Goal: Task Accomplishment & Management: Use online tool/utility

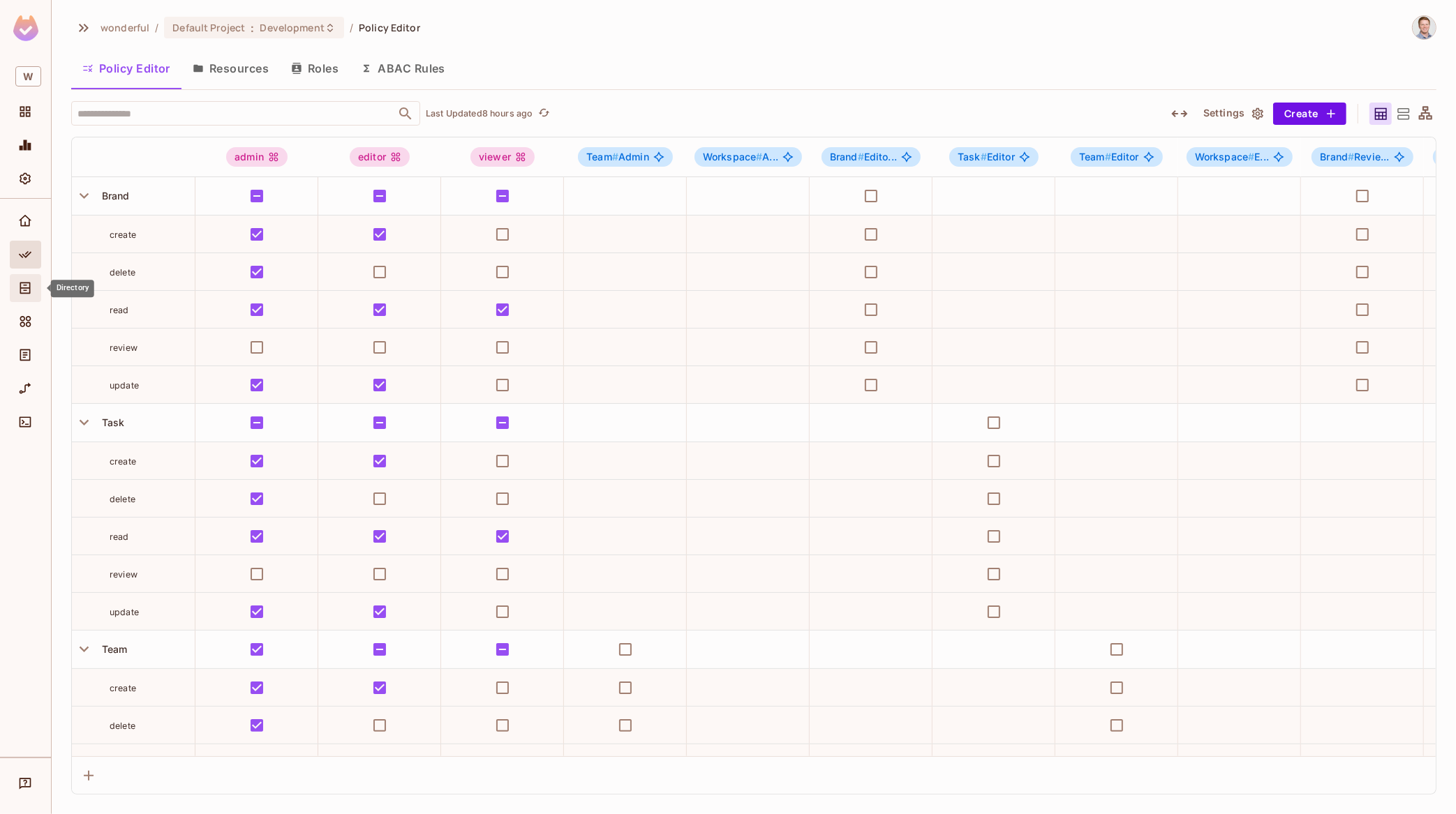
click at [27, 291] on icon "Directory" at bounding box center [25, 288] width 14 height 14
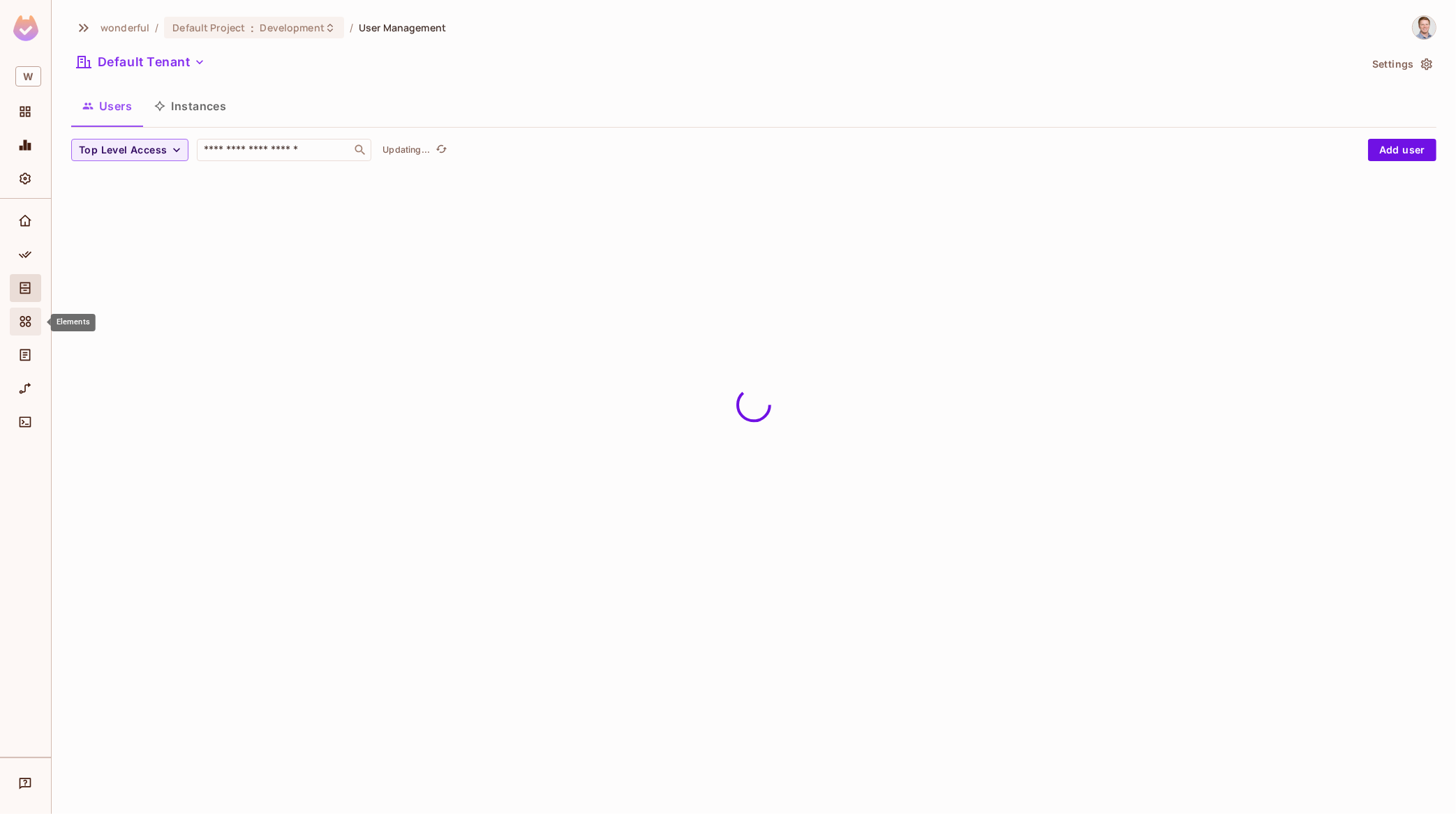
click at [21, 332] on div "Elements" at bounding box center [25, 321] width 32 height 28
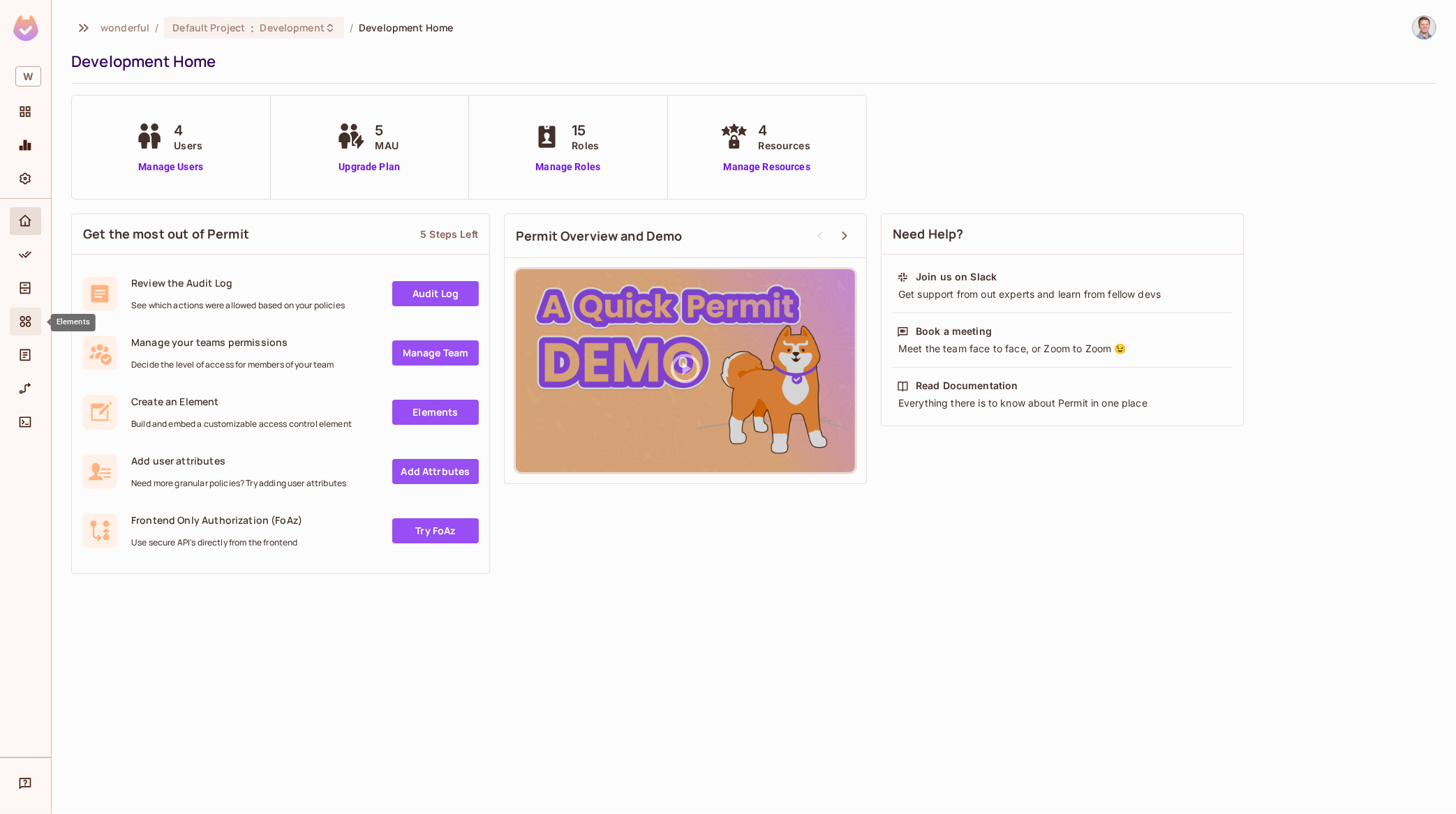
click at [27, 327] on icon "Elements" at bounding box center [26, 322] width 12 height 12
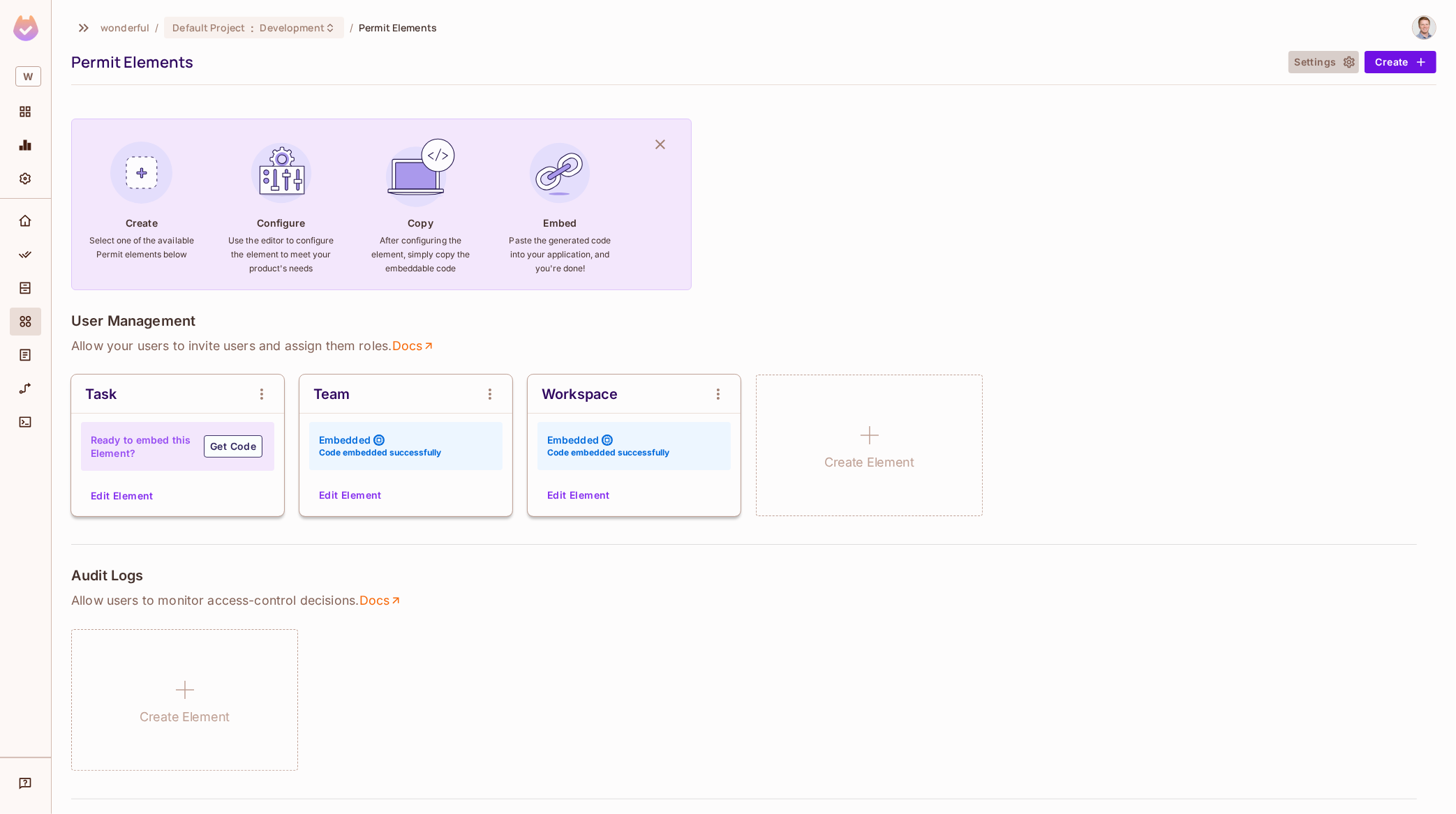
click at [1333, 68] on button "Settings" at bounding box center [1323, 62] width 69 height 22
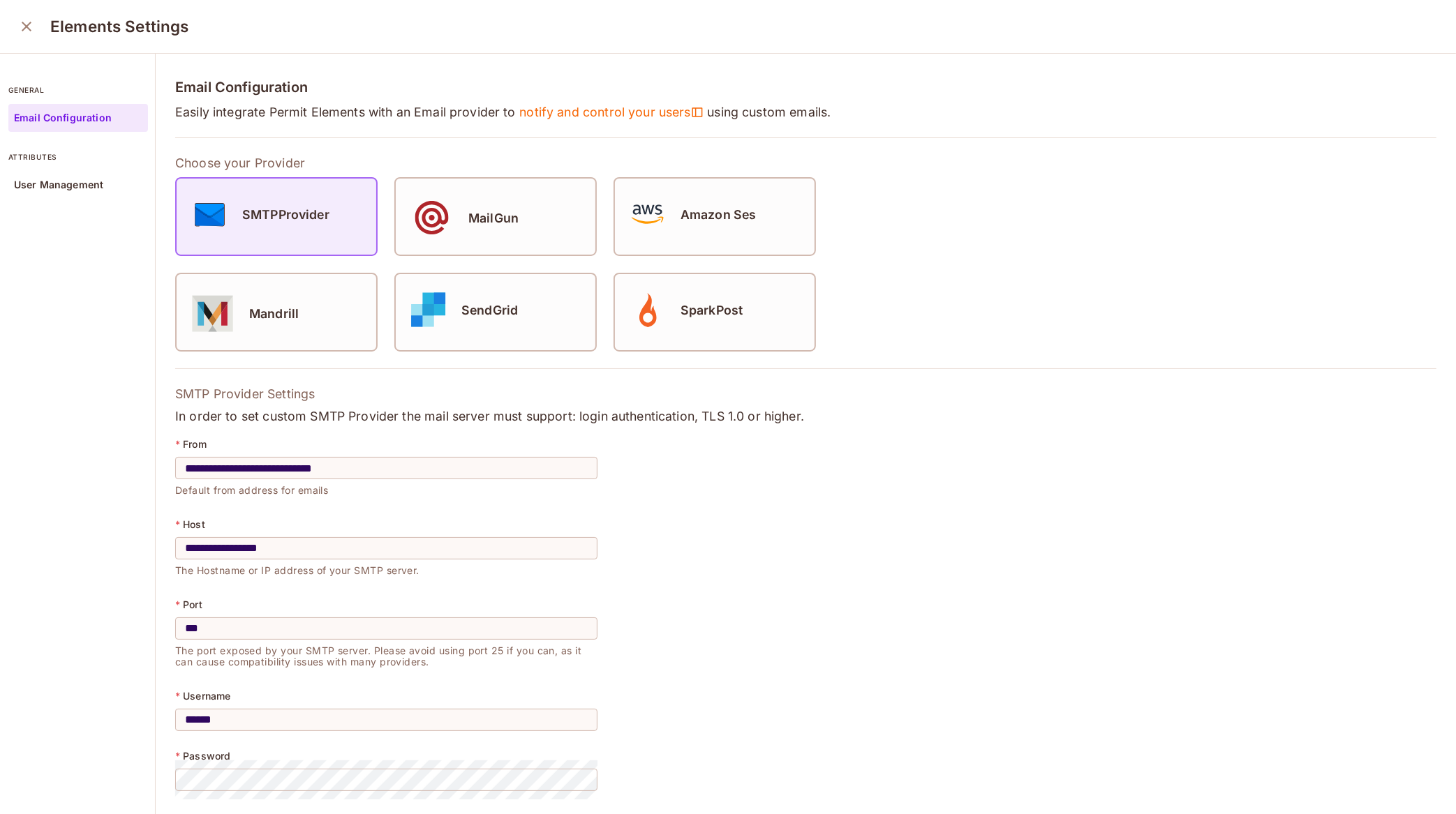
scroll to position [78, 0]
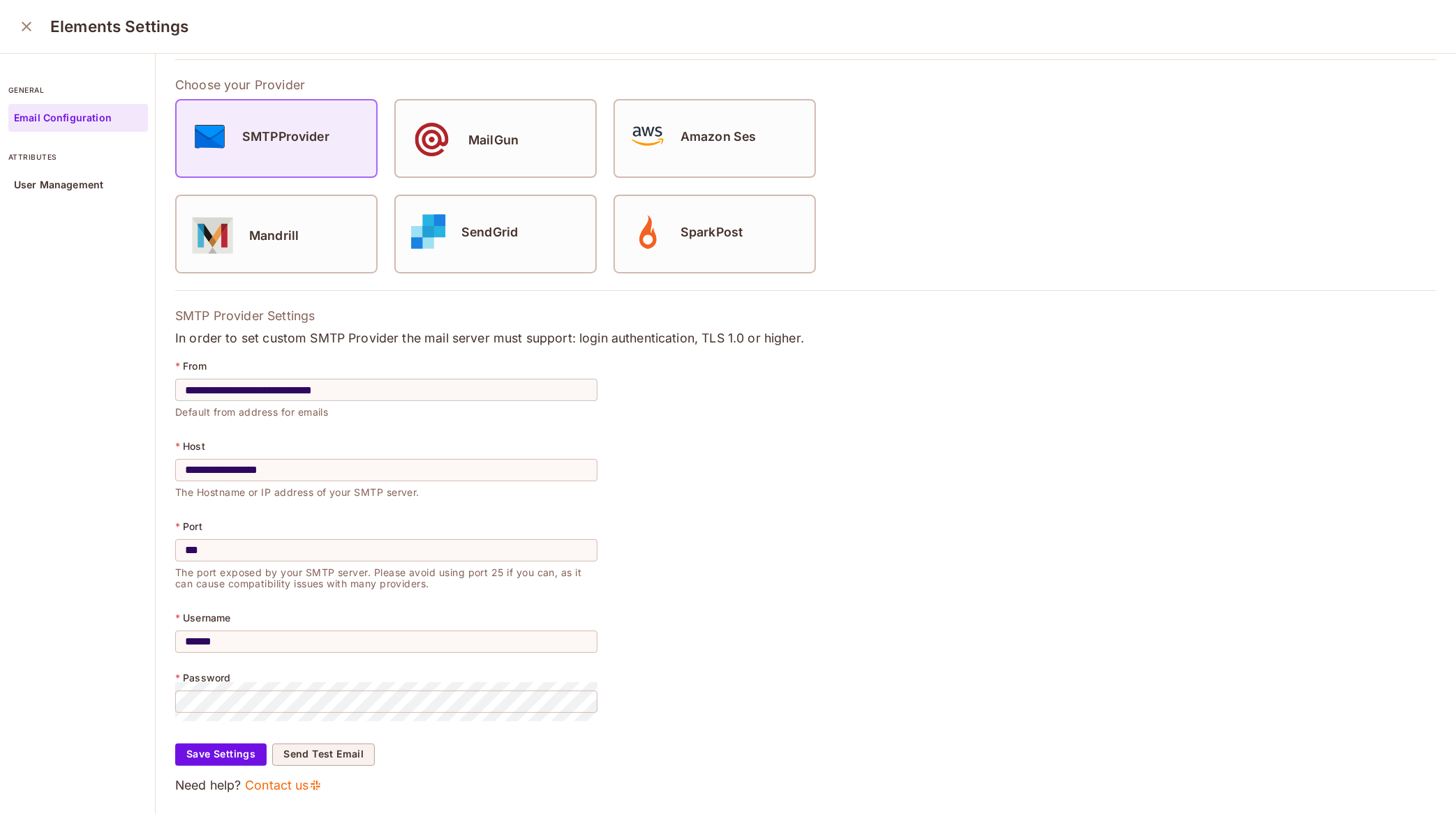
click at [249, 394] on input "**********" at bounding box center [387, 390] width 423 height 40
type input "**********"
click at [245, 467] on input "**********" at bounding box center [387, 470] width 423 height 40
paste input "text"
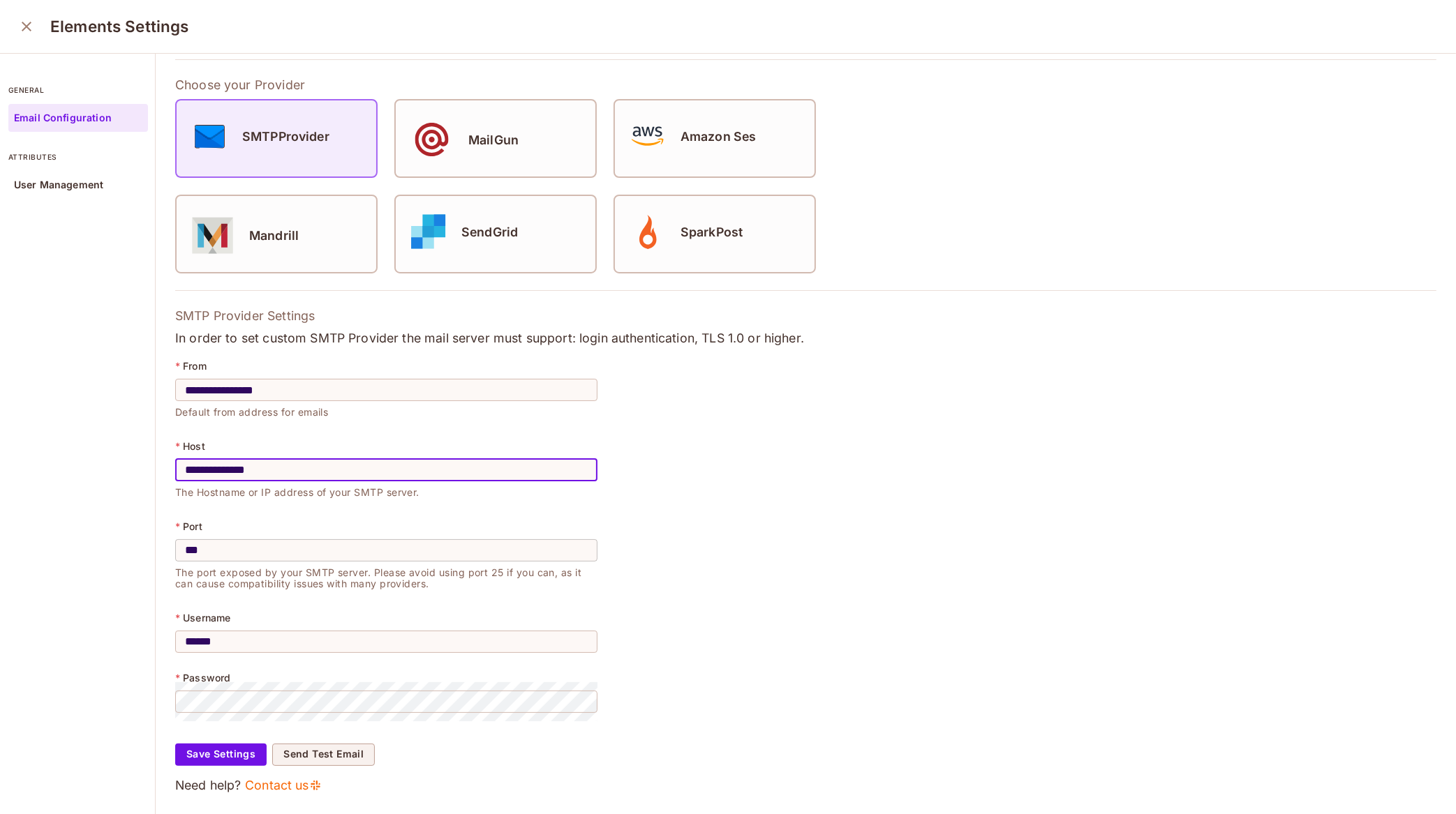
type input "**********"
click at [316, 551] on input "***" at bounding box center [387, 551] width 423 height 40
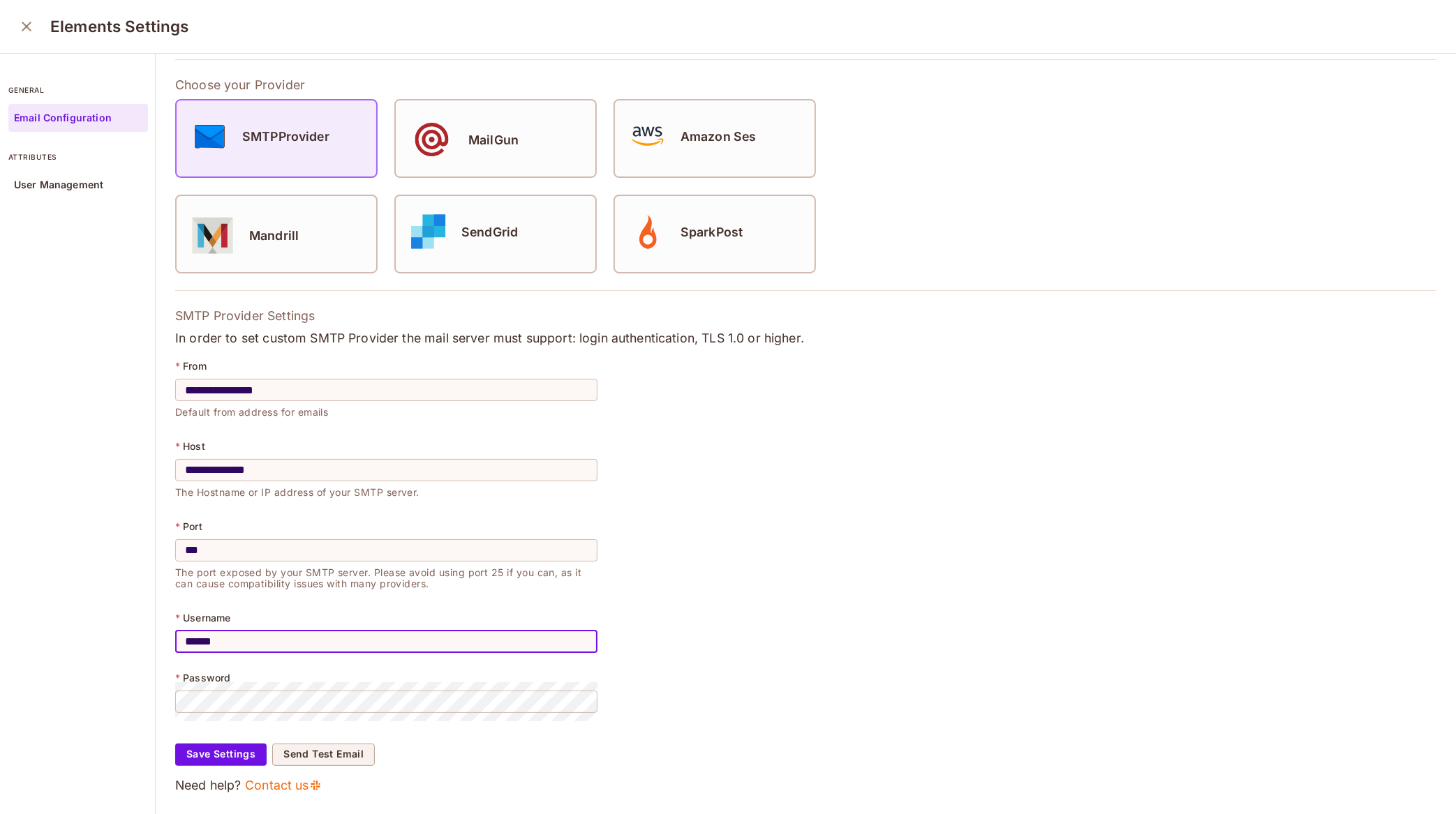
click at [291, 642] on input "******" at bounding box center [387, 641] width 423 height 40
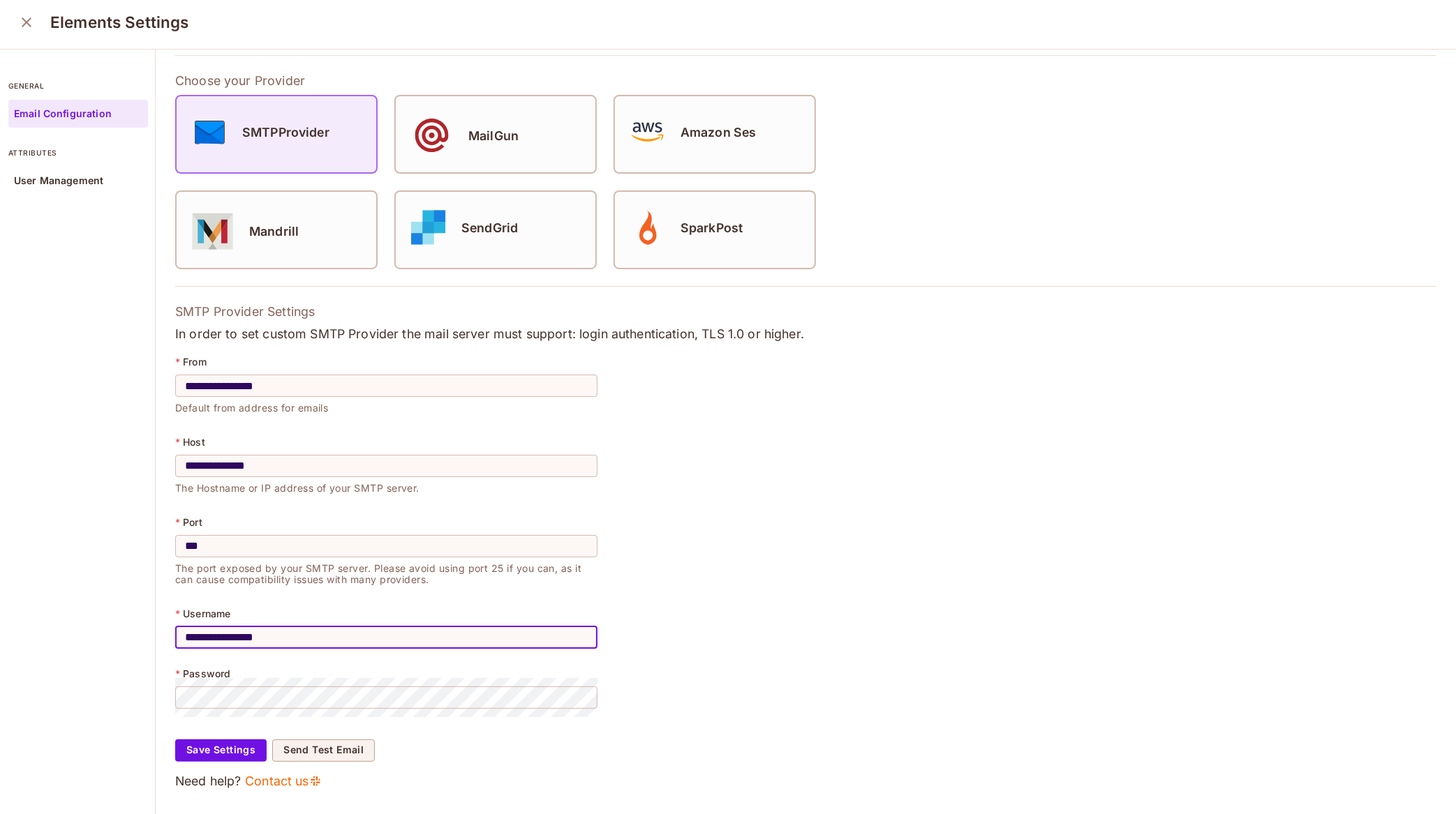
type input "**********"
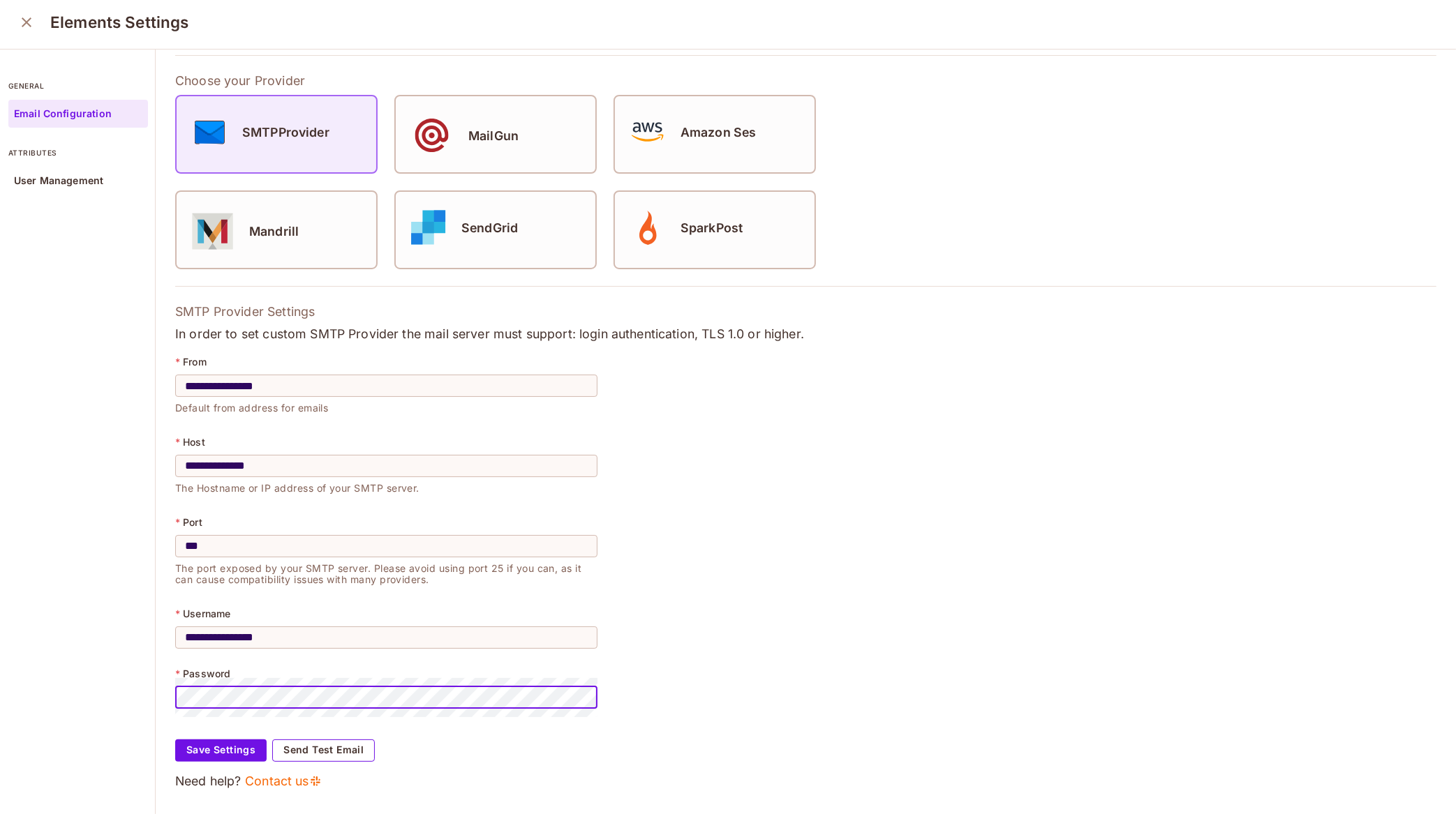
click at [310, 750] on button "Send Test Email" at bounding box center [323, 750] width 102 height 22
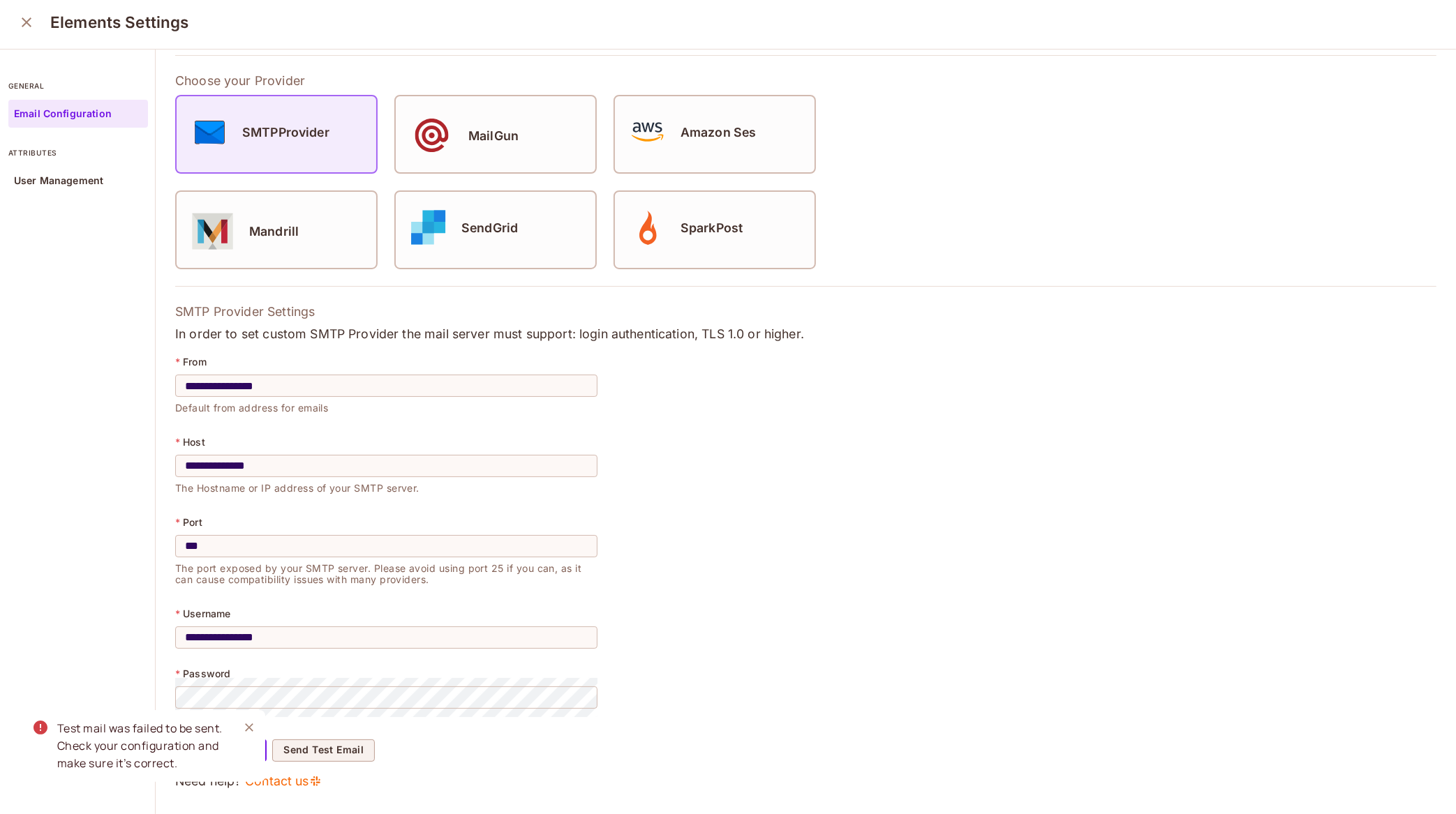
click at [251, 726] on icon "Close" at bounding box center [249, 727] width 14 height 14
click at [229, 752] on button "Save Settings" at bounding box center [221, 750] width 92 height 22
click at [357, 747] on button "Send Test Email" at bounding box center [323, 750] width 102 height 22
click at [190, 467] on input "**********" at bounding box center [387, 466] width 423 height 40
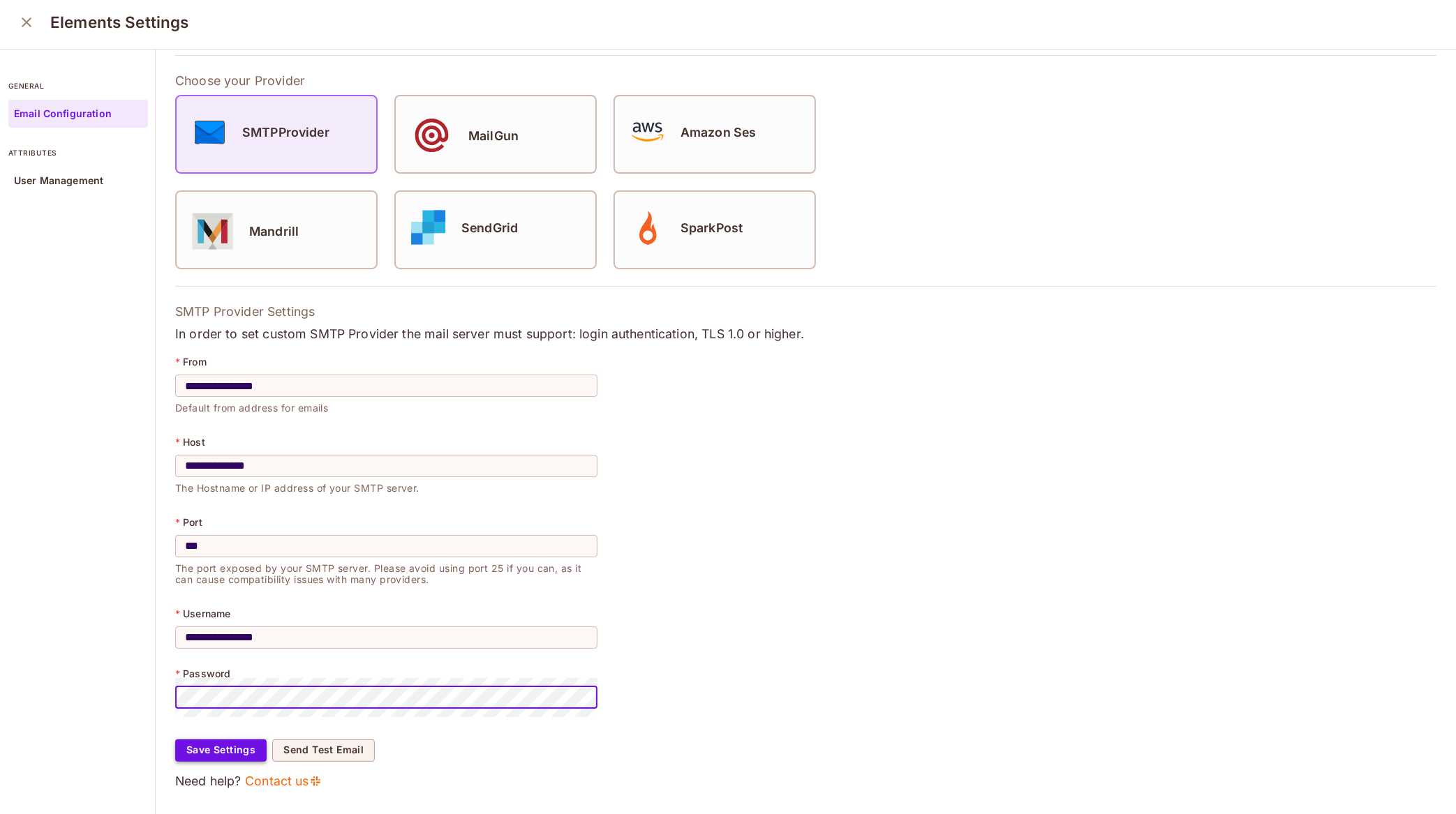
click at [234, 746] on button "Save Settings" at bounding box center [221, 750] width 92 height 22
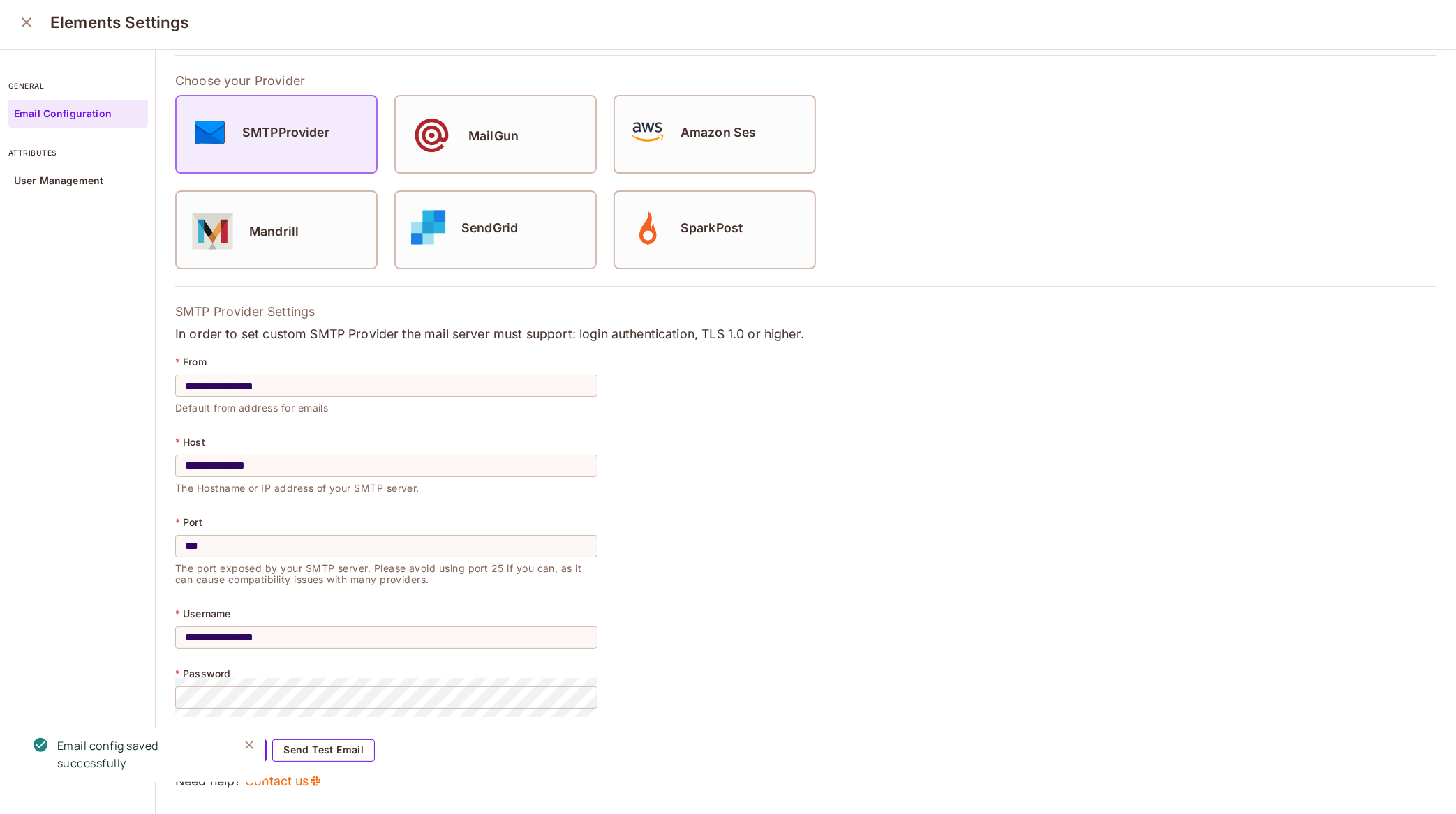
click at [354, 746] on button "Send Test Email" at bounding box center [323, 750] width 102 height 22
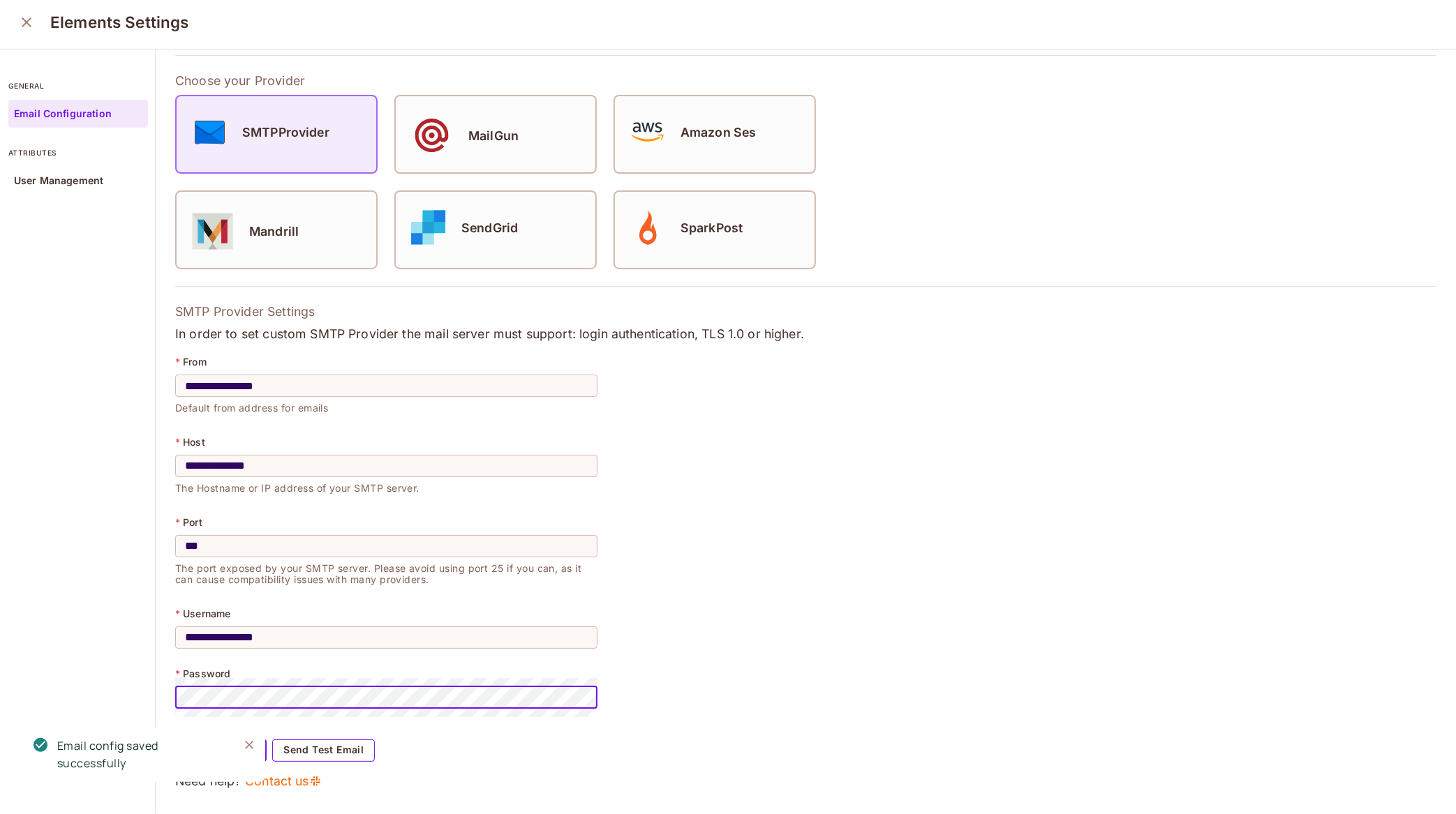
click at [338, 746] on button "Send Test Email" at bounding box center [323, 750] width 102 height 22
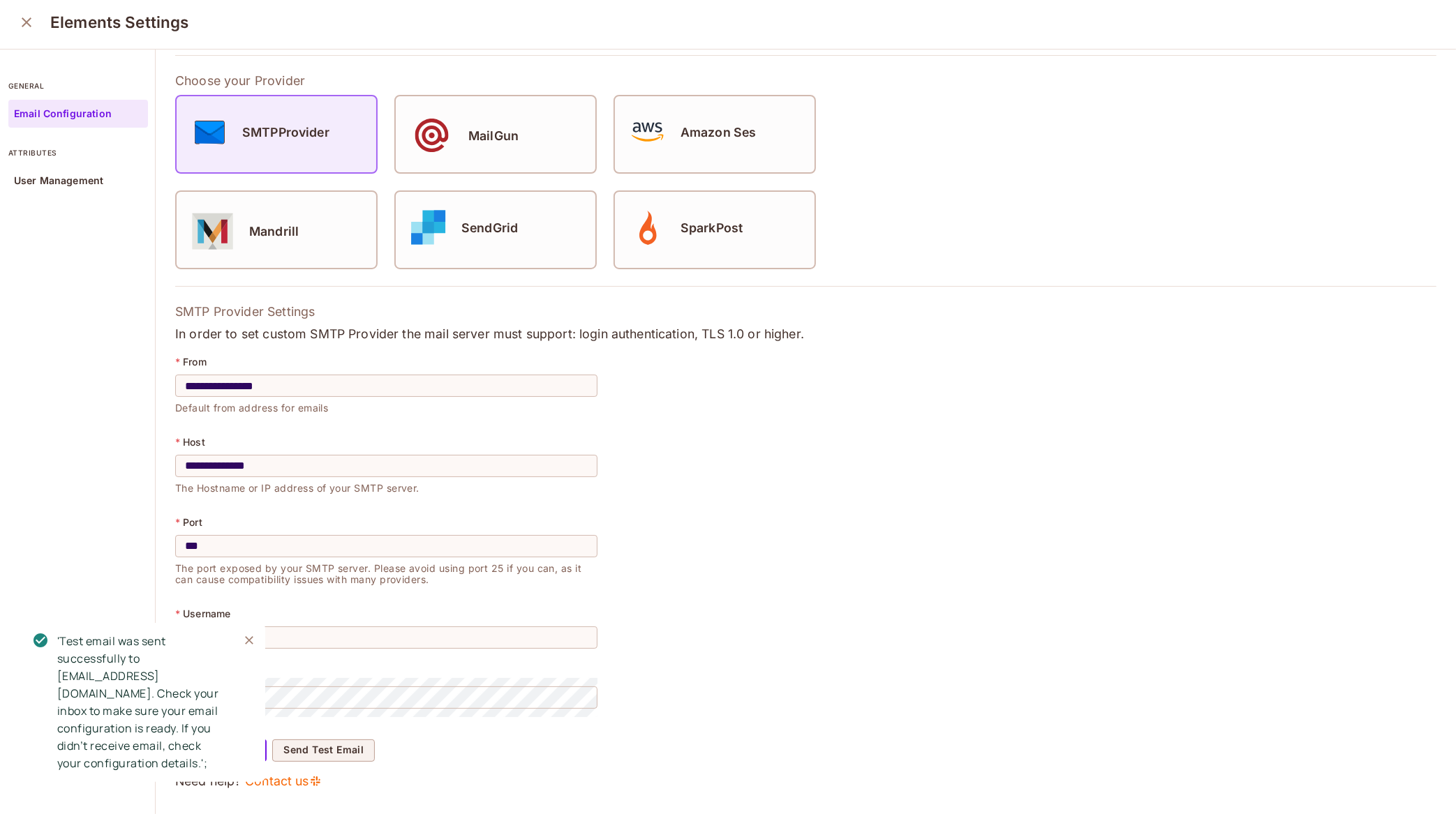
click at [246, 644] on icon "Close" at bounding box center [249, 640] width 9 height 9
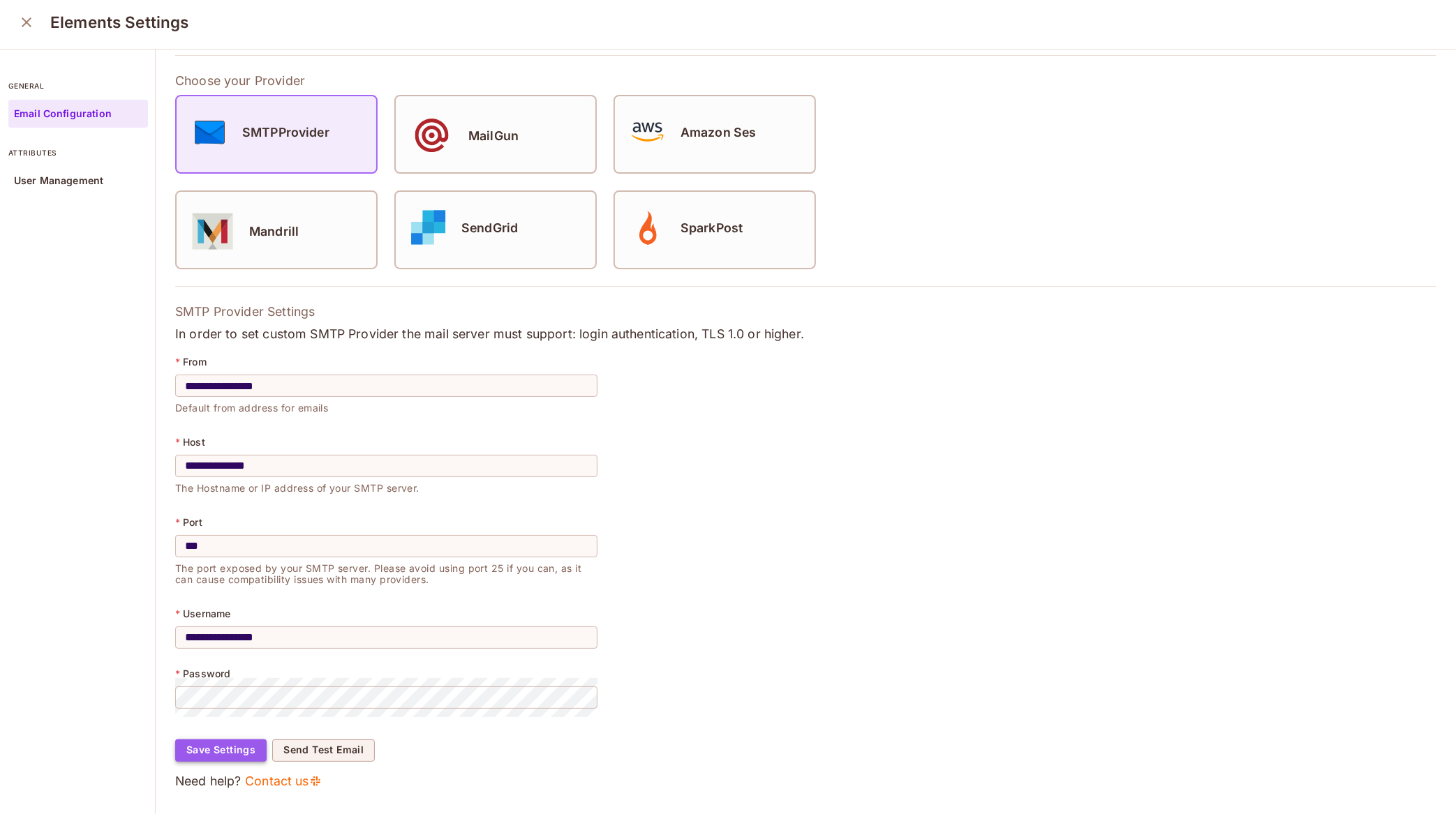
click at [227, 747] on button "Save Settings" at bounding box center [221, 750] width 92 height 22
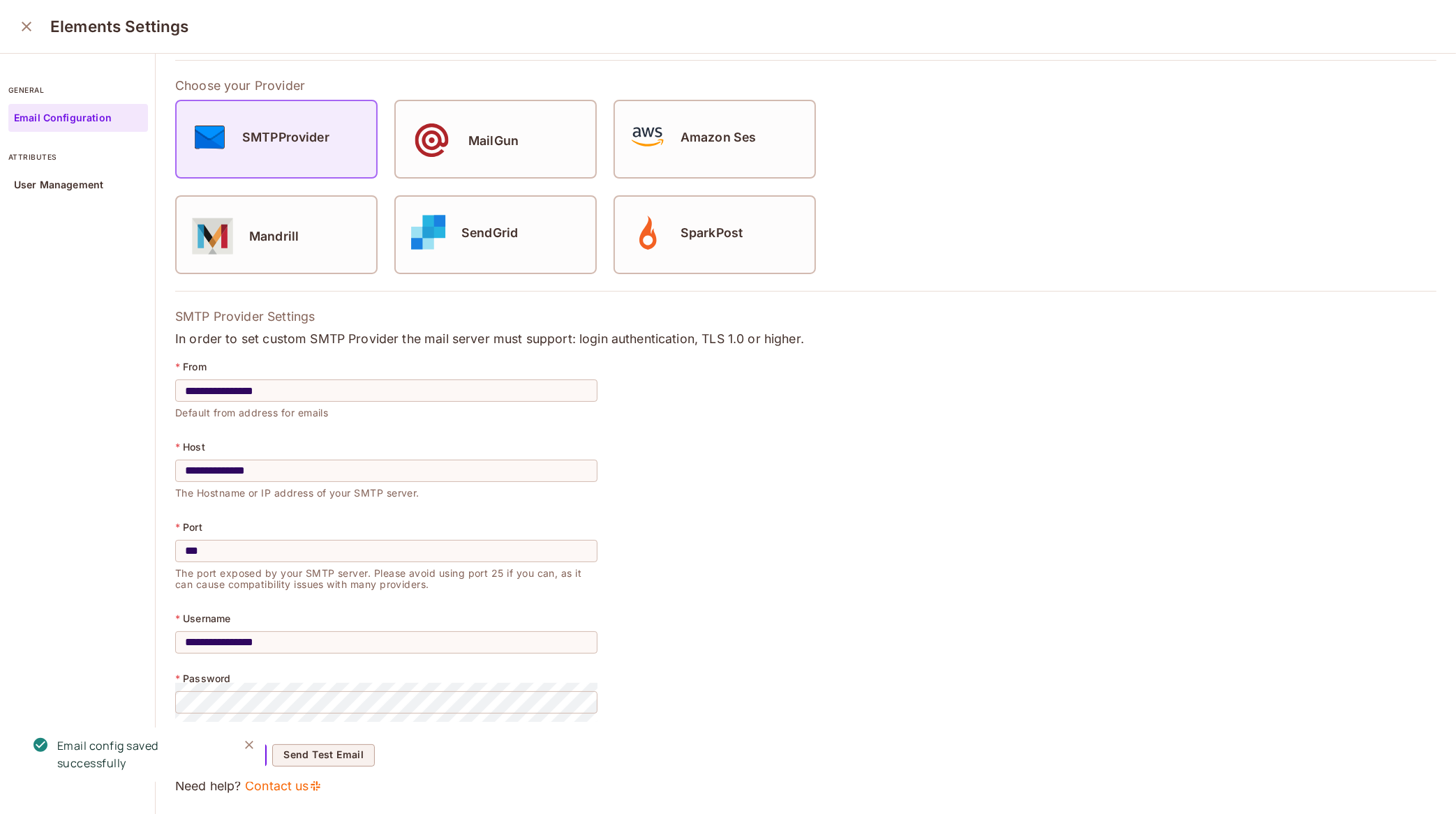
click at [18, 21] on icon "close" at bounding box center [26, 26] width 16 height 16
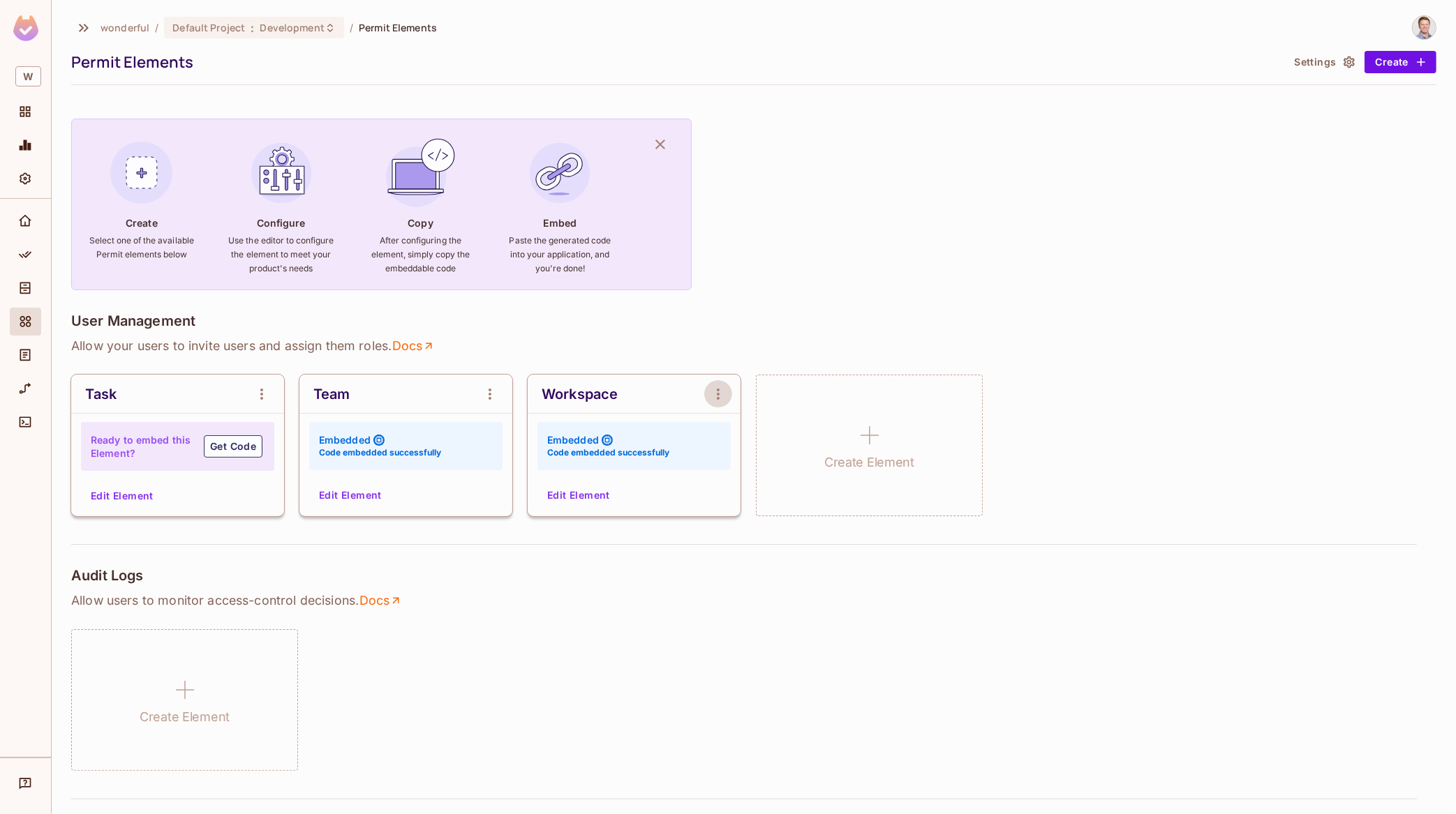
click at [722, 395] on icon "open Menu" at bounding box center [718, 393] width 16 height 16
click at [705, 393] on div at bounding box center [728, 407] width 1456 height 814
click at [594, 491] on button "Edit Element" at bounding box center [578, 495] width 74 height 22
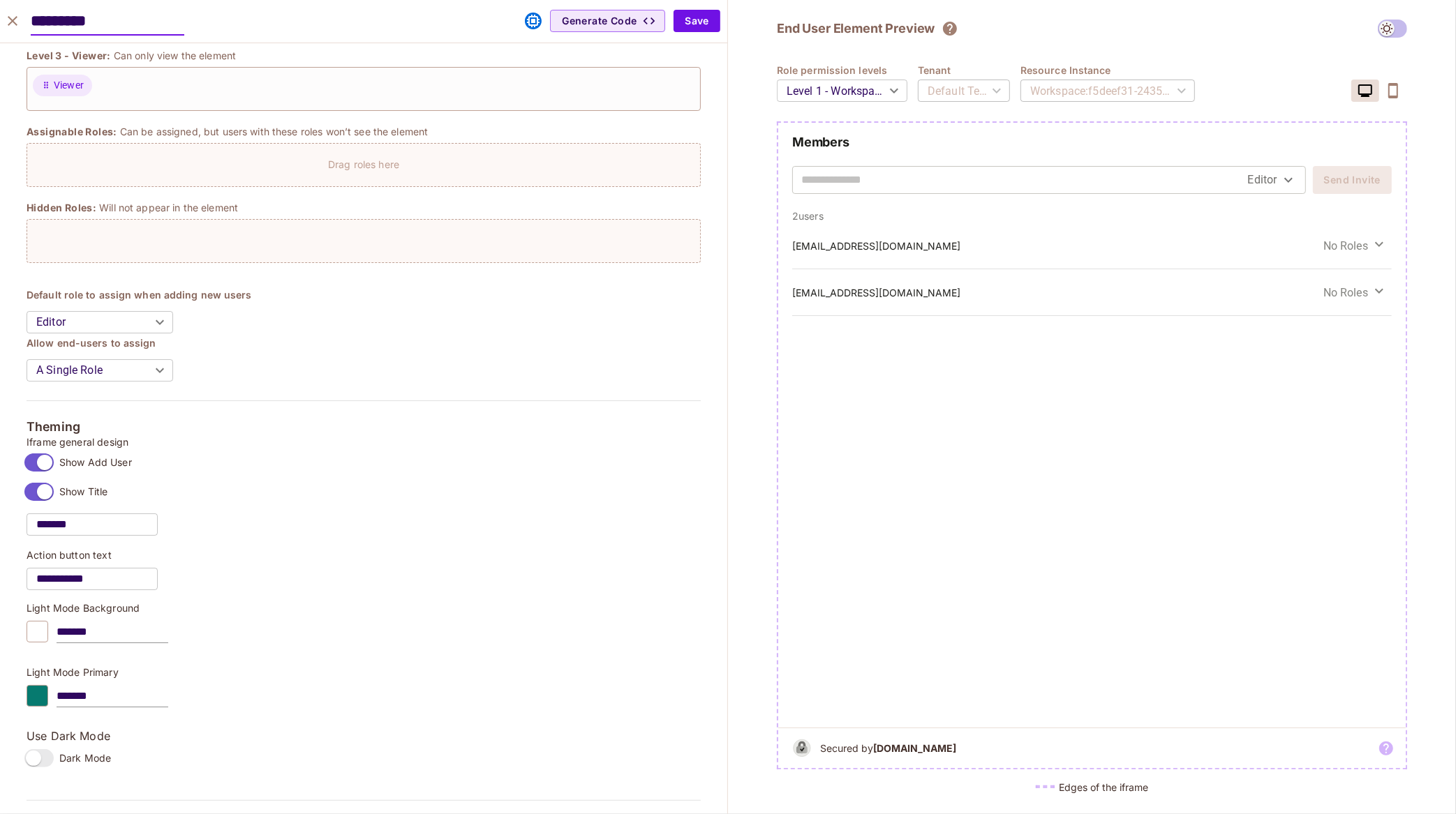
scroll to position [367, 0]
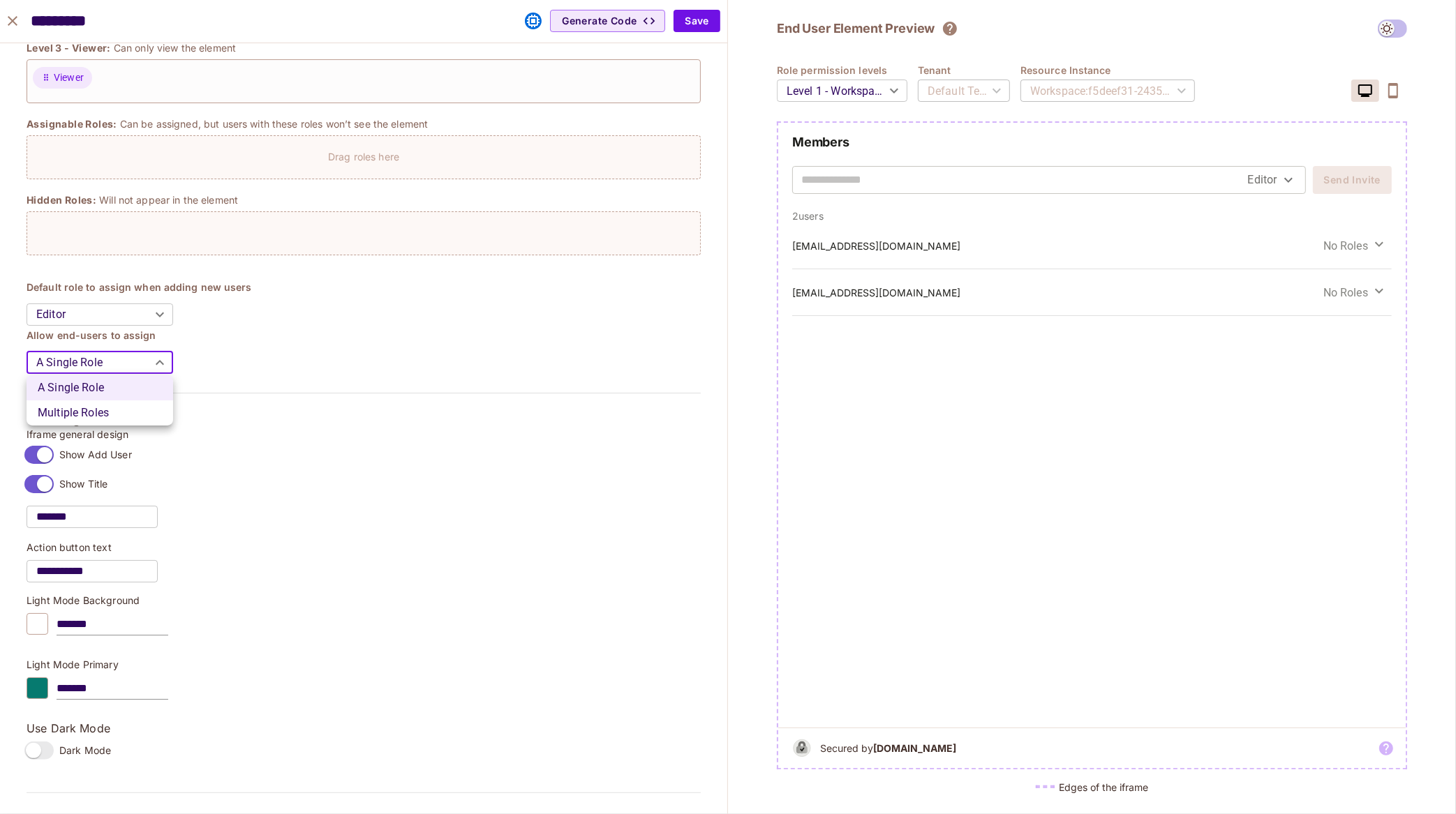
click at [151, 360] on body "W wonderful / Default Project : Development / Permit Elements Permit Elements S…" at bounding box center [728, 407] width 1456 height 814
click at [151, 360] on div at bounding box center [728, 407] width 1456 height 814
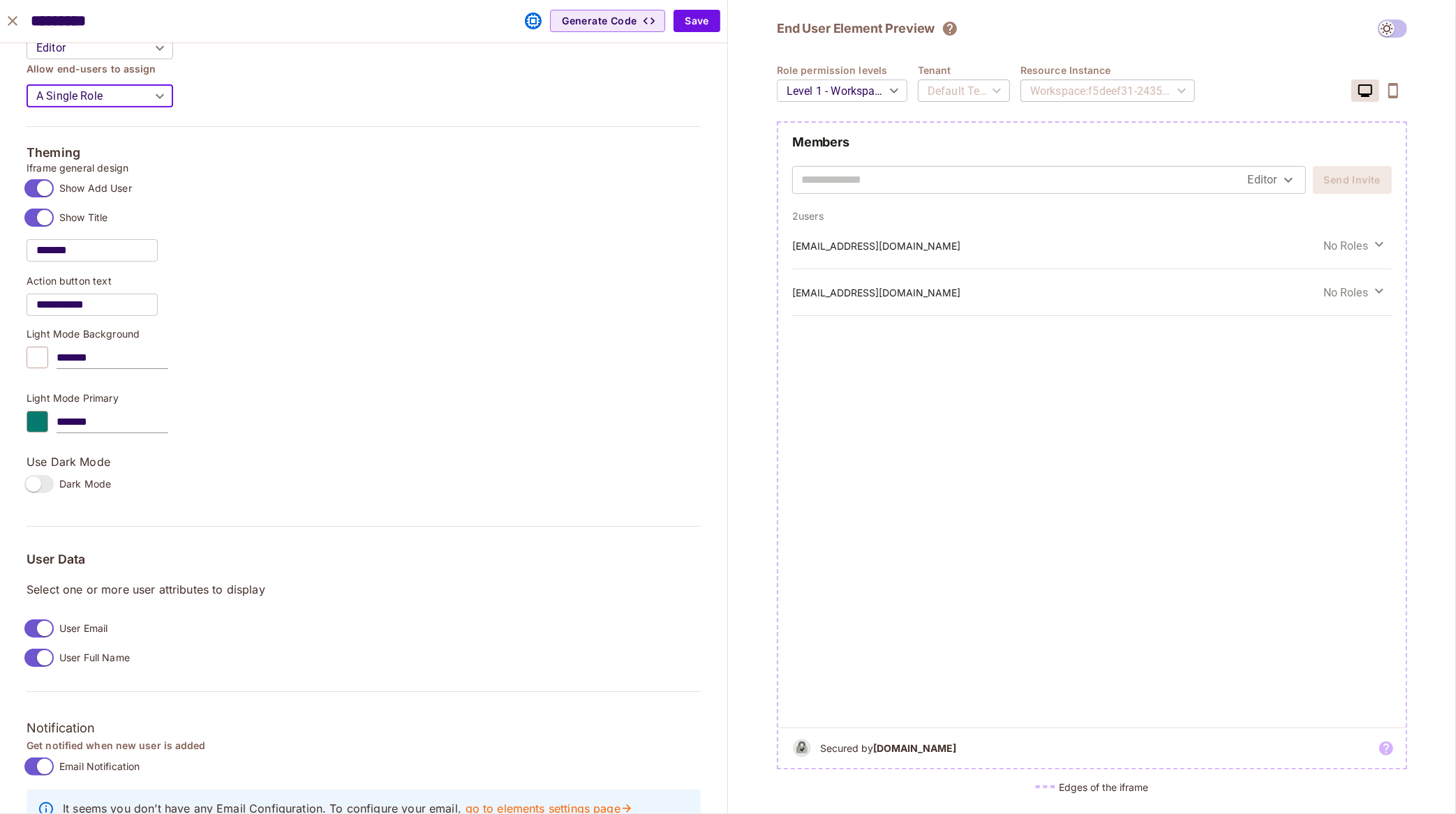
scroll to position [0, 0]
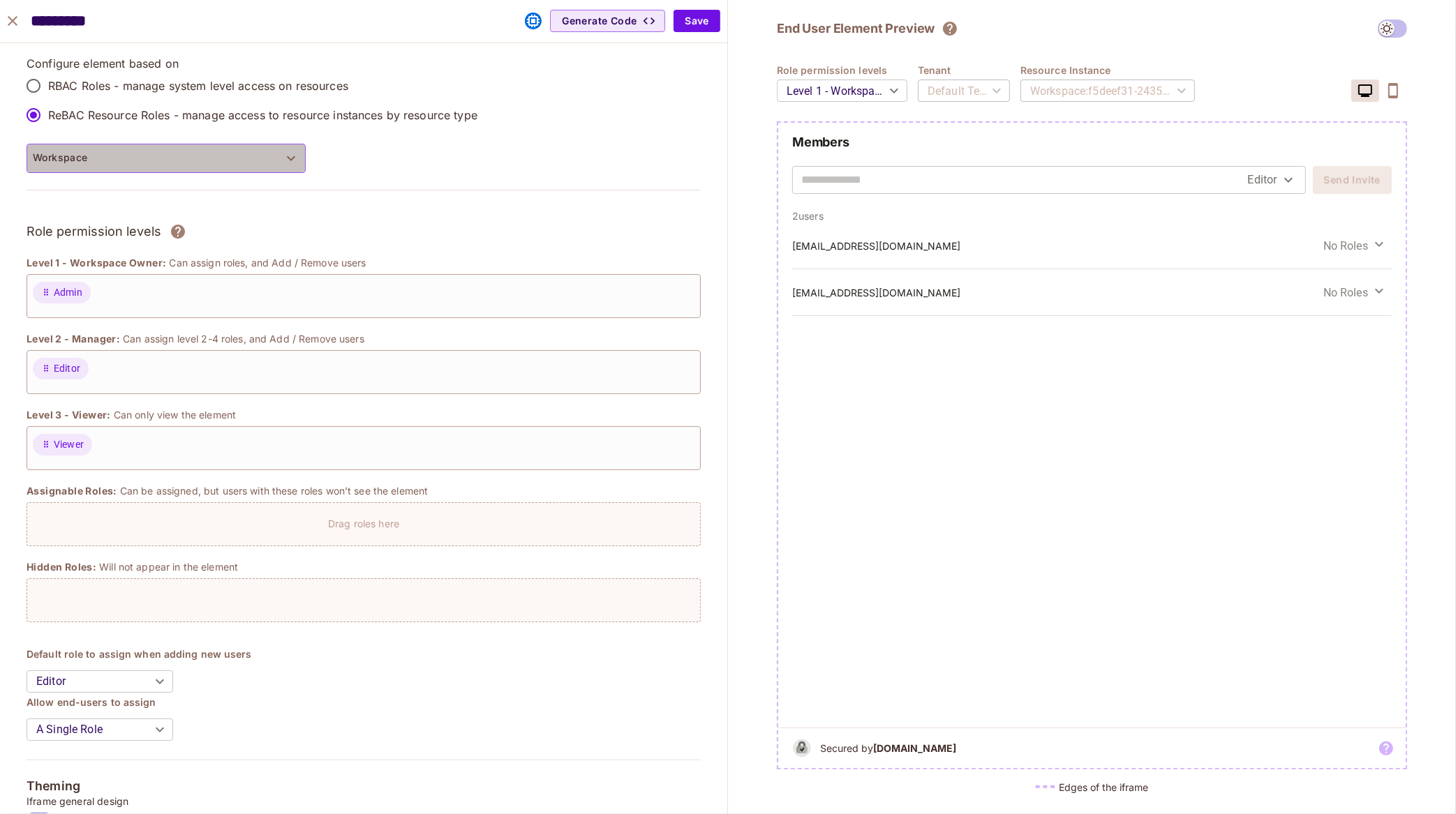
click at [268, 159] on button "Workspace" at bounding box center [165, 158] width 279 height 29
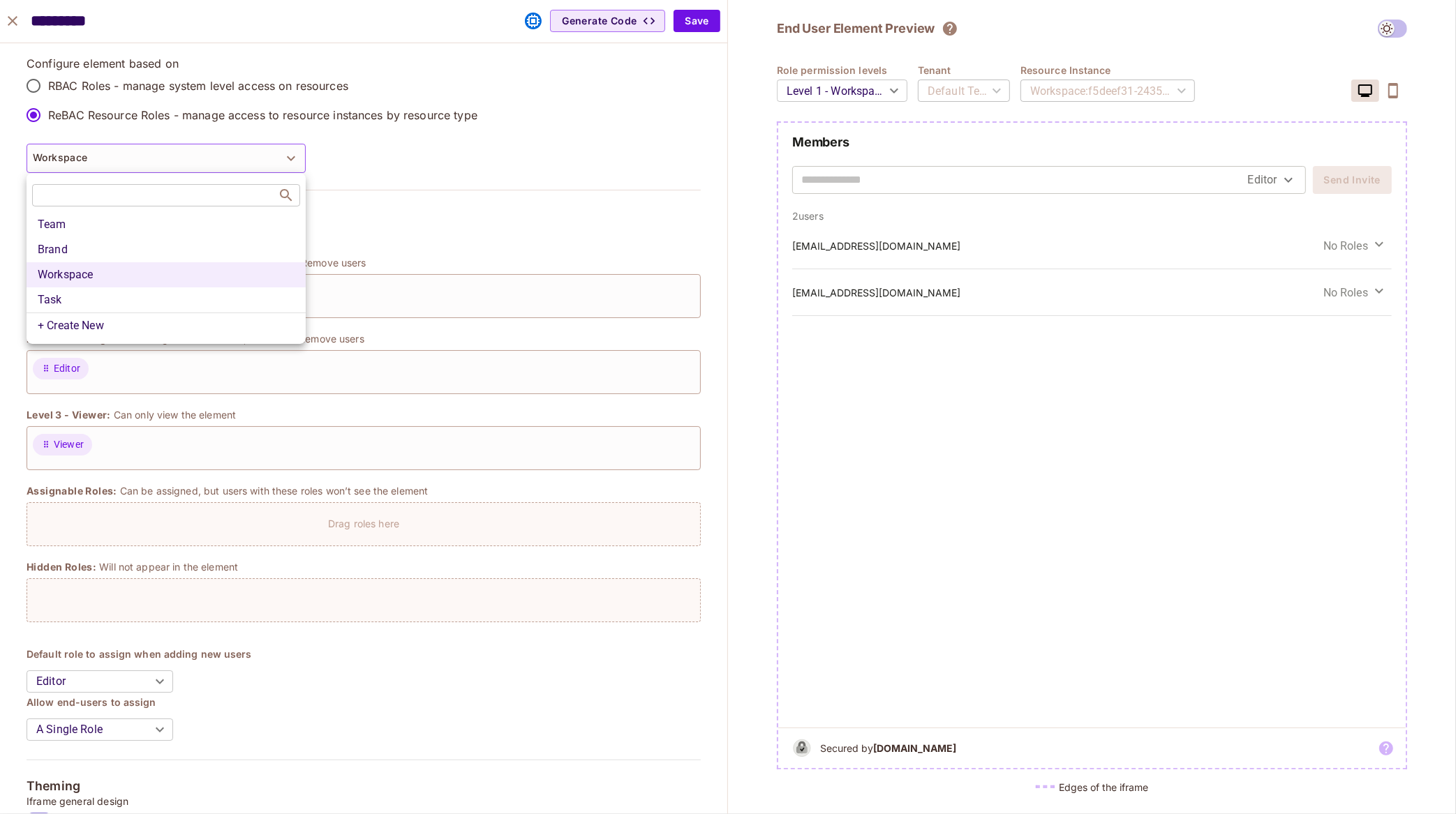
click at [390, 165] on div at bounding box center [728, 407] width 1456 height 814
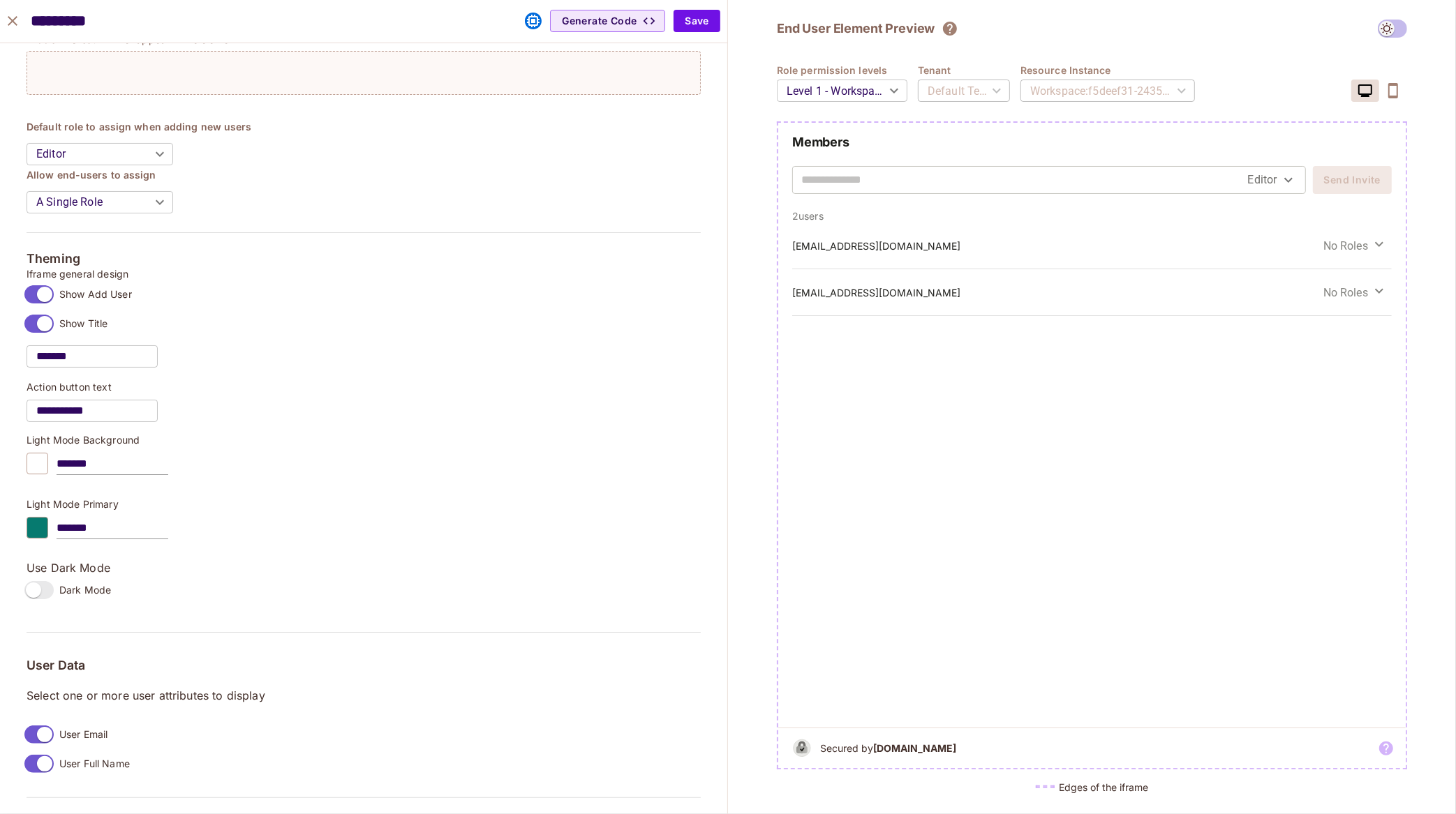
scroll to position [843, 0]
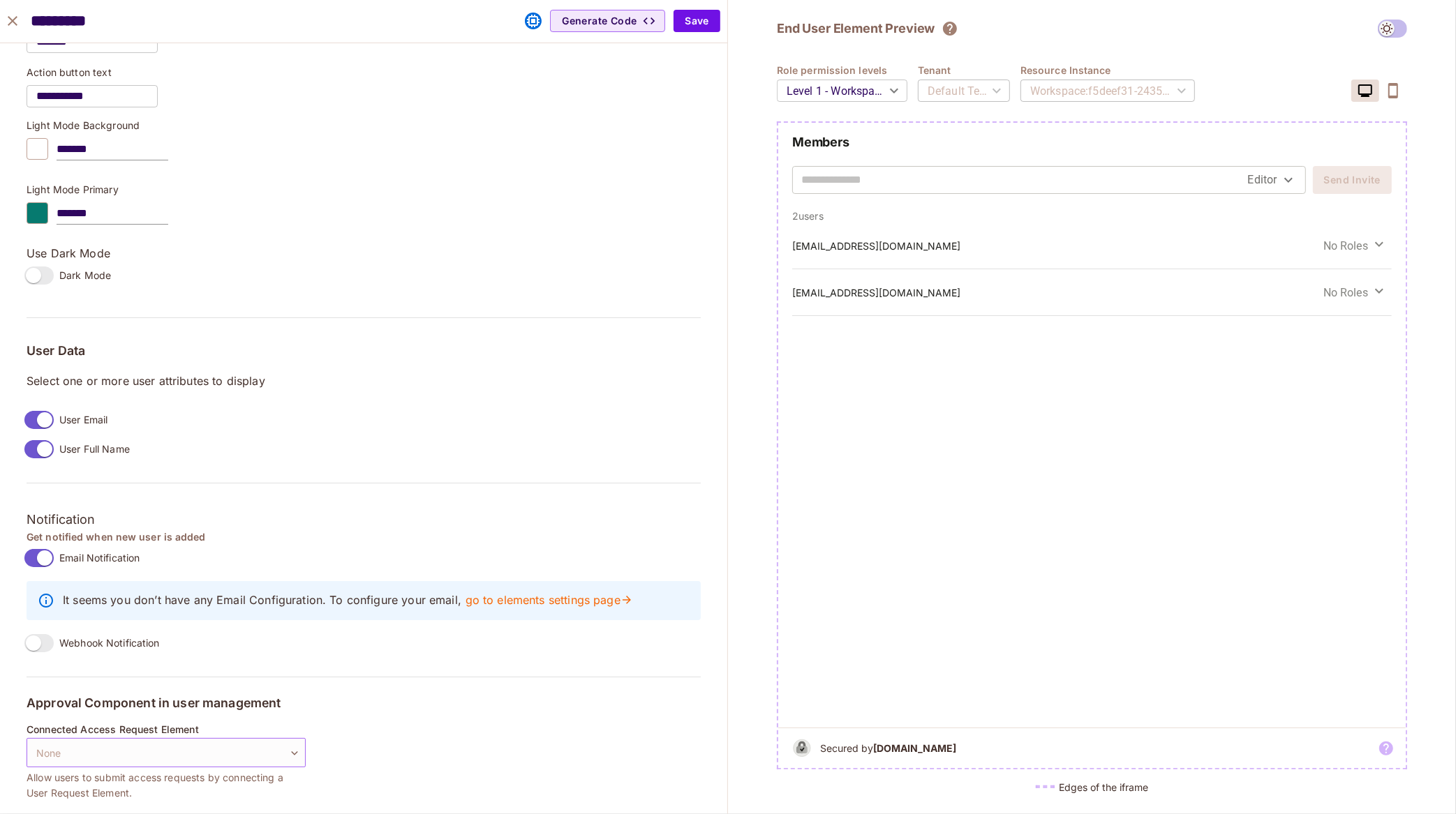
click at [258, 750] on body "W wonderful / Default Project : Development / Permit Elements Permit Elements S…" at bounding box center [728, 407] width 1456 height 814
click at [374, 734] on div at bounding box center [728, 407] width 1456 height 814
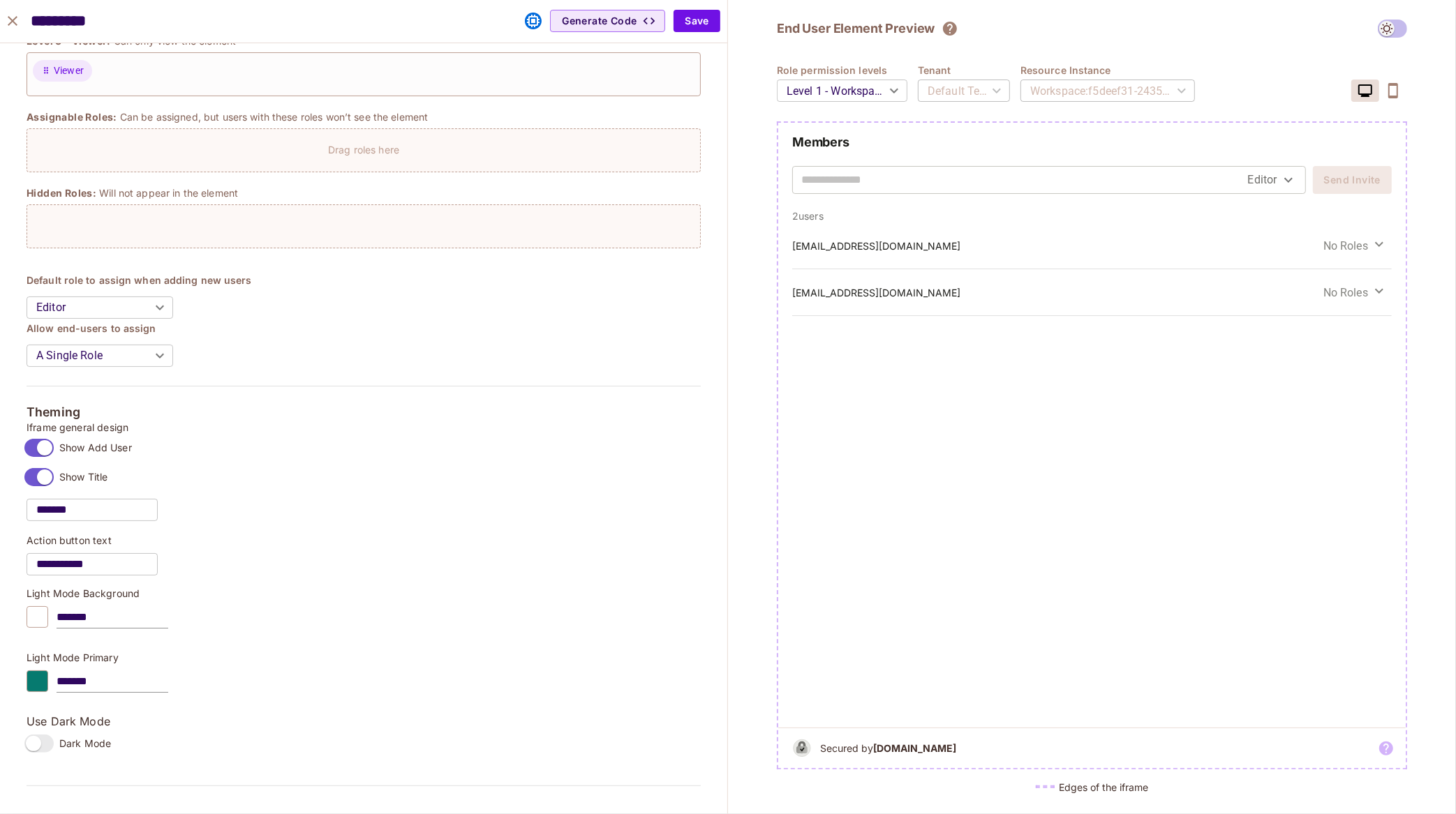
scroll to position [0, 0]
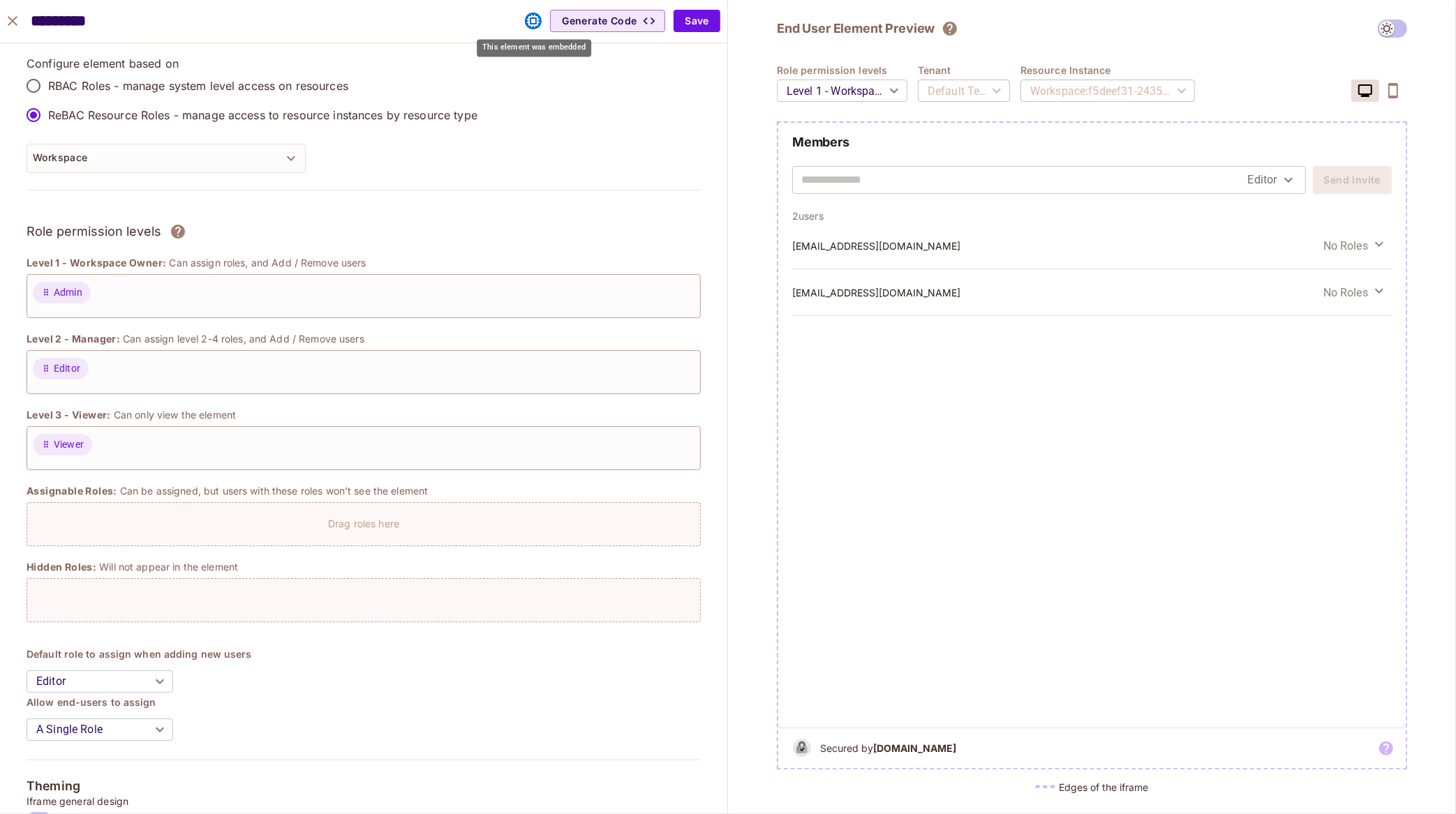
click at [532, 24] on icon "This element was embedded" at bounding box center [533, 20] width 16 height 16
click at [810, 226] on div "abeaclark+test45@gmail.com No Roles" at bounding box center [1091, 246] width 599 height 46
click at [809, 215] on p "2 users" at bounding box center [1091, 216] width 599 height 14
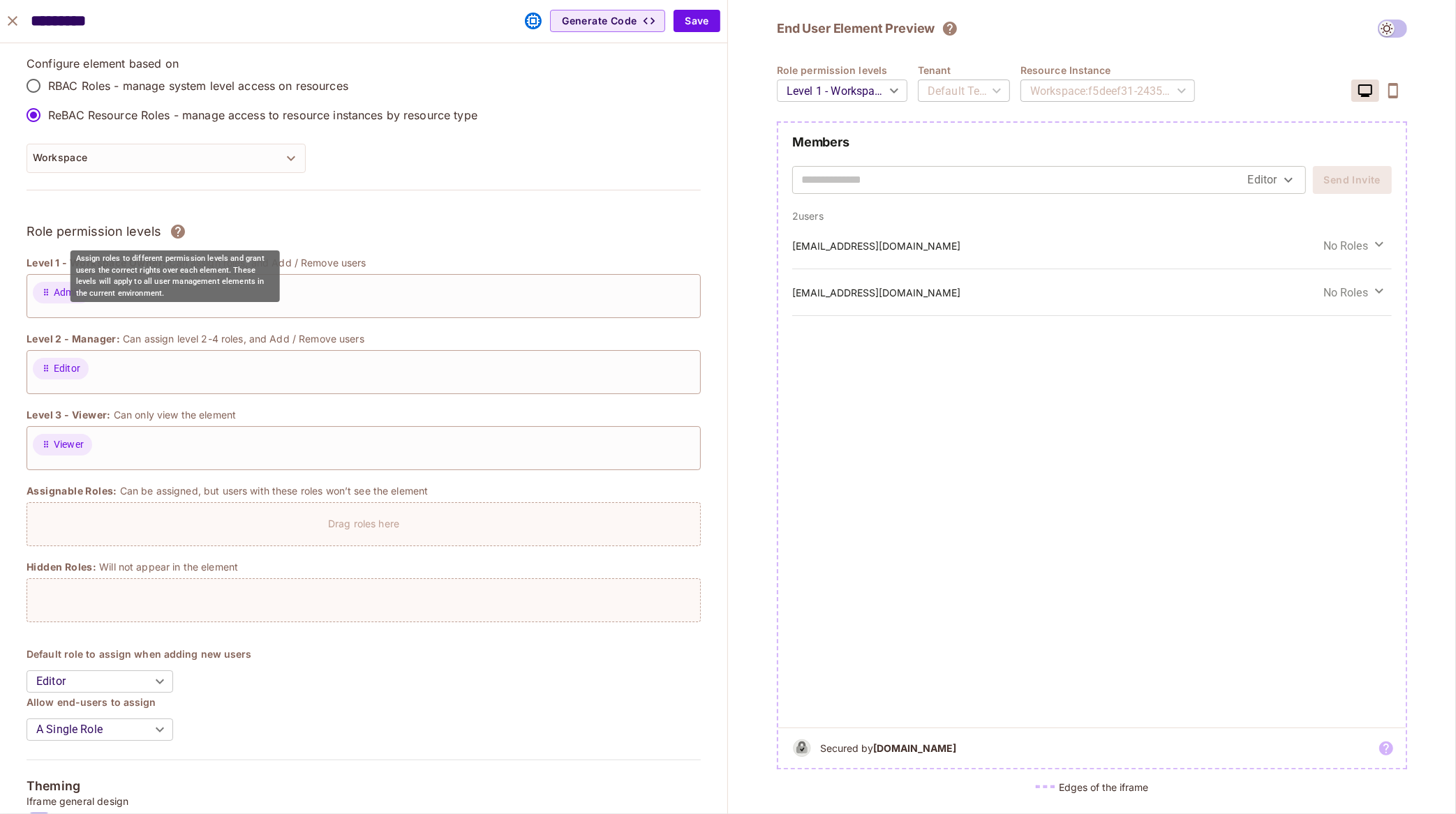
click at [171, 233] on icon "Assign roles to different permission levels and grant users the correct rights …" at bounding box center [178, 231] width 14 height 14
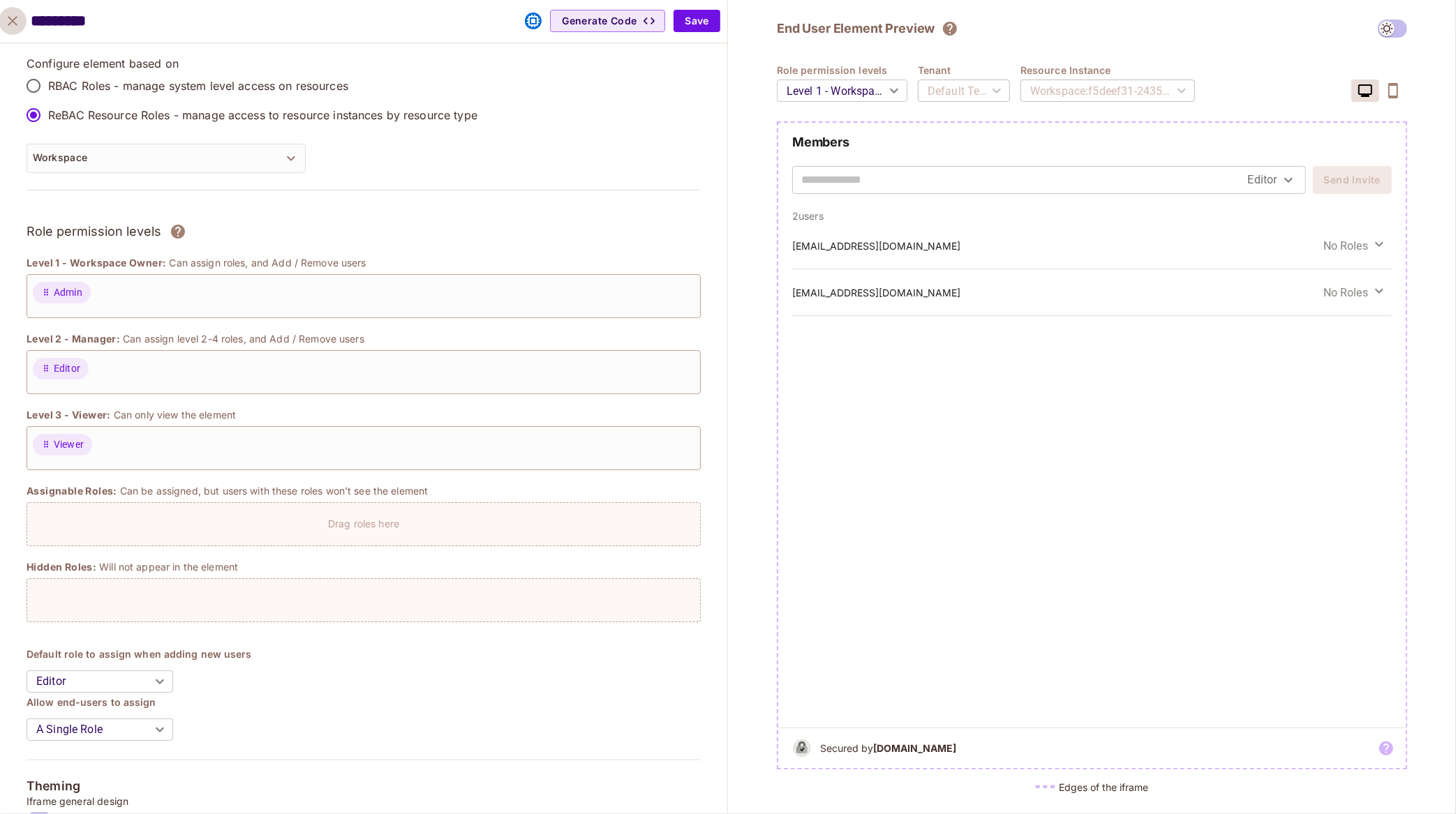
click at [12, 20] on icon "close" at bounding box center [13, 21] width 10 height 10
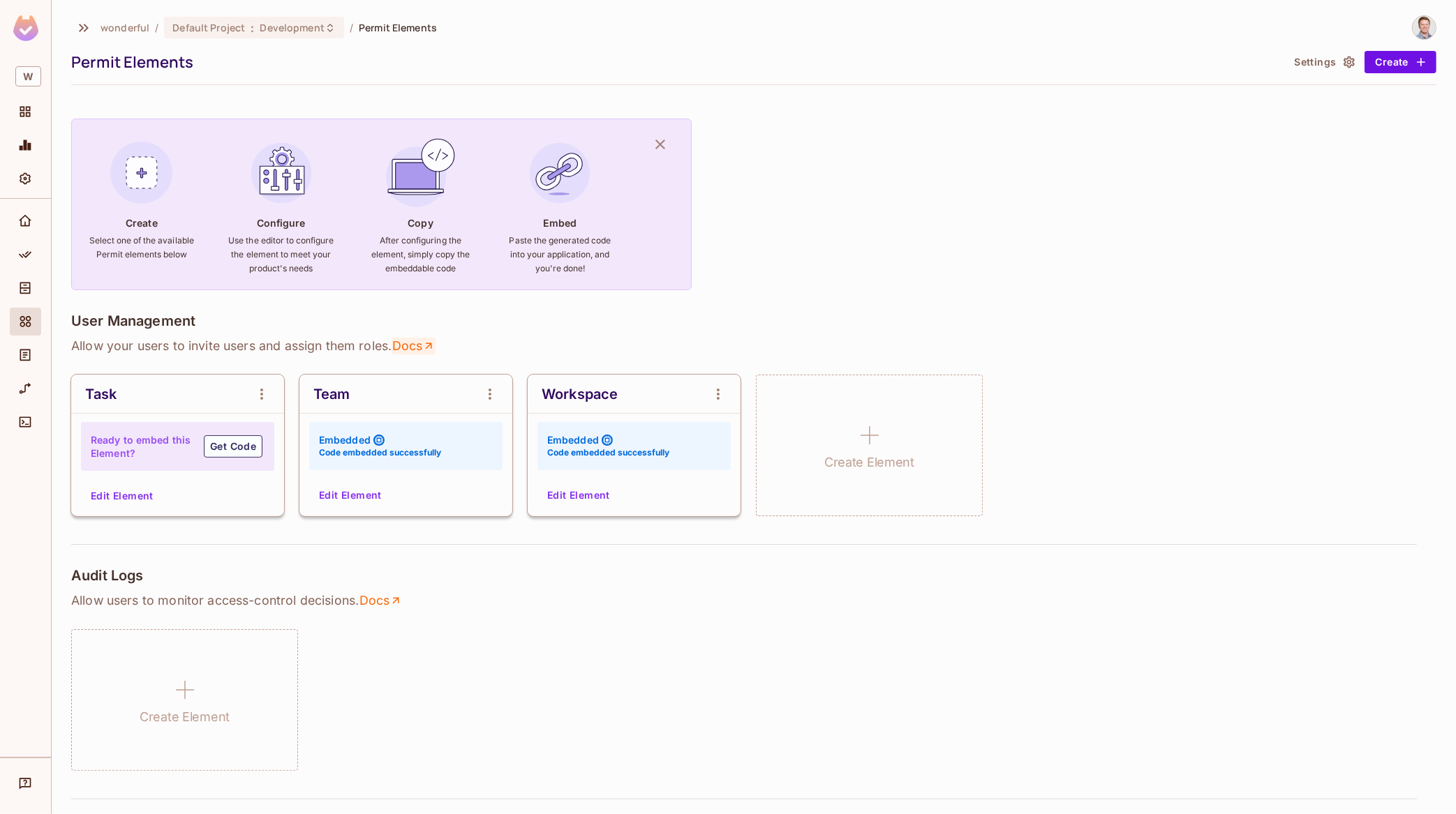
click at [422, 345] on link "Docs" at bounding box center [414, 345] width 44 height 16
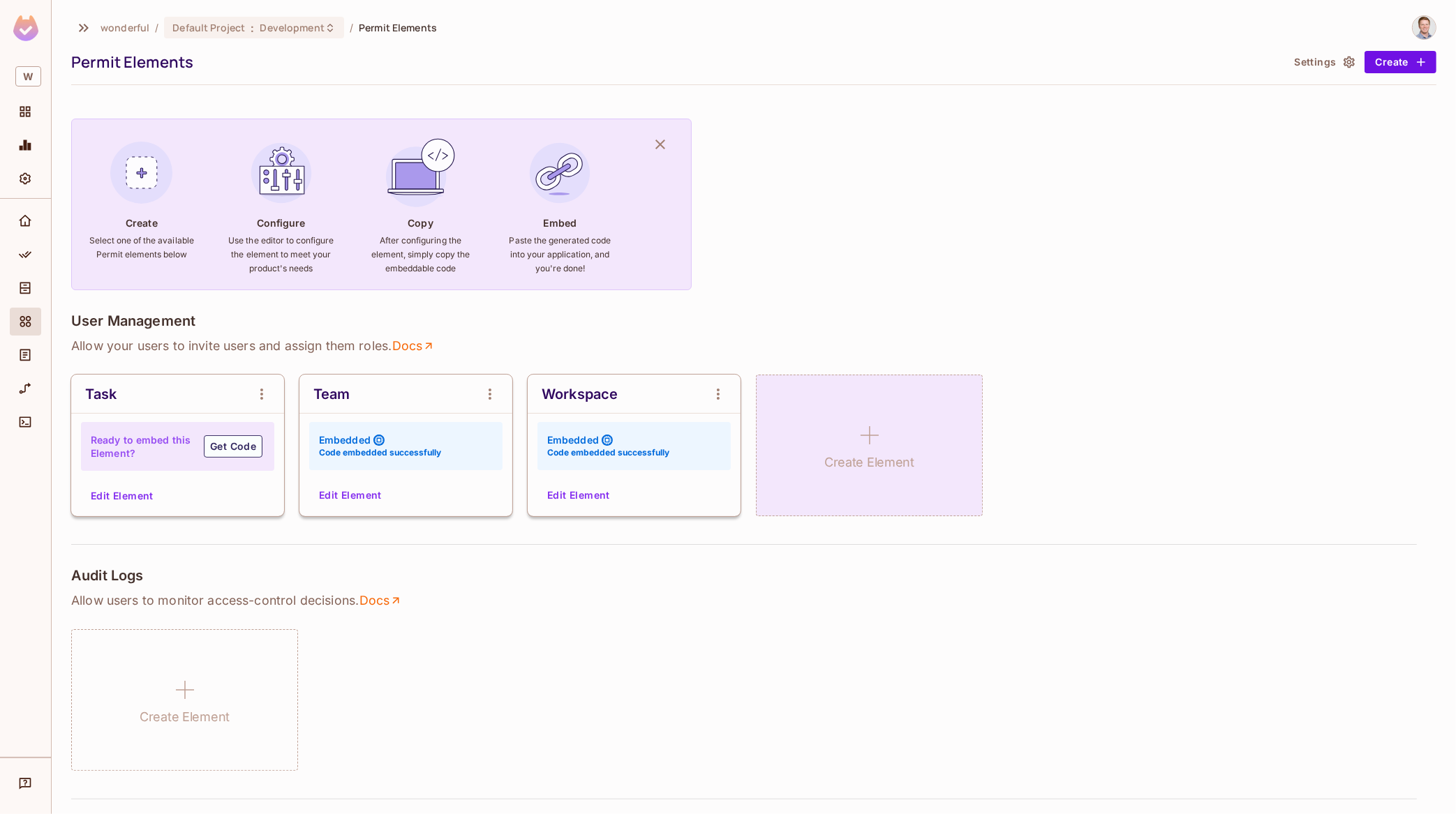
click at [840, 436] on div "Create Element" at bounding box center [868, 445] width 227 height 142
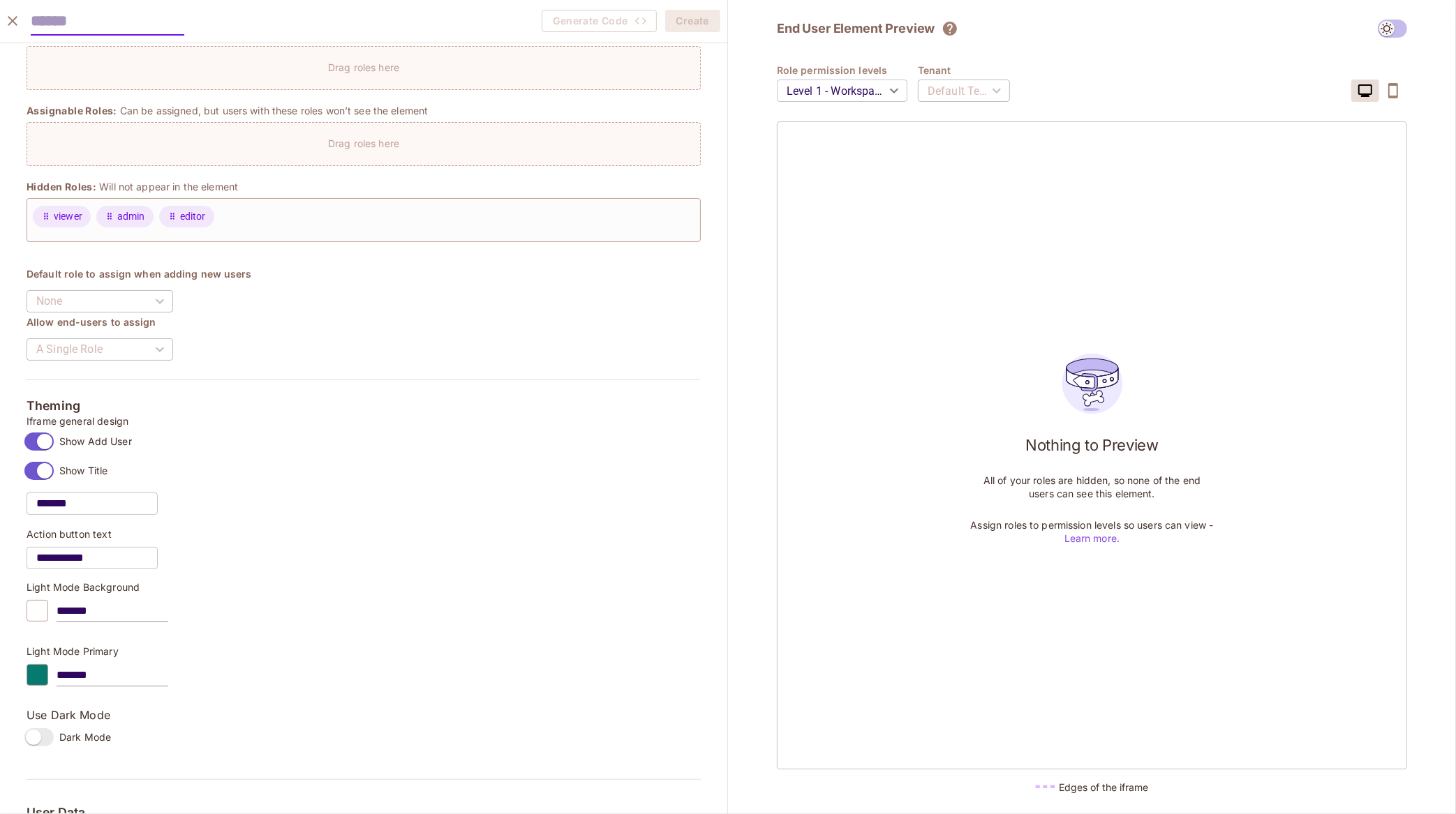
scroll to position [369, 0]
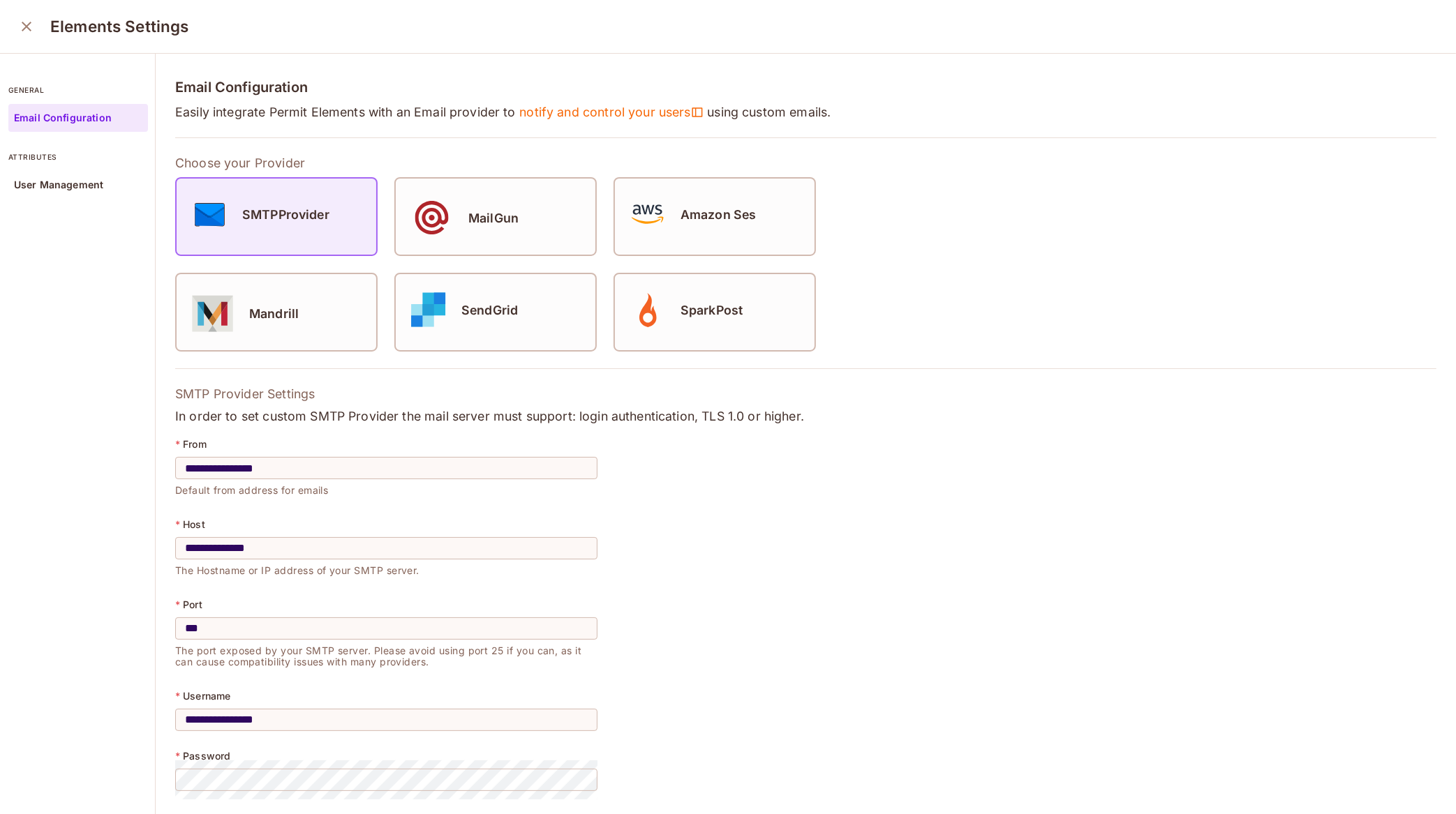
click at [26, 24] on icon "close" at bounding box center [26, 26] width 16 height 16
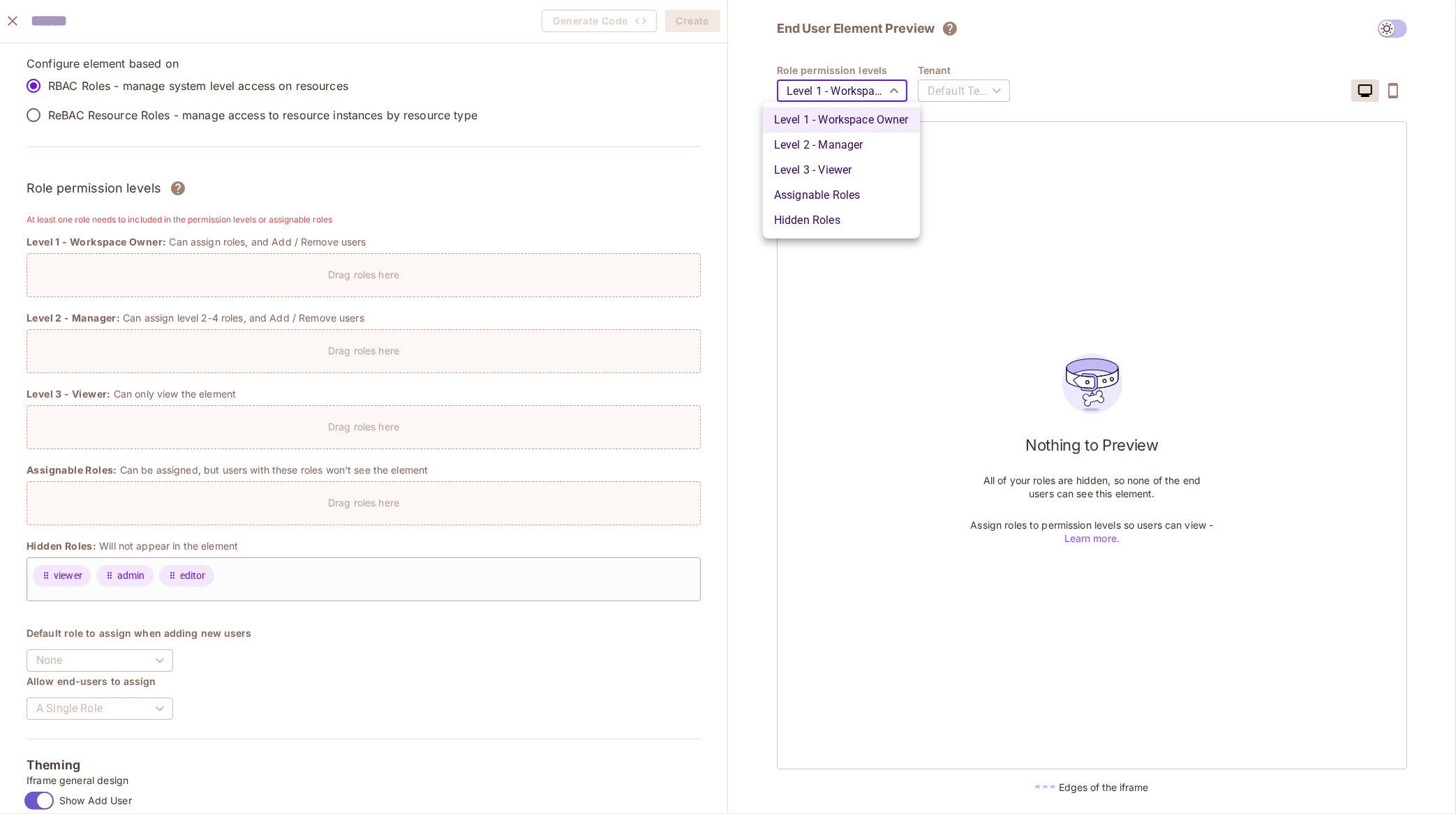
click at [865, 92] on body "W wonderful / Default Project : Development / Permit Elements Permit Elements S…" at bounding box center [728, 407] width 1456 height 814
click at [865, 65] on div at bounding box center [728, 407] width 1456 height 814
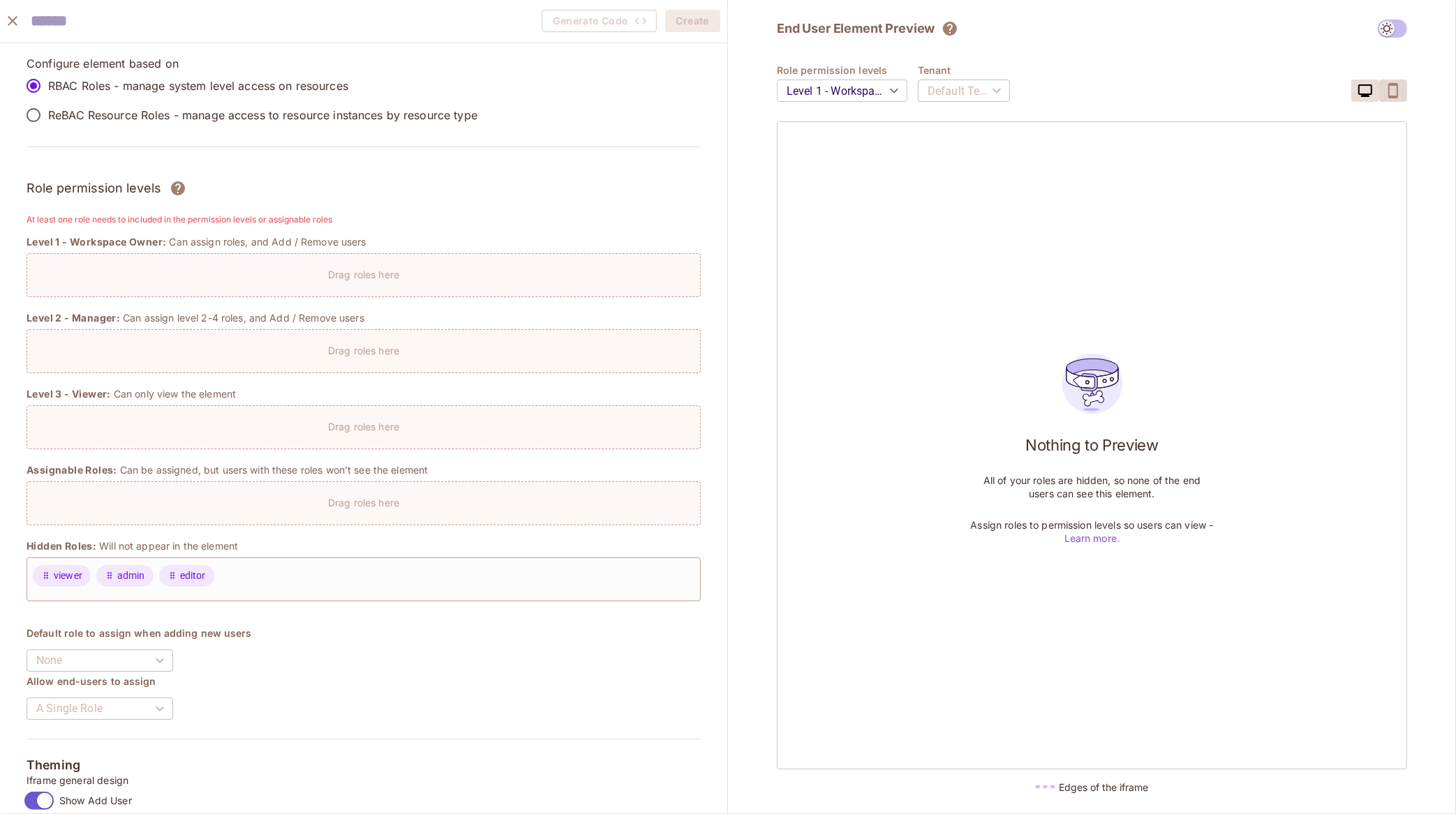
click at [1389, 94] on icon "button" at bounding box center [1392, 90] width 16 height 16
click at [1365, 93] on icon "button" at bounding box center [1364, 90] width 16 height 16
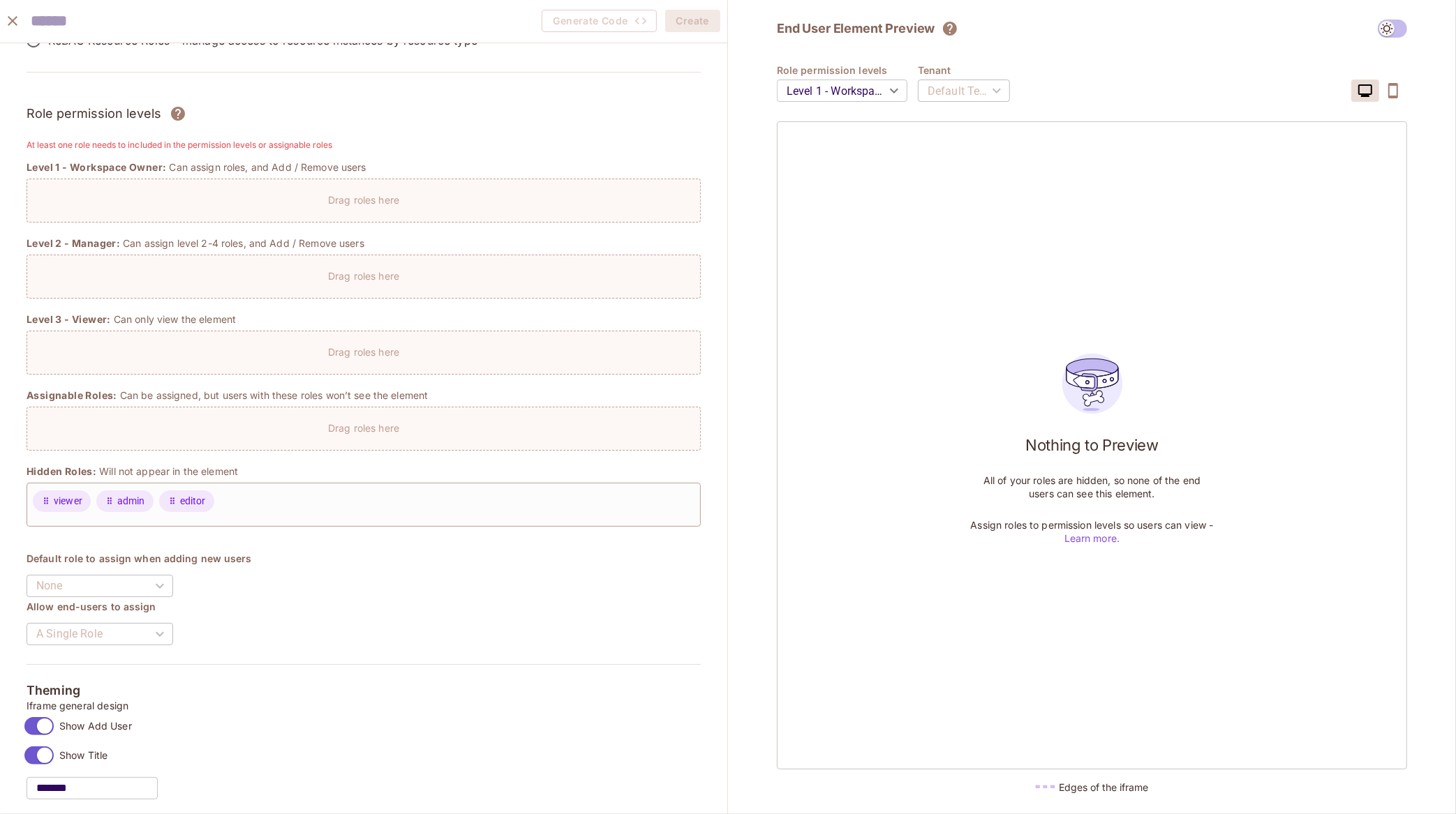
scroll to position [85, 0]
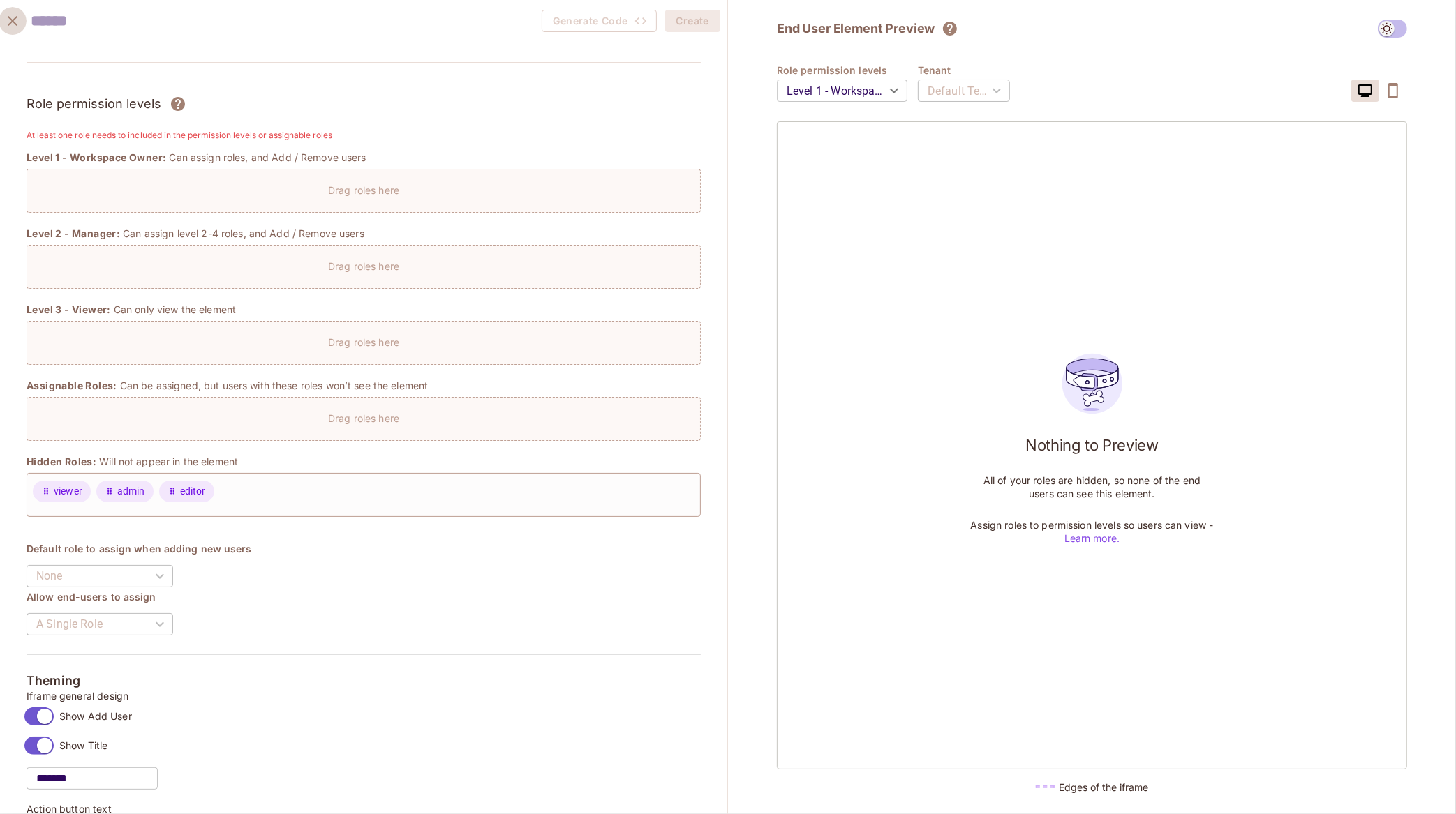
click at [15, 20] on icon "close" at bounding box center [12, 20] width 16 height 16
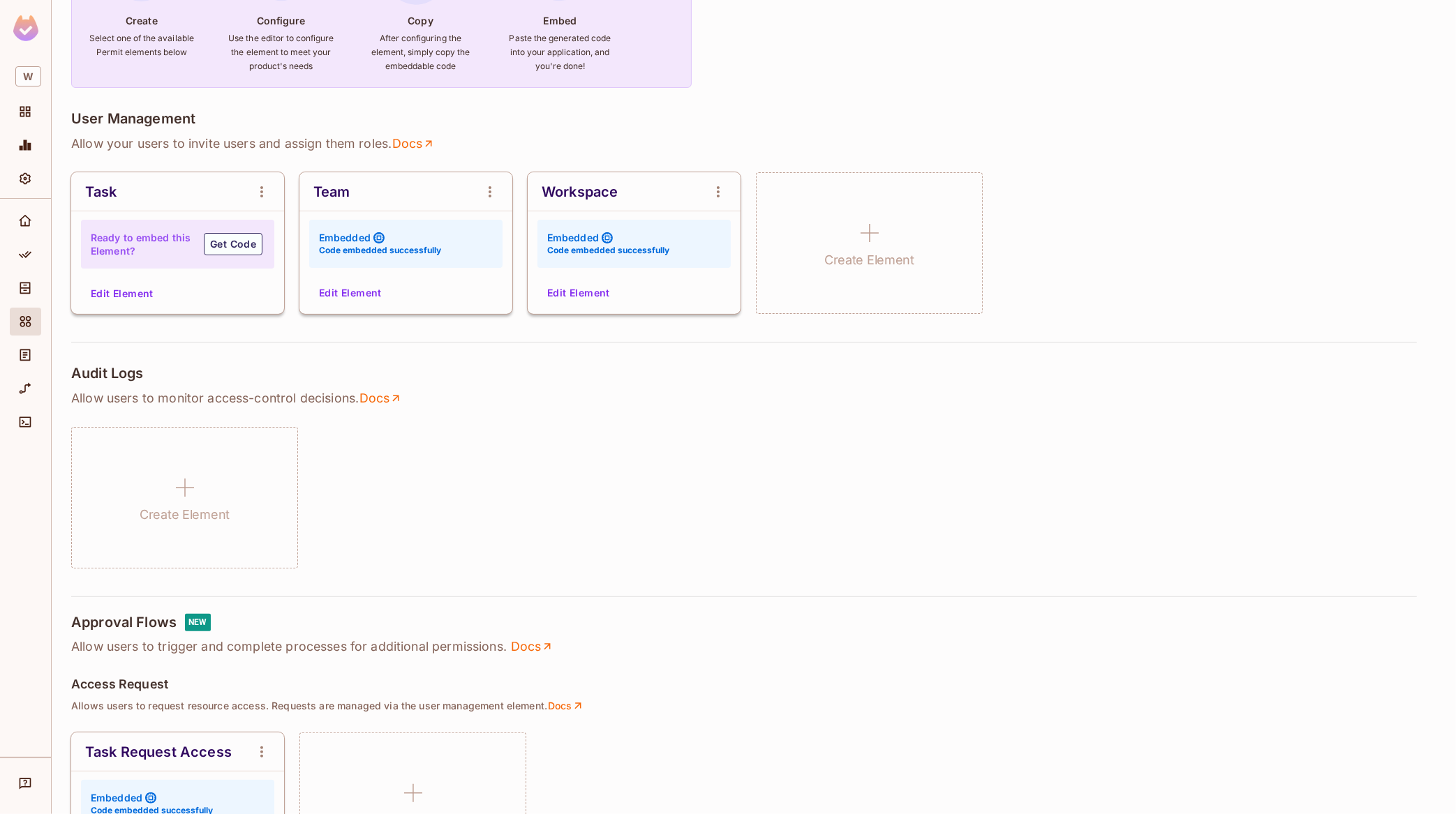
scroll to position [206, 0]
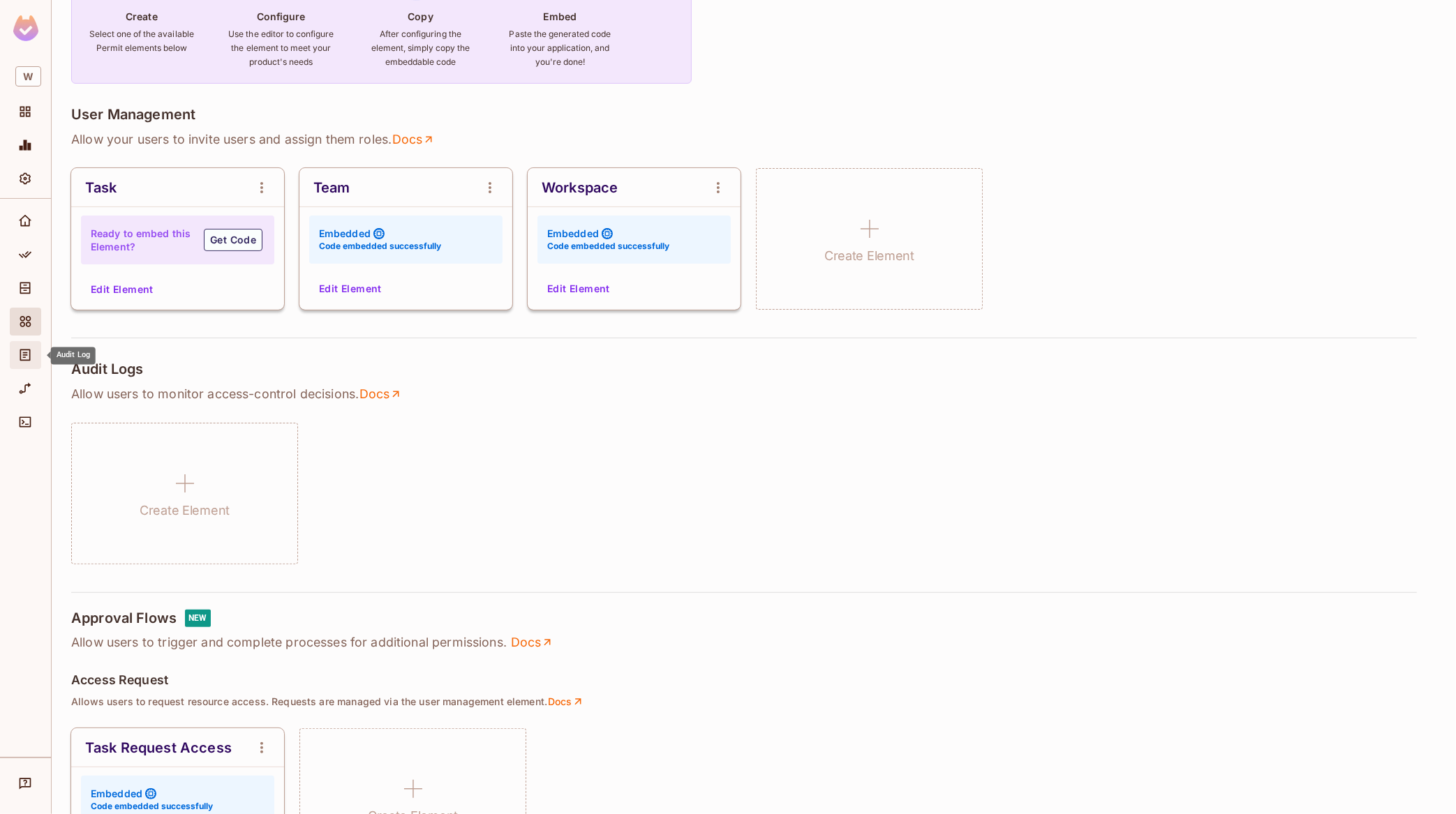
click at [32, 354] on span "Audit Log" at bounding box center [24, 355] width 16 height 16
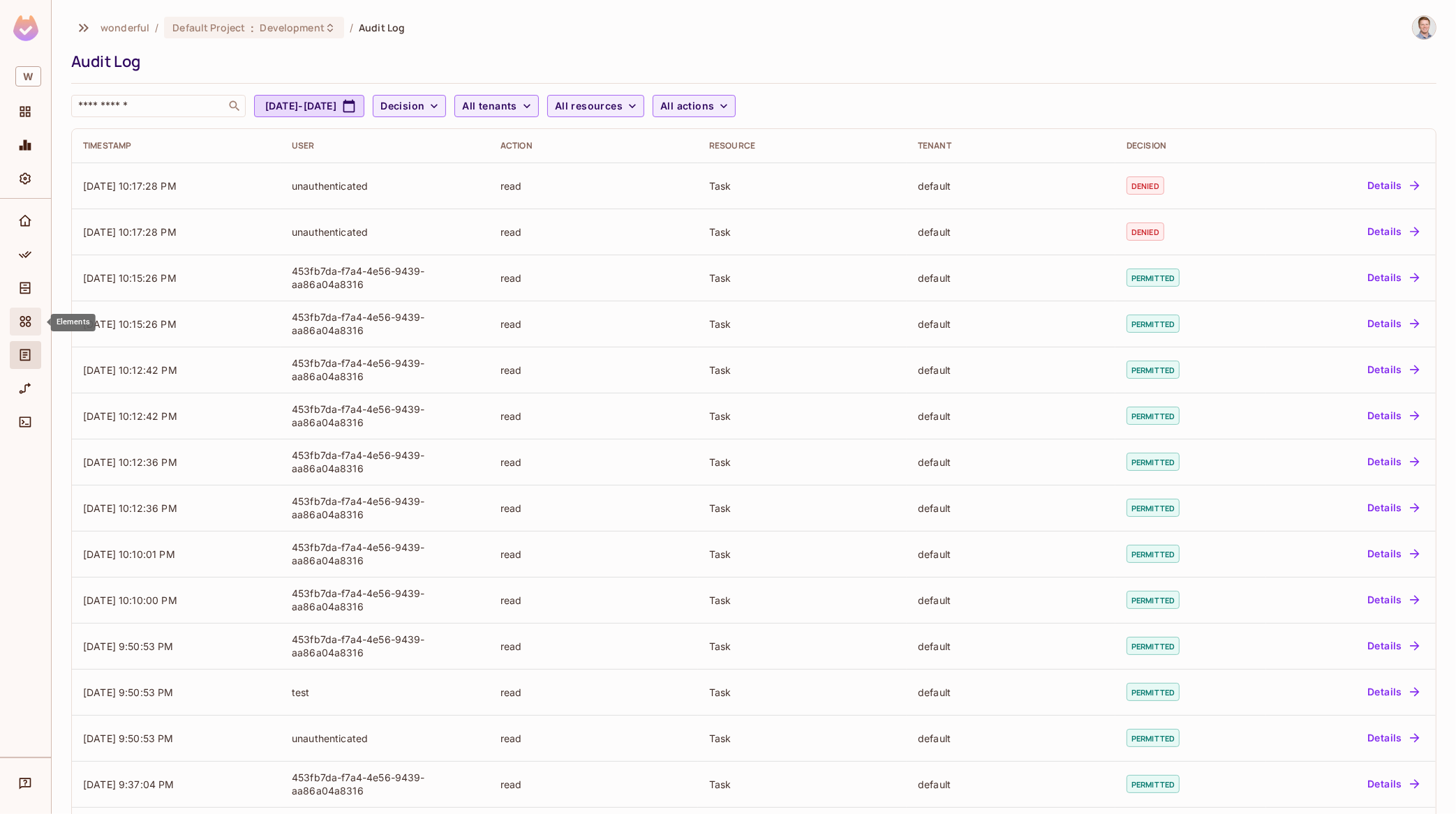
click at [24, 319] on icon "Elements" at bounding box center [26, 322] width 12 height 12
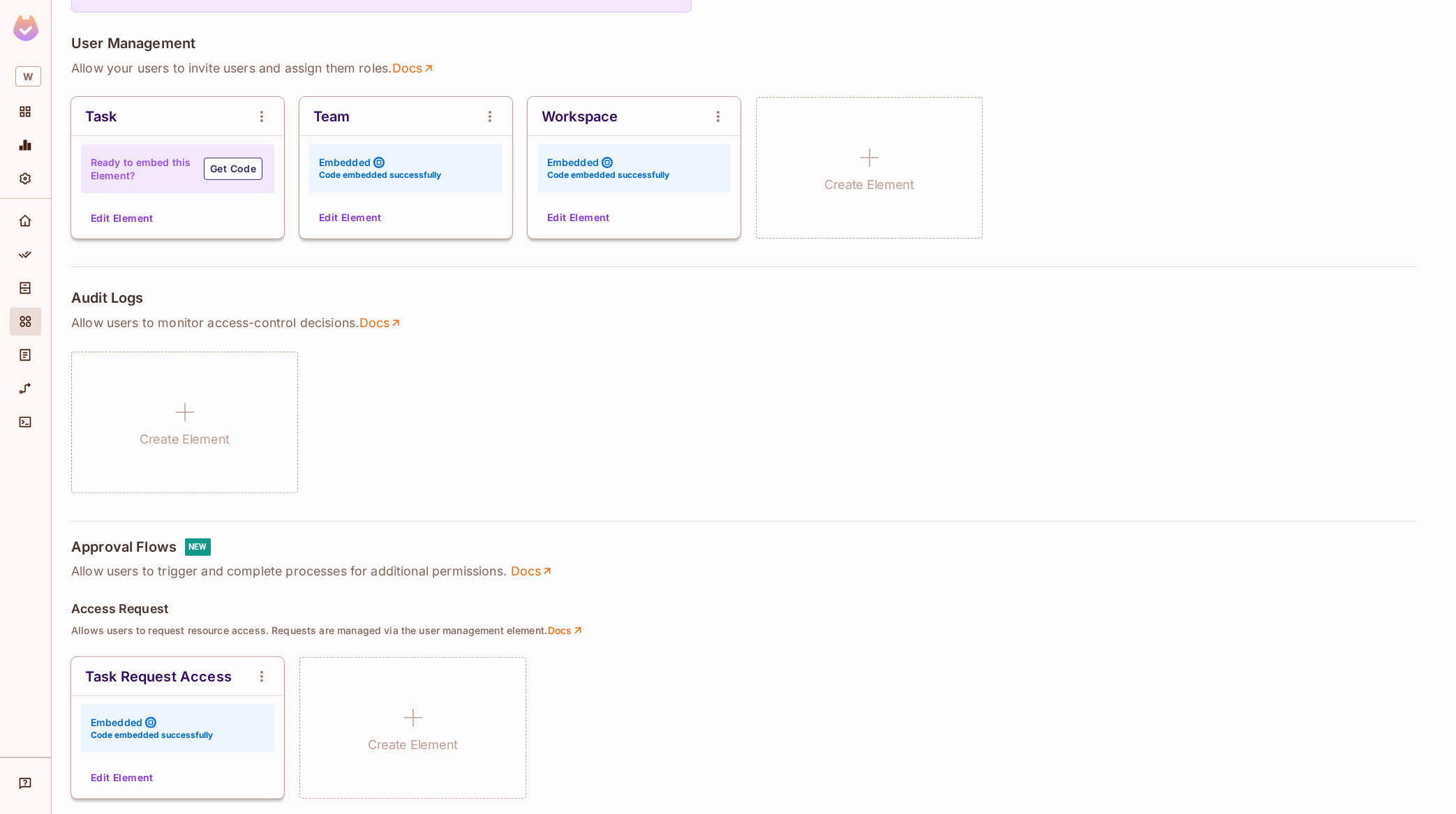
scroll to position [279, 0]
click at [377, 215] on button "Edit Element" at bounding box center [350, 216] width 74 height 22
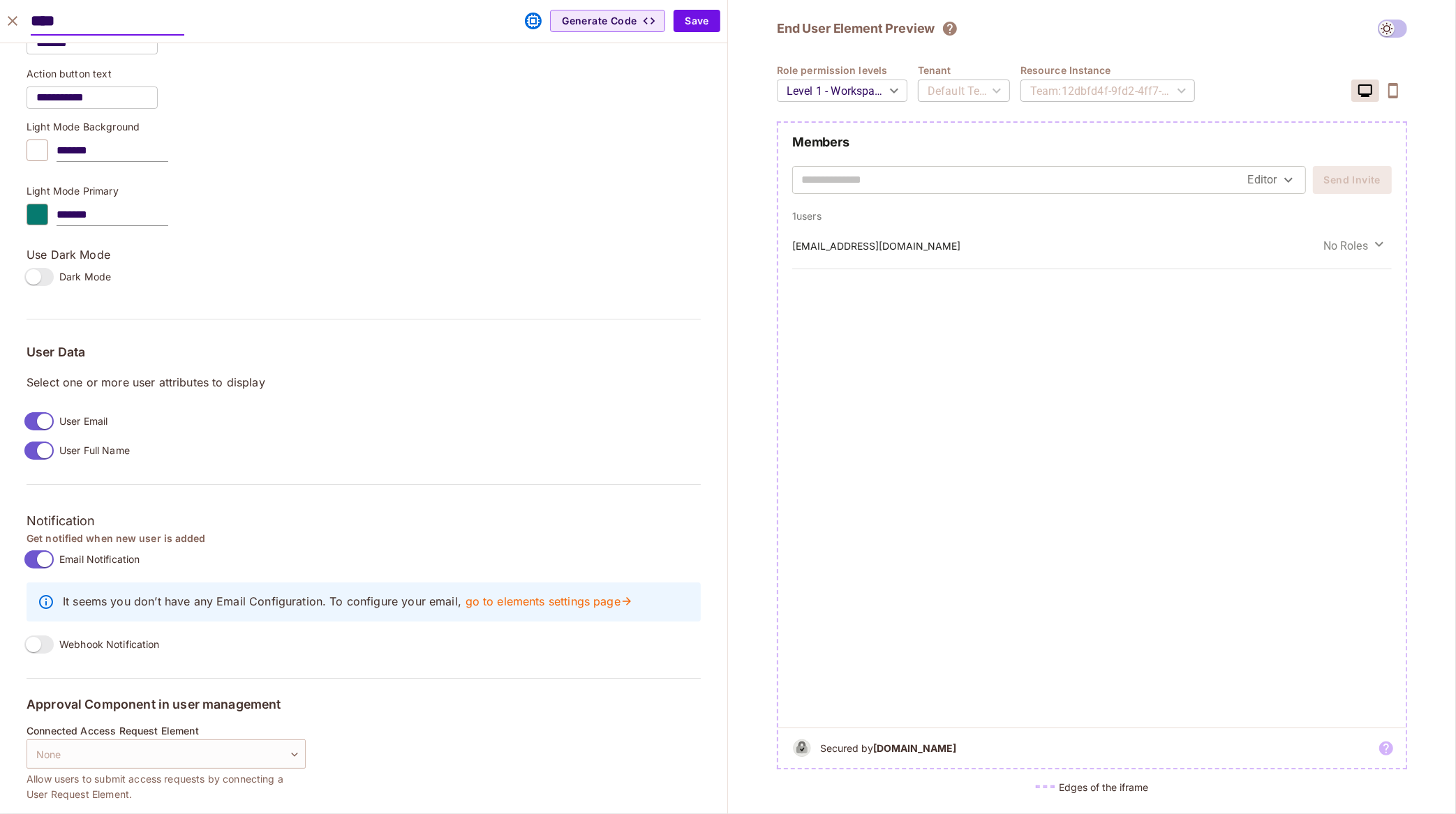
scroll to position [843, 0]
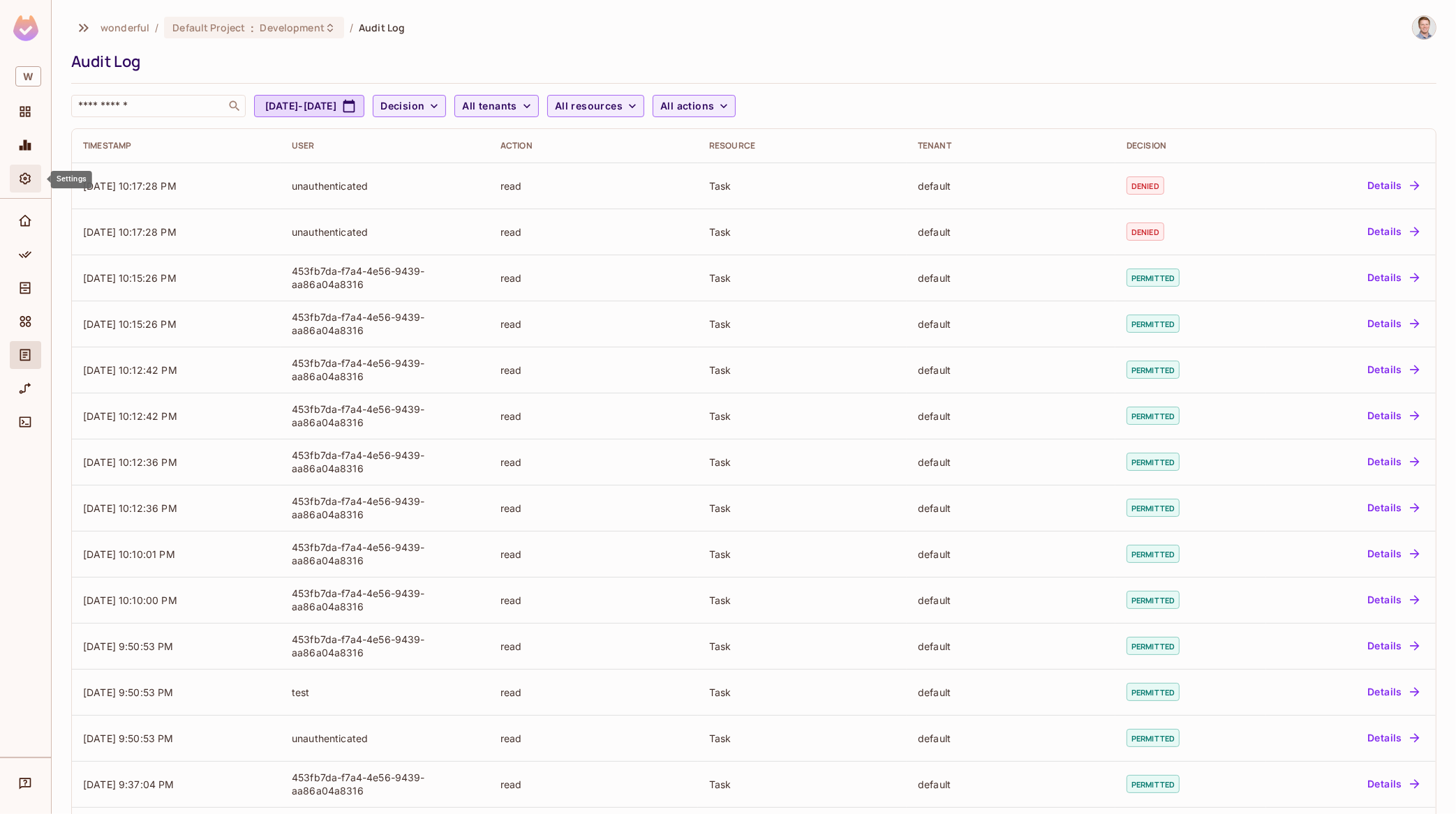
click at [26, 174] on icon "Settings" at bounding box center [25, 178] width 12 height 12
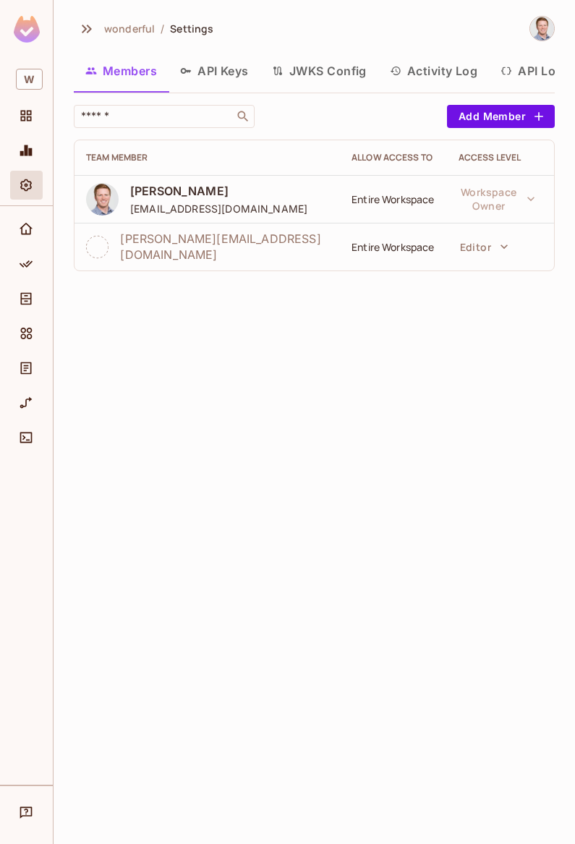
click at [200, 72] on button "API Keys" at bounding box center [215, 71] width 92 height 36
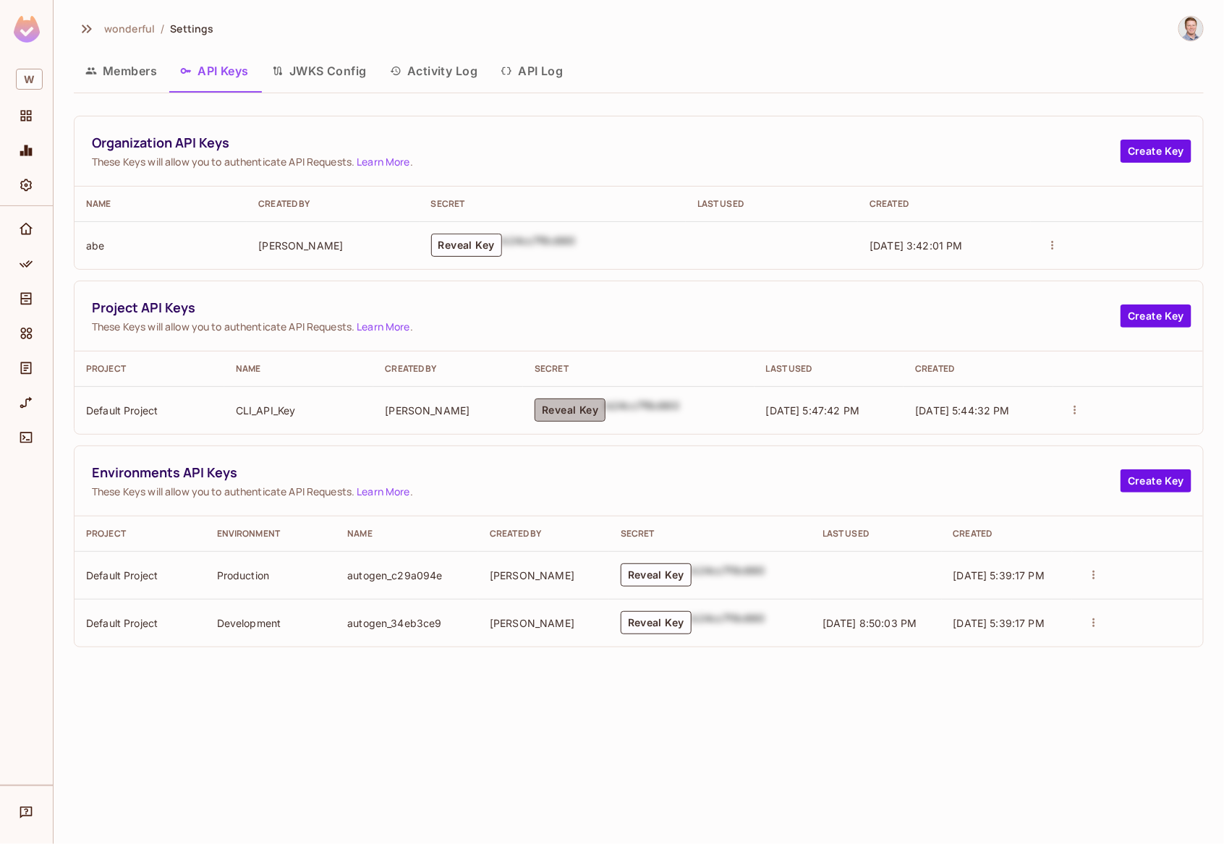
click at [571, 412] on button "Reveal Key" at bounding box center [570, 410] width 71 height 23
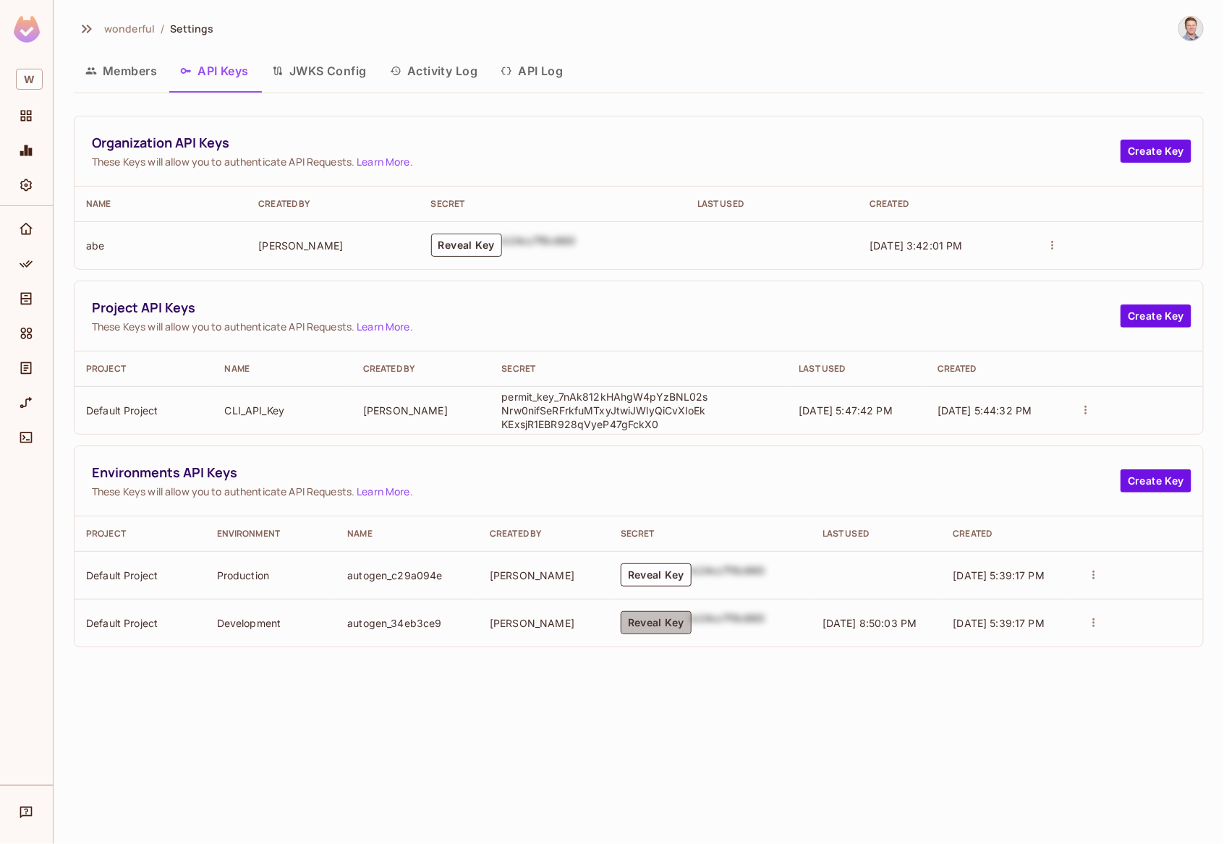
click at [656, 623] on button "Reveal Key" at bounding box center [656, 622] width 71 height 23
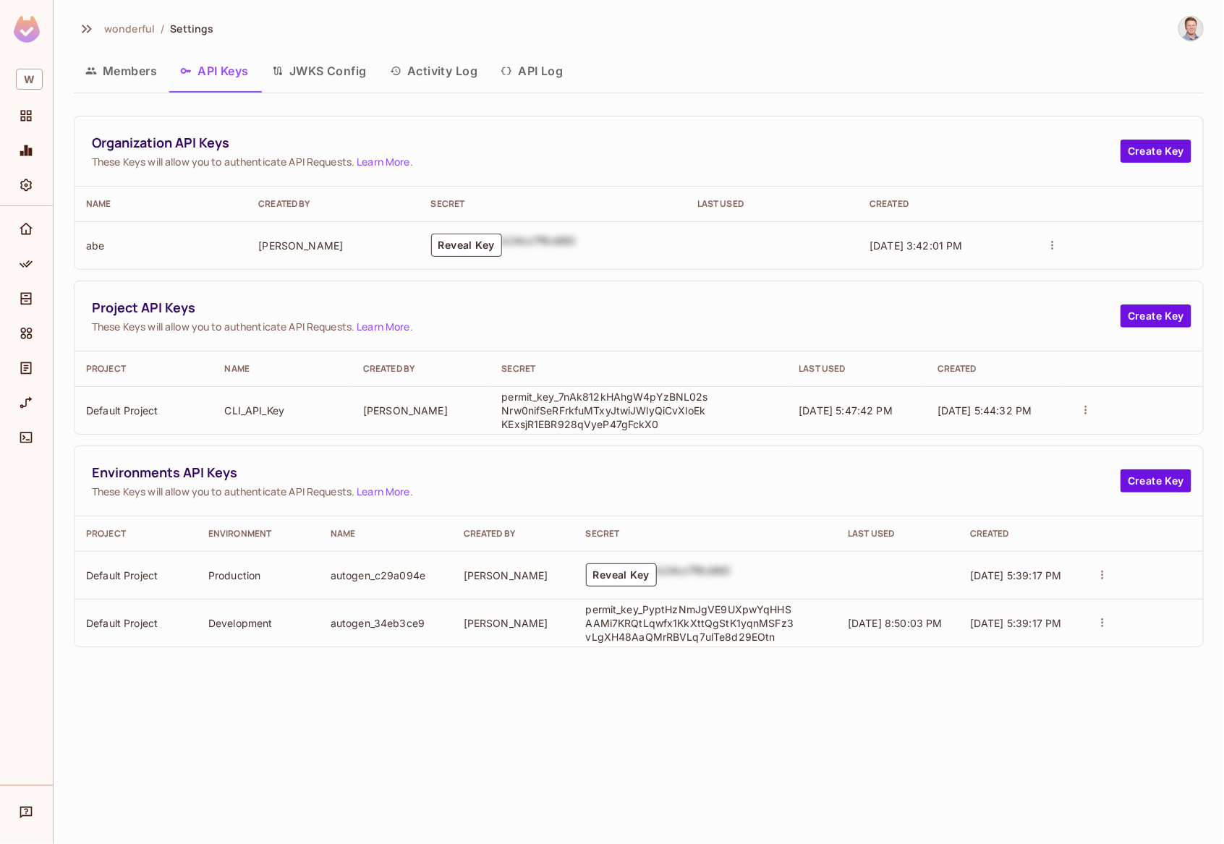
click at [678, 624] on p "permit_key_PyptHzNmJgVE9UXpwYqHHSAAMi7KRQtLqwfx1KkXttQgStK1yqnMSFz3vLgXH48AaQMr…" at bounding box center [691, 623] width 210 height 41
copy p "permit_key_PyptHzNmJgVE9UXpwYqHHSAAMi7KRQtLqwfx1KkXttQgStK1yqnMSFz3vLgXH48AaQMr…"
click at [125, 67] on button "Members" at bounding box center [121, 71] width 95 height 36
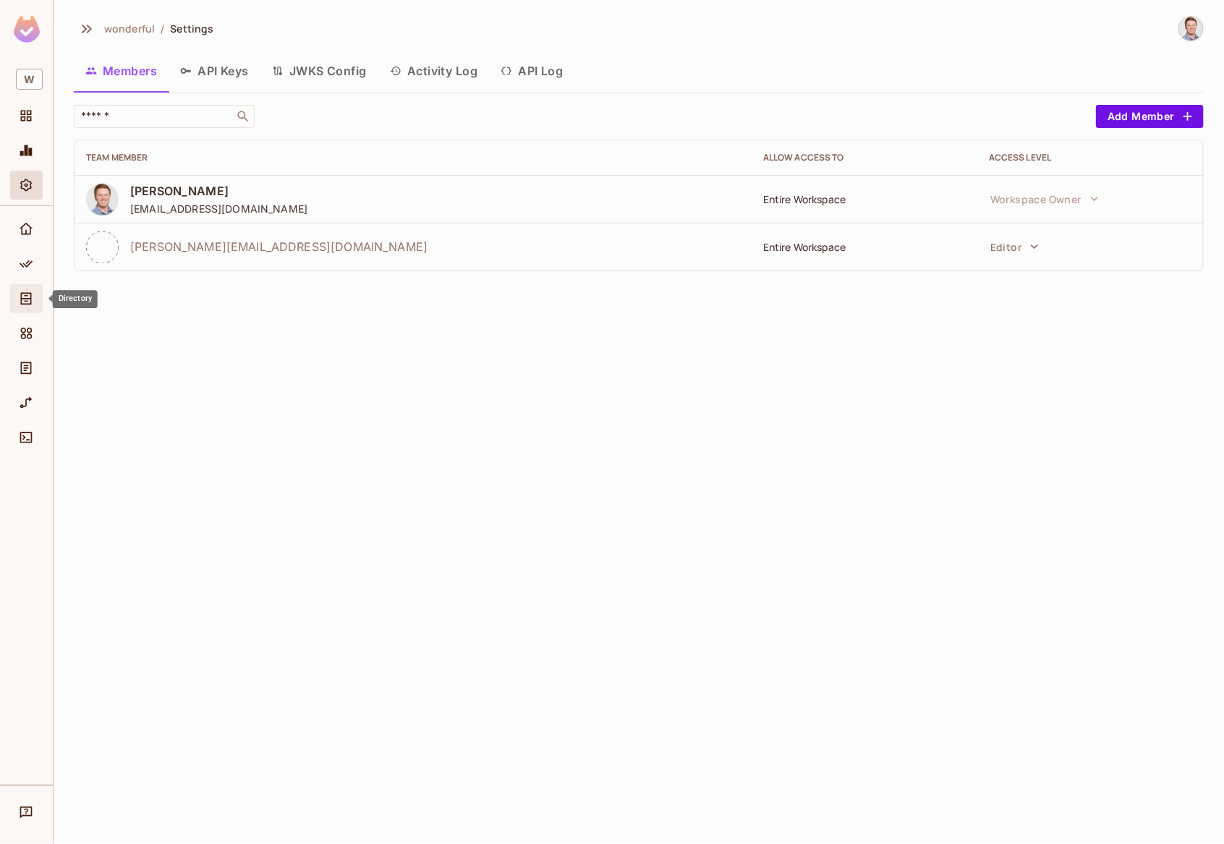
click at [30, 291] on span "Directory" at bounding box center [25, 298] width 17 height 17
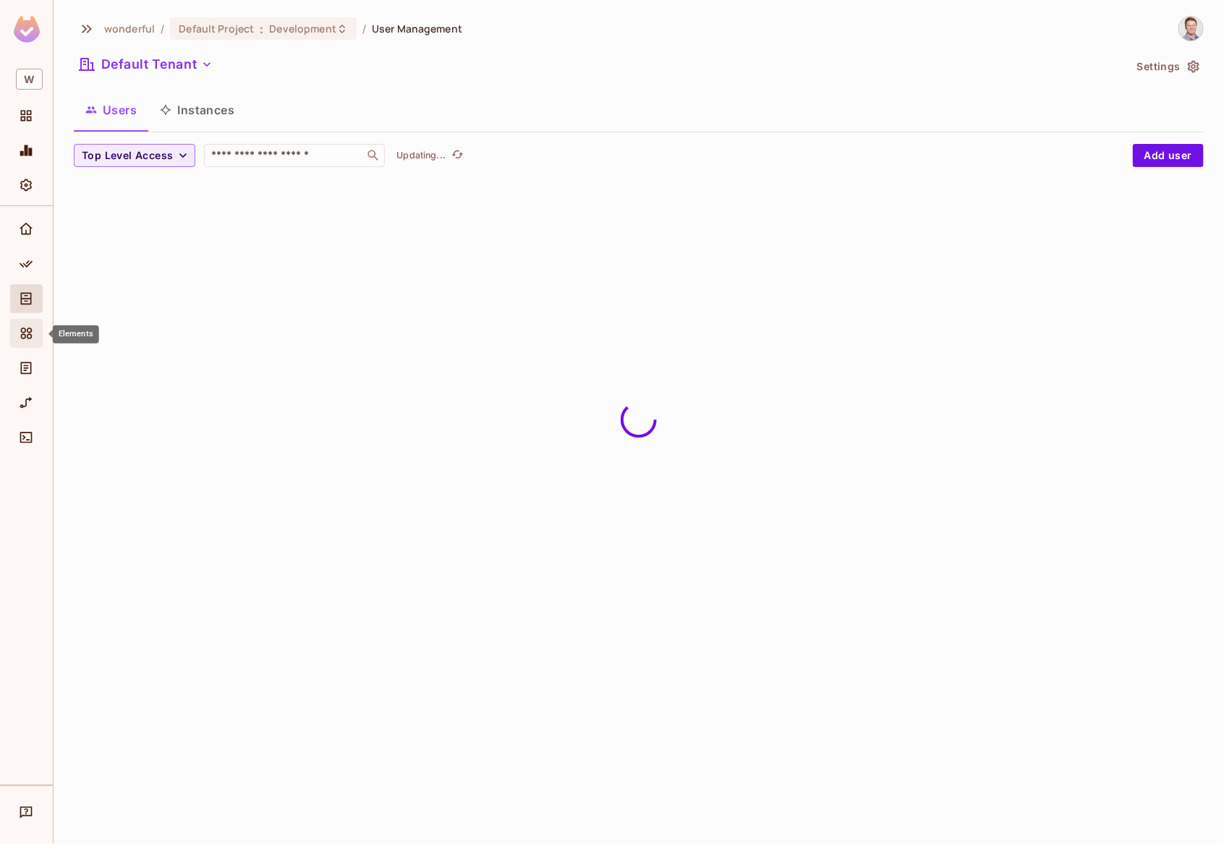
click at [27, 333] on icon "Elements" at bounding box center [26, 333] width 14 height 14
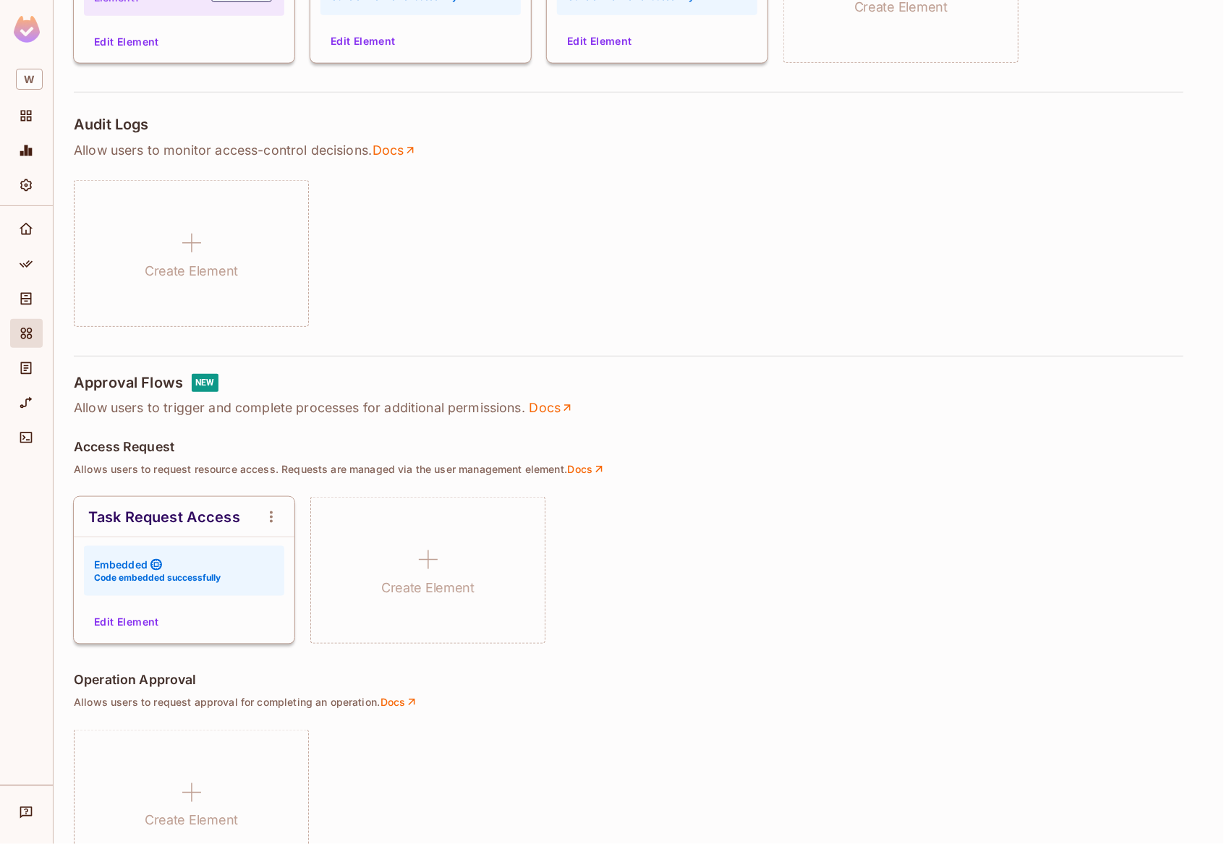
scroll to position [476, 0]
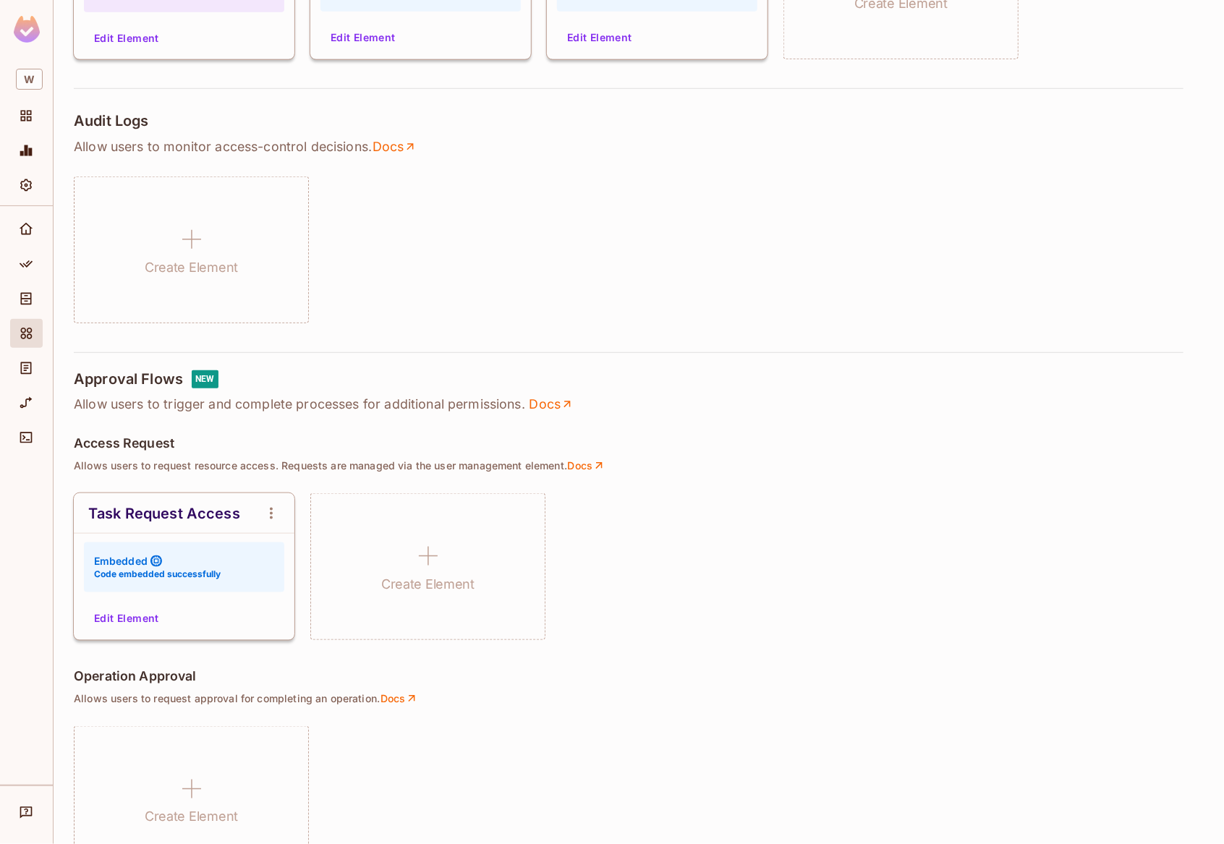
click at [124, 616] on button "Edit Element" at bounding box center [126, 618] width 77 height 23
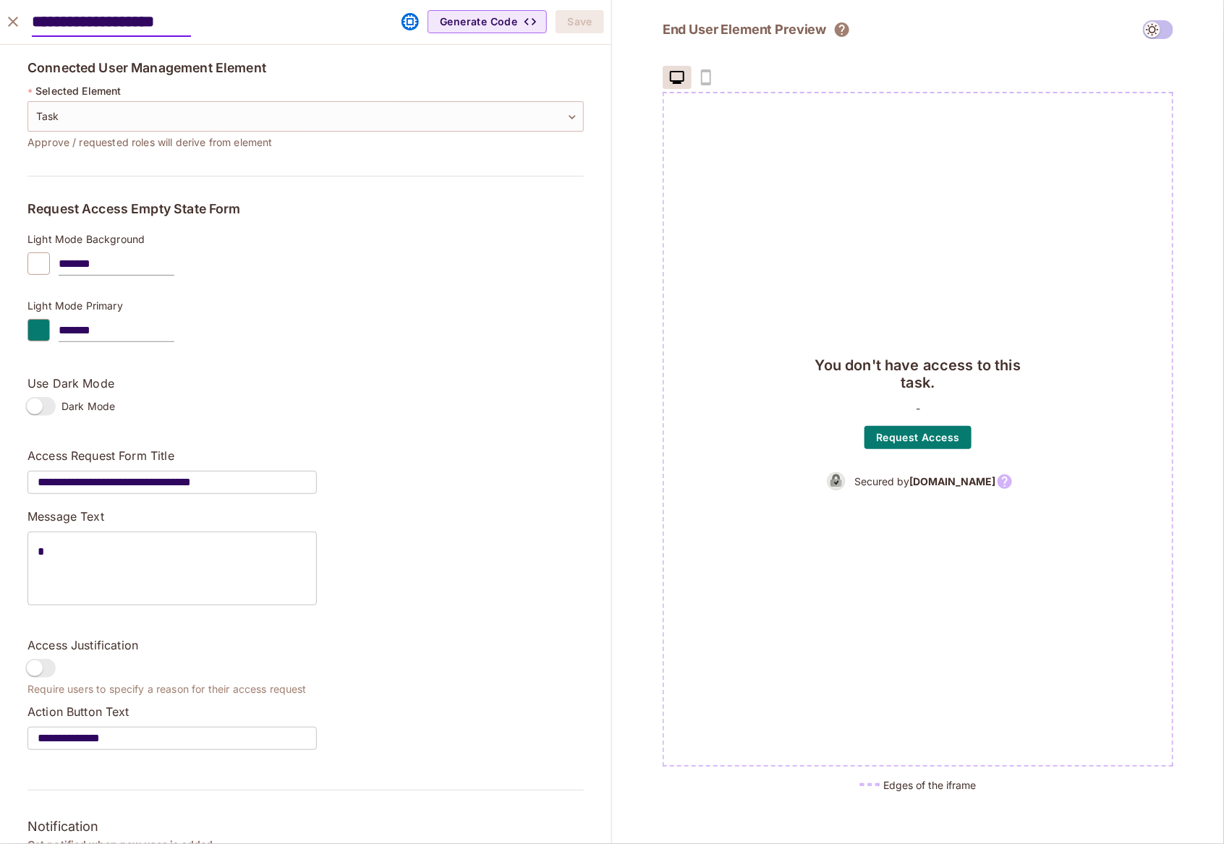
scroll to position [84, 0]
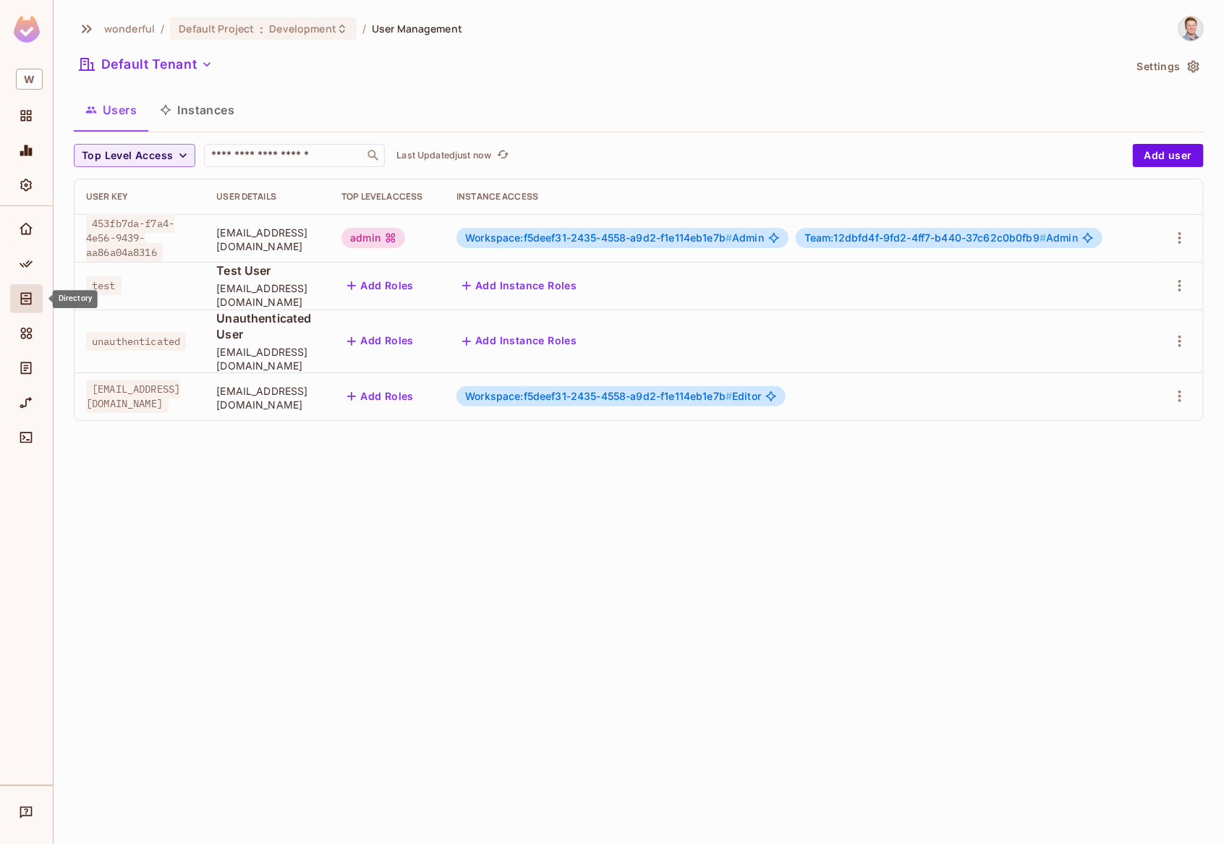
click at [22, 299] on icon "Directory" at bounding box center [26, 299] width 11 height 12
click at [29, 292] on icon "Directory" at bounding box center [26, 299] width 14 height 14
click at [30, 331] on icon "Elements" at bounding box center [26, 333] width 14 height 14
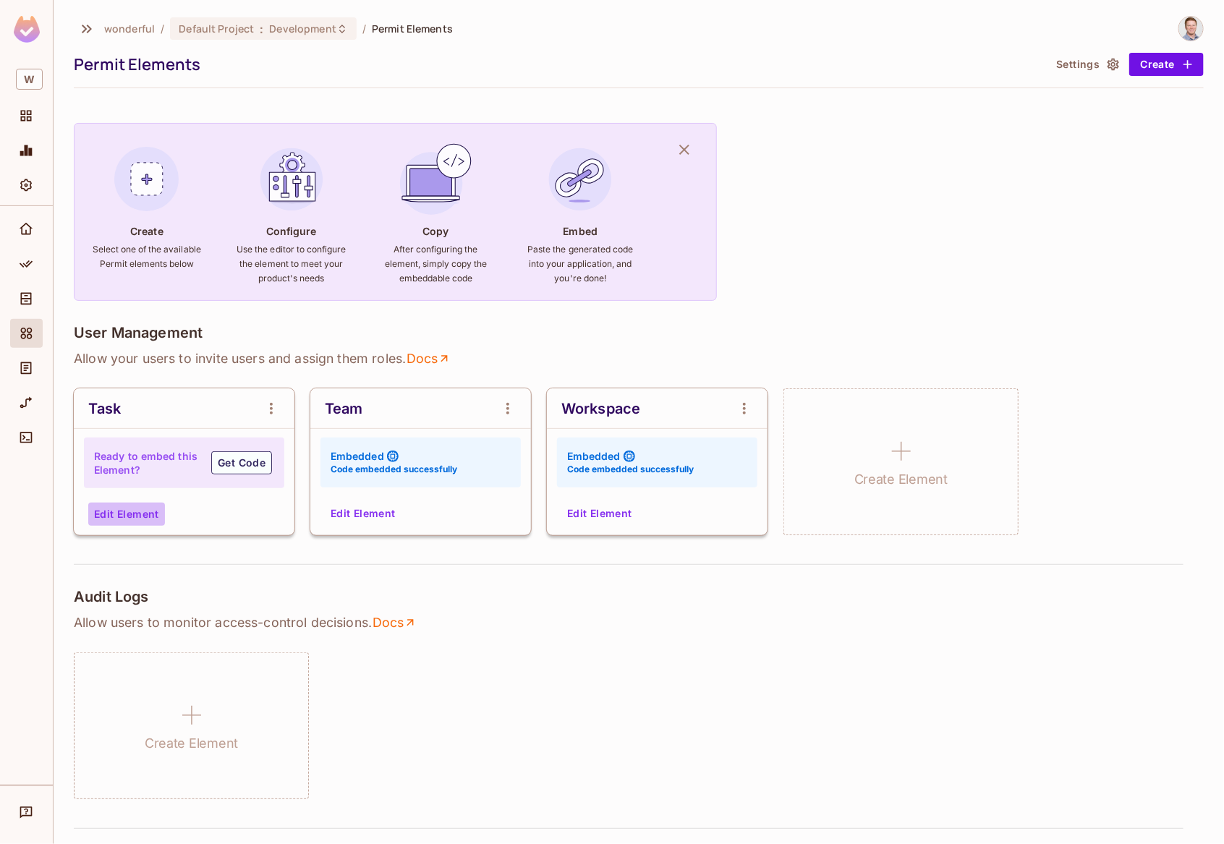
click at [152, 518] on button "Edit Element" at bounding box center [126, 514] width 77 height 23
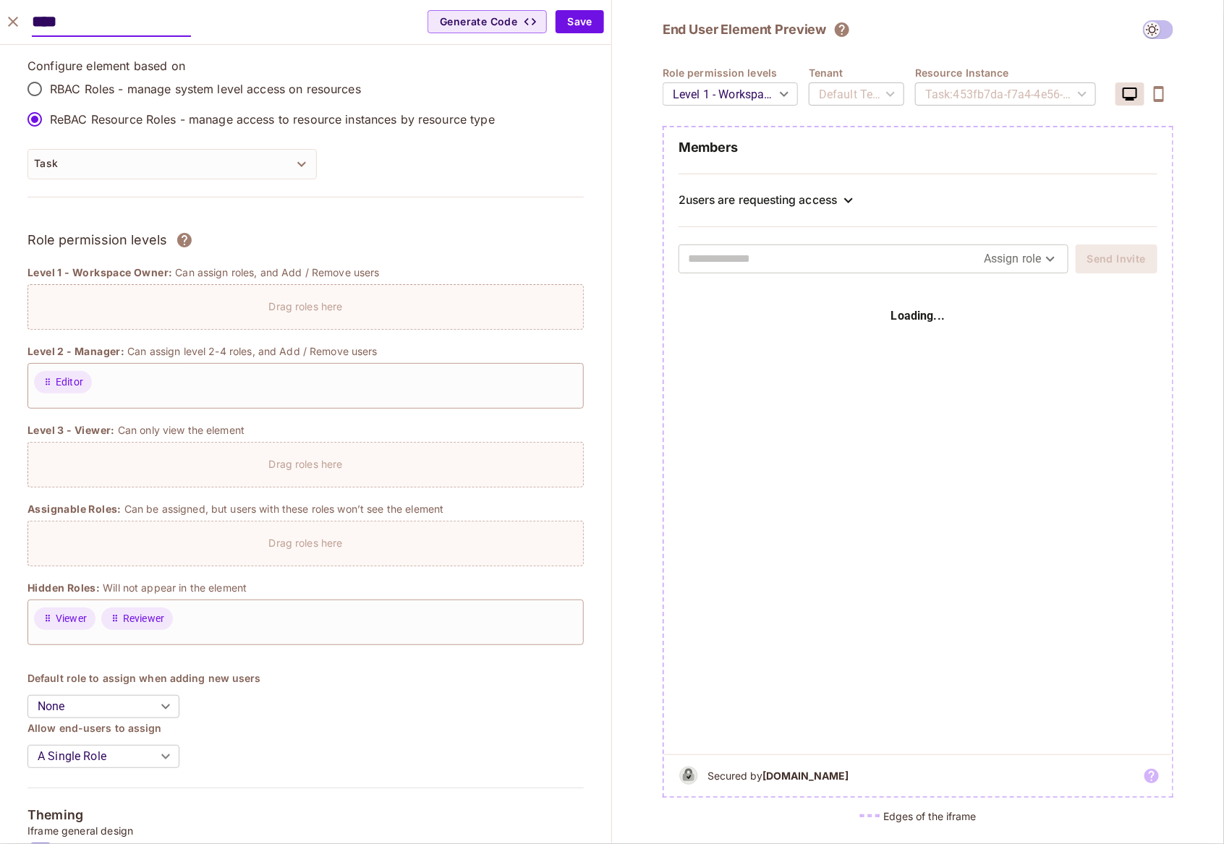
click at [770, 196] on div "2 users are requesting access" at bounding box center [758, 200] width 158 height 14
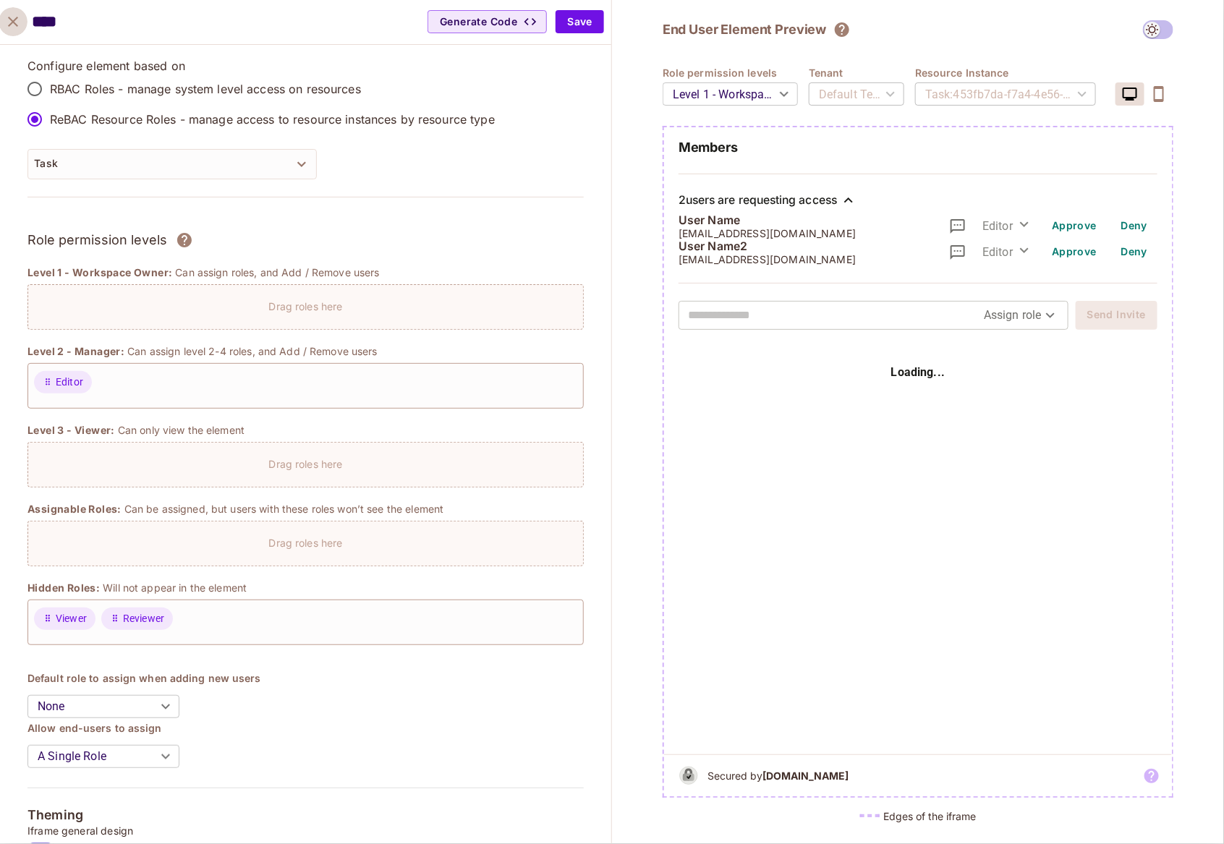
click at [14, 25] on icon "close" at bounding box center [12, 21] width 17 height 17
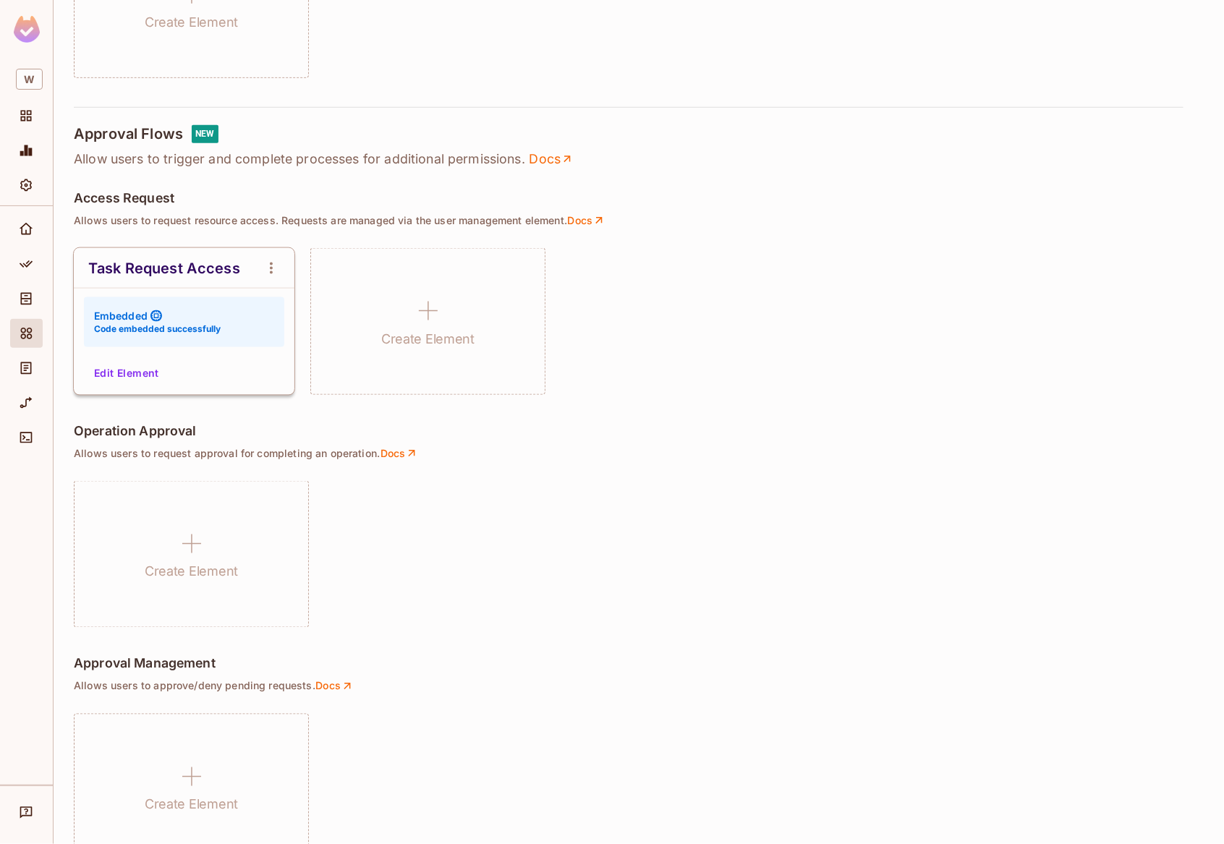
scroll to position [768, 0]
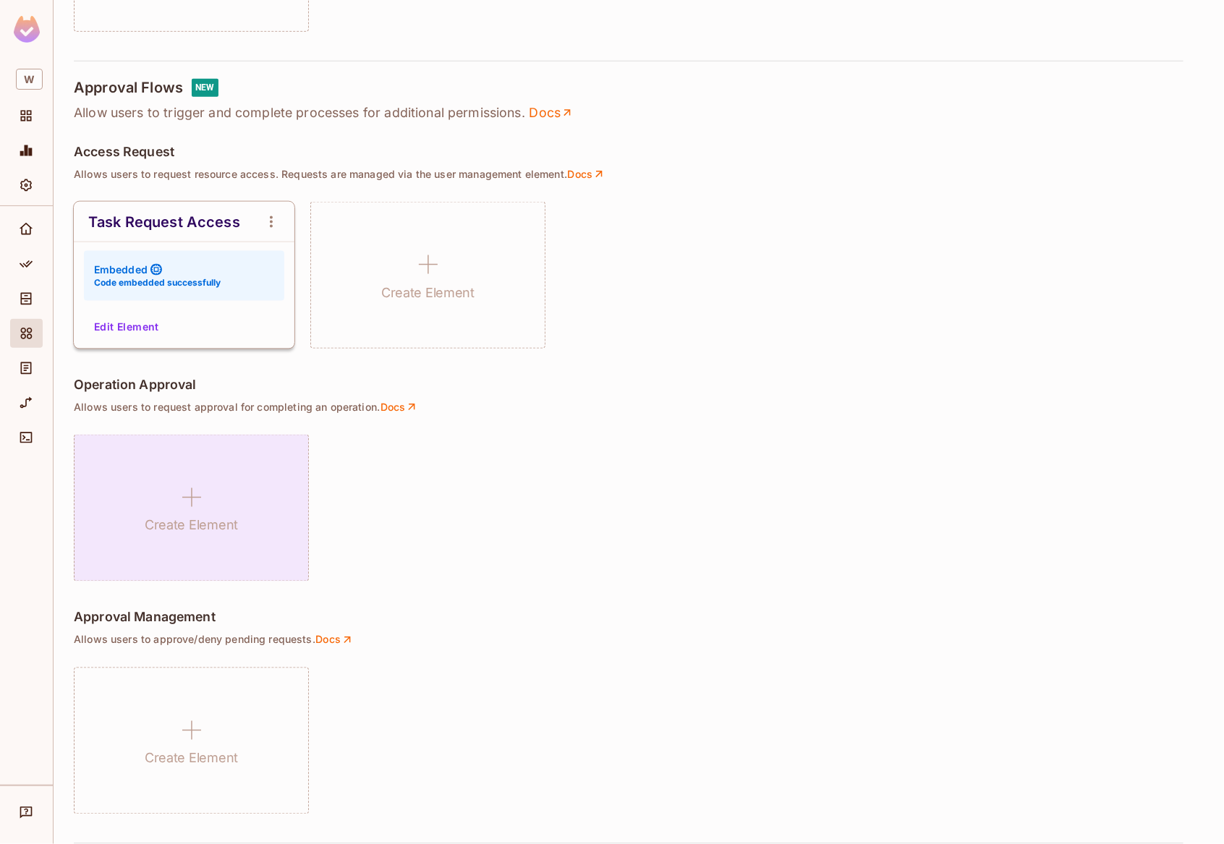
click at [245, 500] on div "Create Element" at bounding box center [191, 508] width 235 height 147
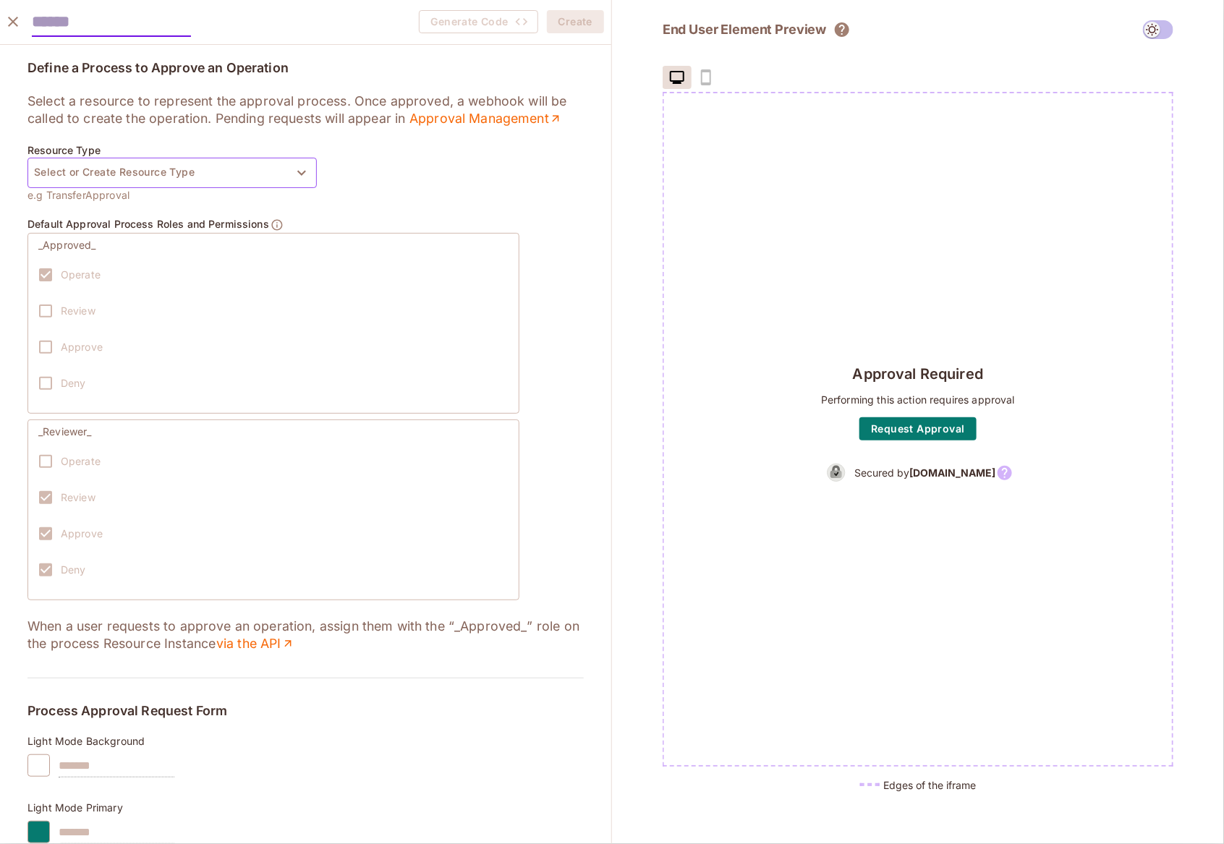
click at [205, 170] on button "Select or Create Resource Type" at bounding box center [171, 173] width 289 height 30
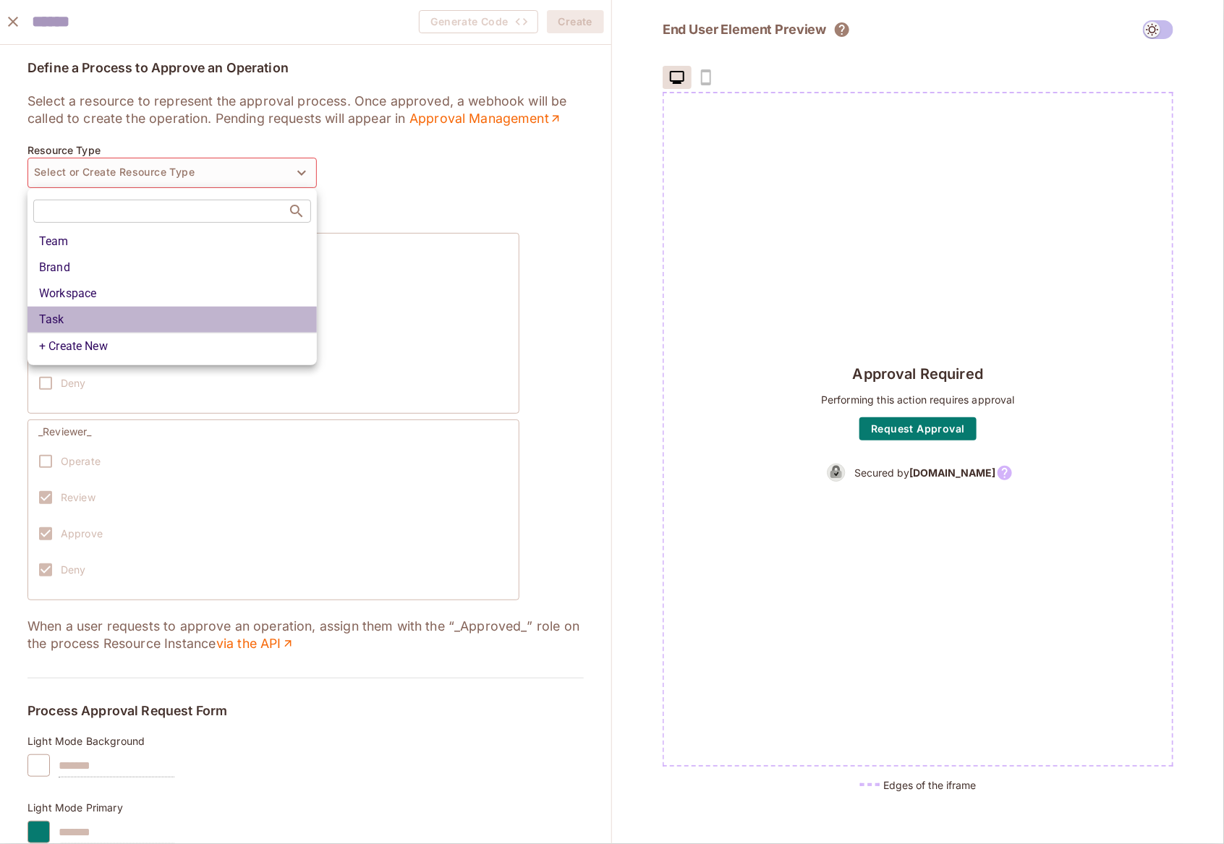
click at [186, 317] on li "Task" at bounding box center [171, 320] width 289 height 26
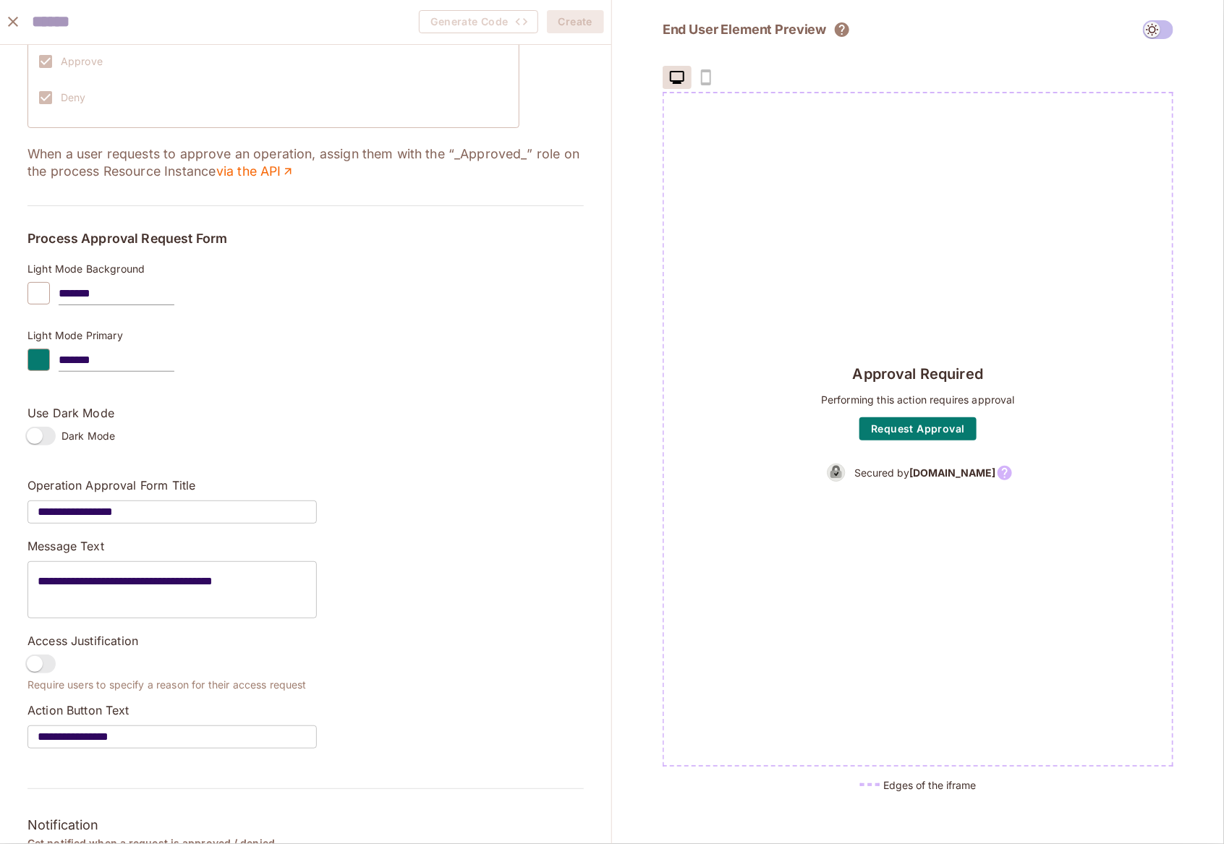
scroll to position [555, 0]
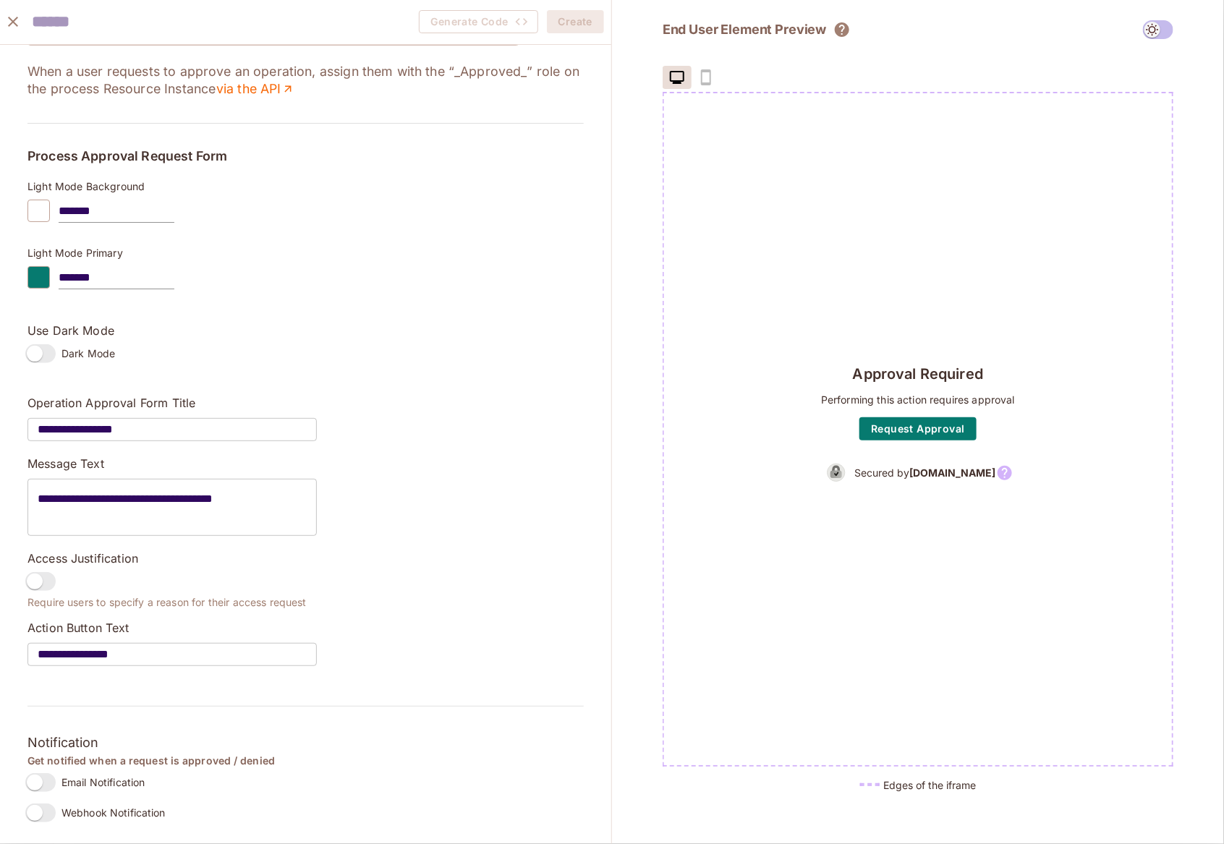
click at [131, 781] on span "Email Notification" at bounding box center [102, 782] width 83 height 14
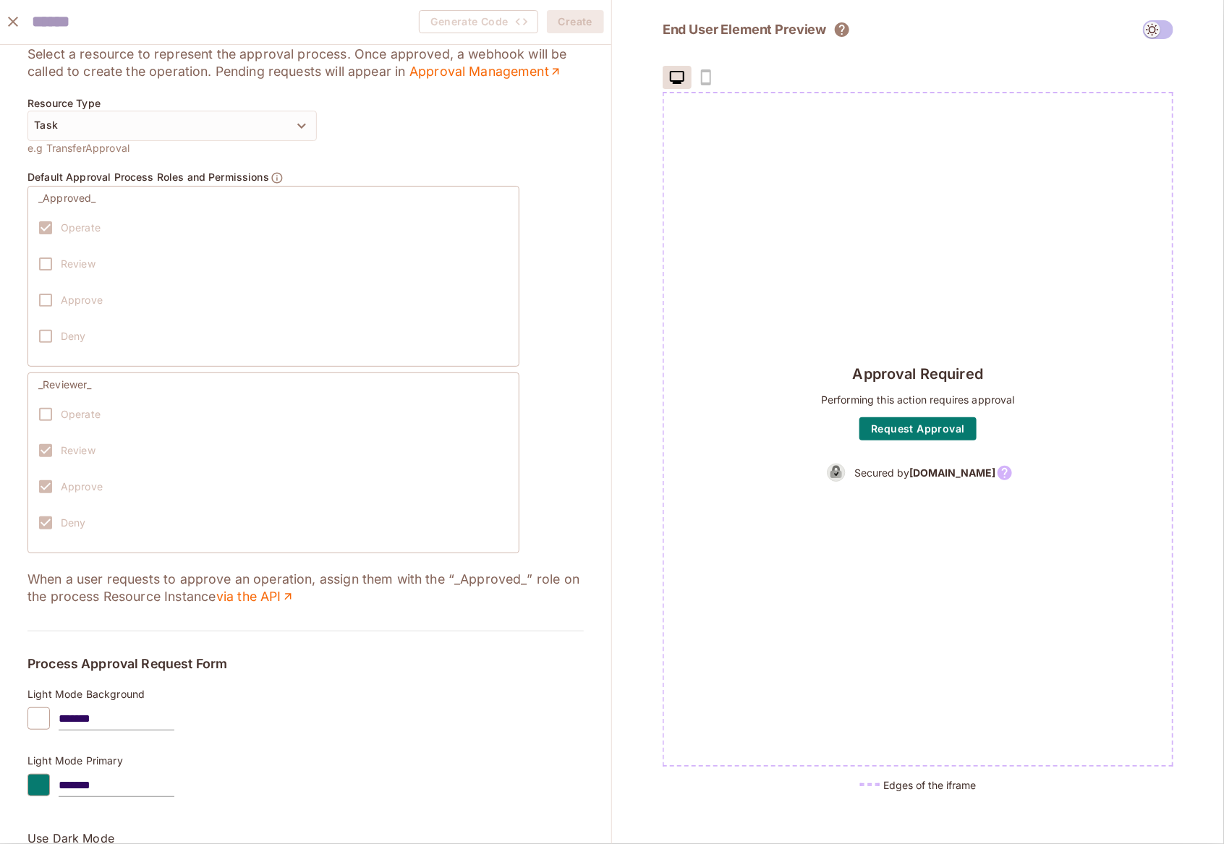
scroll to position [0, 0]
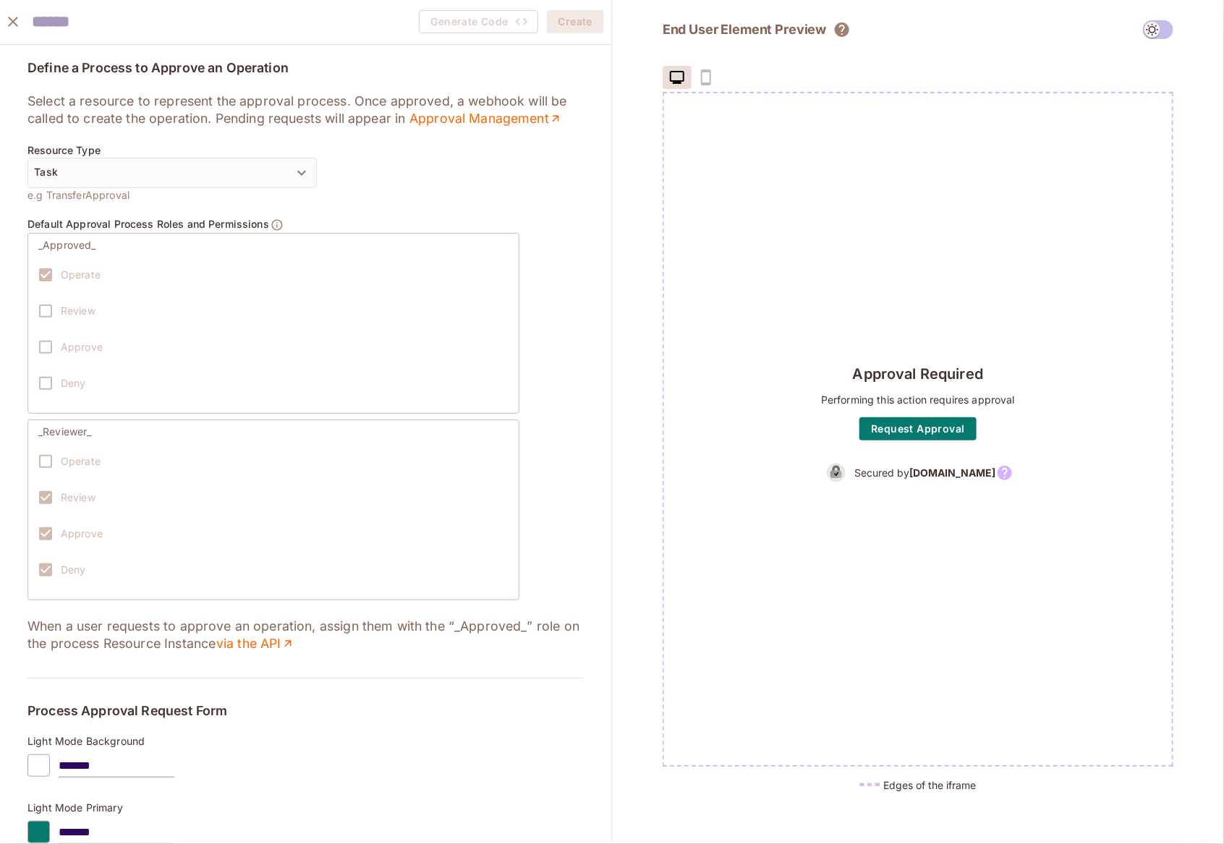
click at [68, 292] on div "Operate Review Approve Deny" at bounding box center [273, 332] width 470 height 145
click at [43, 308] on label "Review" at bounding box center [62, 311] width 65 height 30
click at [49, 323] on label "Review" at bounding box center [62, 311] width 65 height 30
click at [273, 227] on icon "Users will be assigned these roles upon creating an access approval request, en…" at bounding box center [277, 224] width 13 height 13
click at [111, 22] on input "text" at bounding box center [111, 22] width 159 height 30
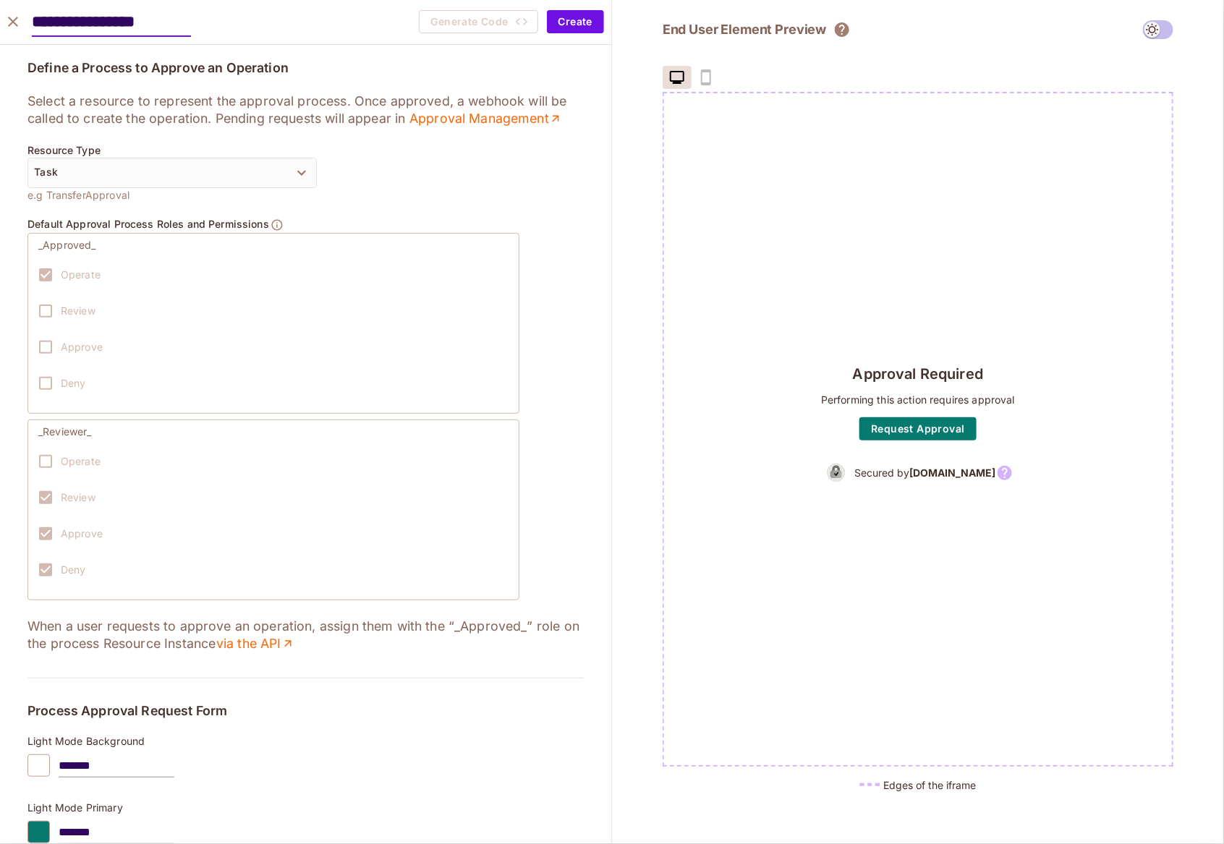
type input "**********"
click at [417, 177] on div "Resource Type Task e.g TransferApproval" at bounding box center [305, 173] width 556 height 56
click at [589, 17] on button "Create" at bounding box center [575, 21] width 57 height 23
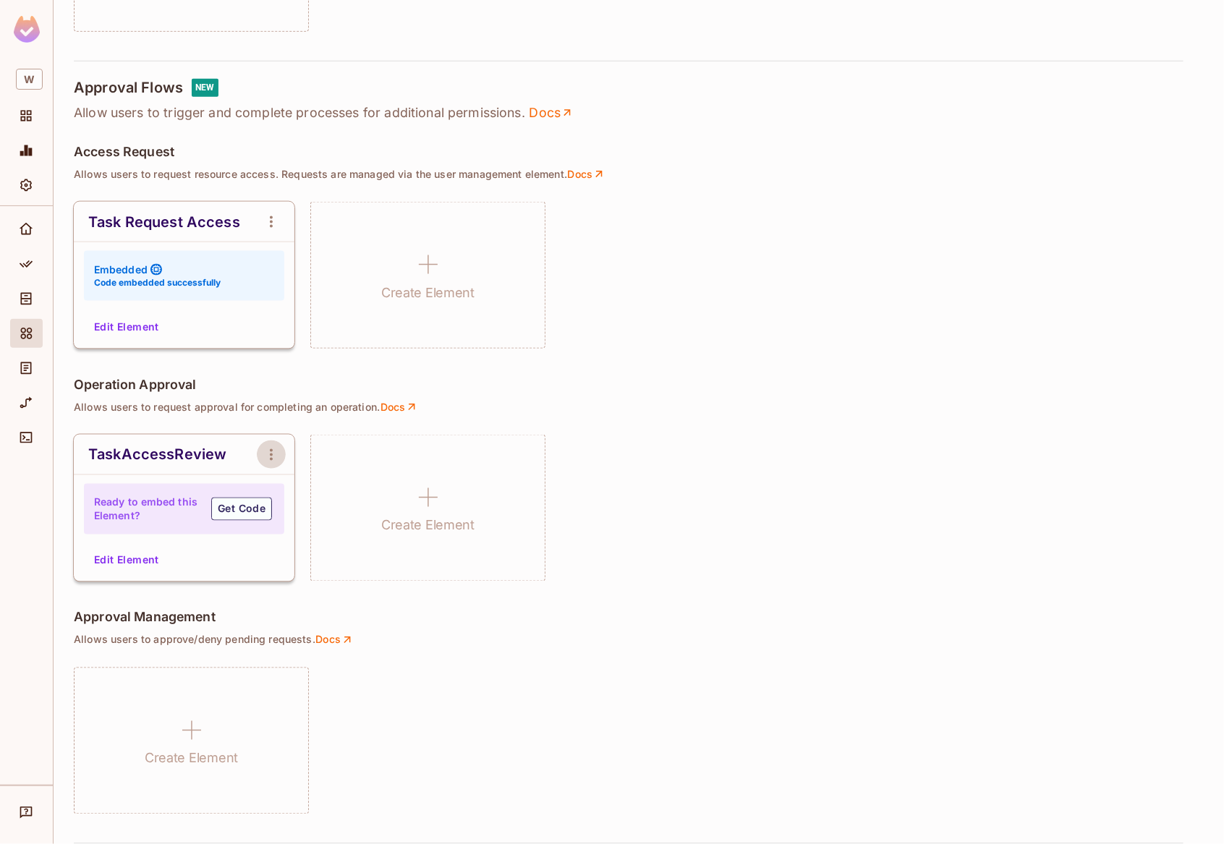
click at [273, 450] on icon "open Menu" at bounding box center [271, 454] width 17 height 17
click at [307, 535] on span "Delete Element" at bounding box center [330, 534] width 72 height 14
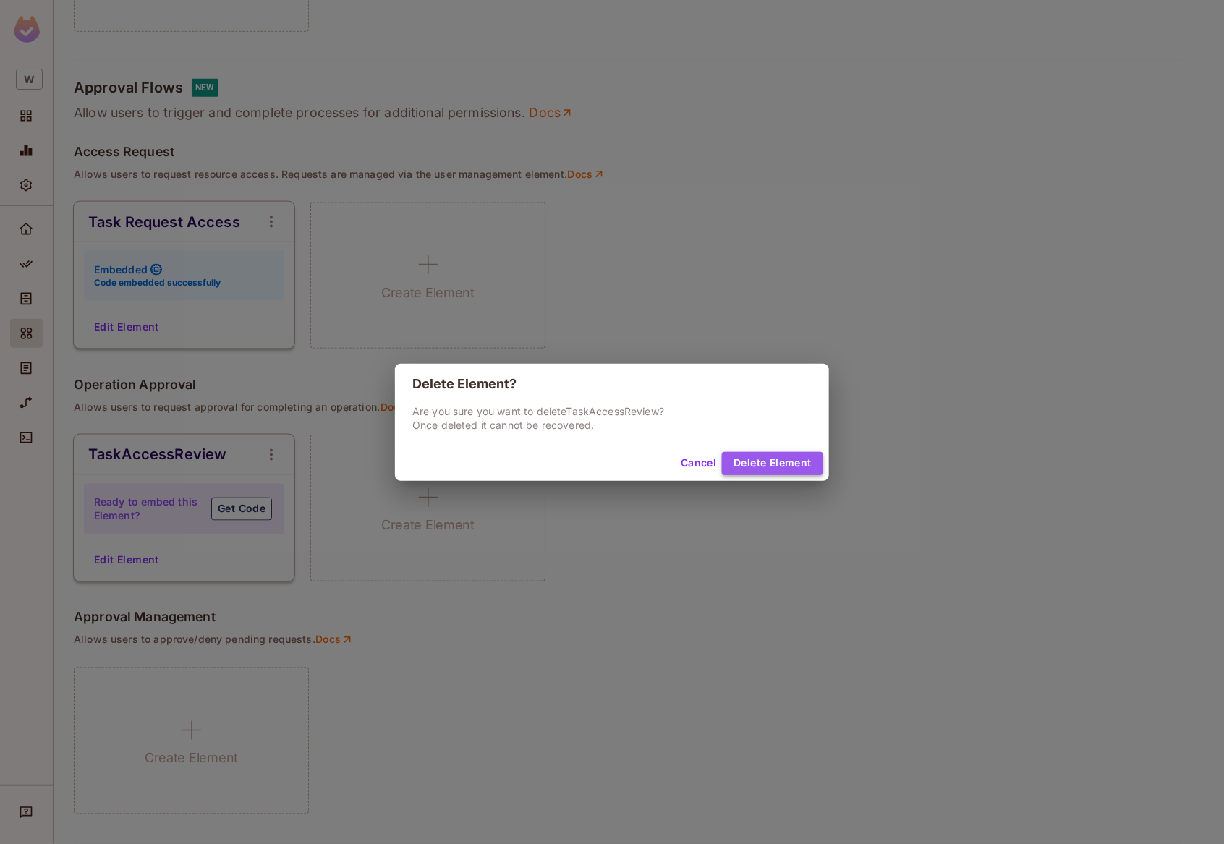
click at [788, 459] on button "Delete Element" at bounding box center [772, 463] width 101 height 23
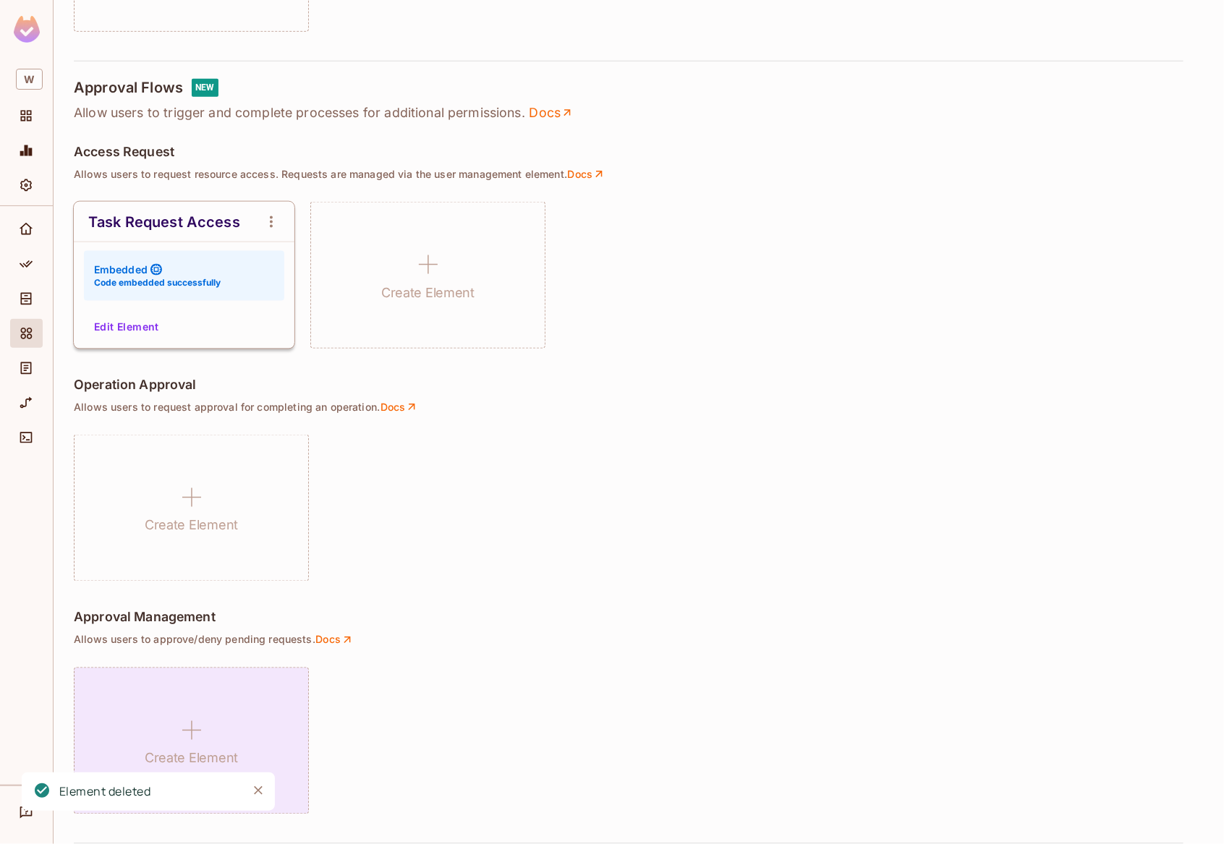
click at [249, 702] on div "Create Element" at bounding box center [191, 741] width 235 height 147
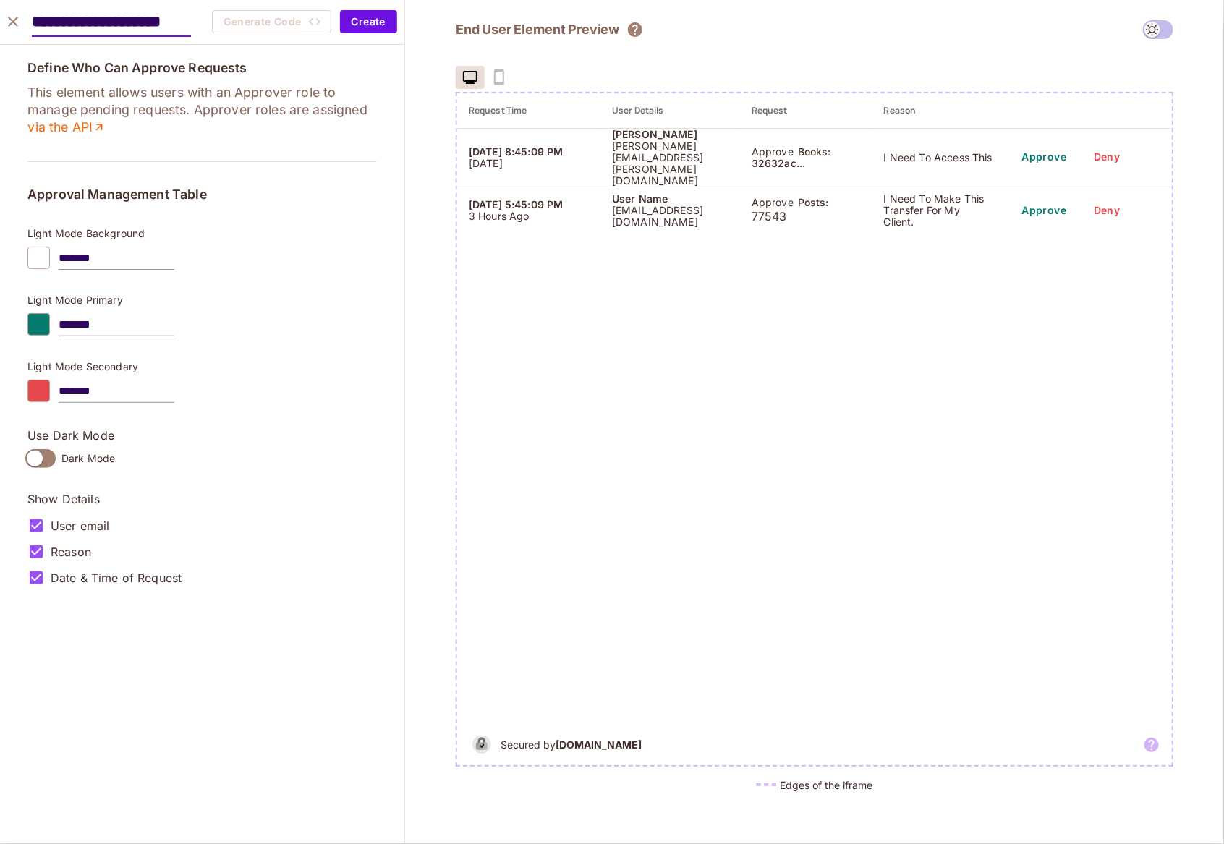
click at [145, 16] on input "**********" at bounding box center [111, 22] width 159 height 30
click at [191, 19] on input "**********" at bounding box center [111, 22] width 159 height 30
type input "**********"
click at [473, 77] on icon "button" at bounding box center [470, 77] width 17 height 17
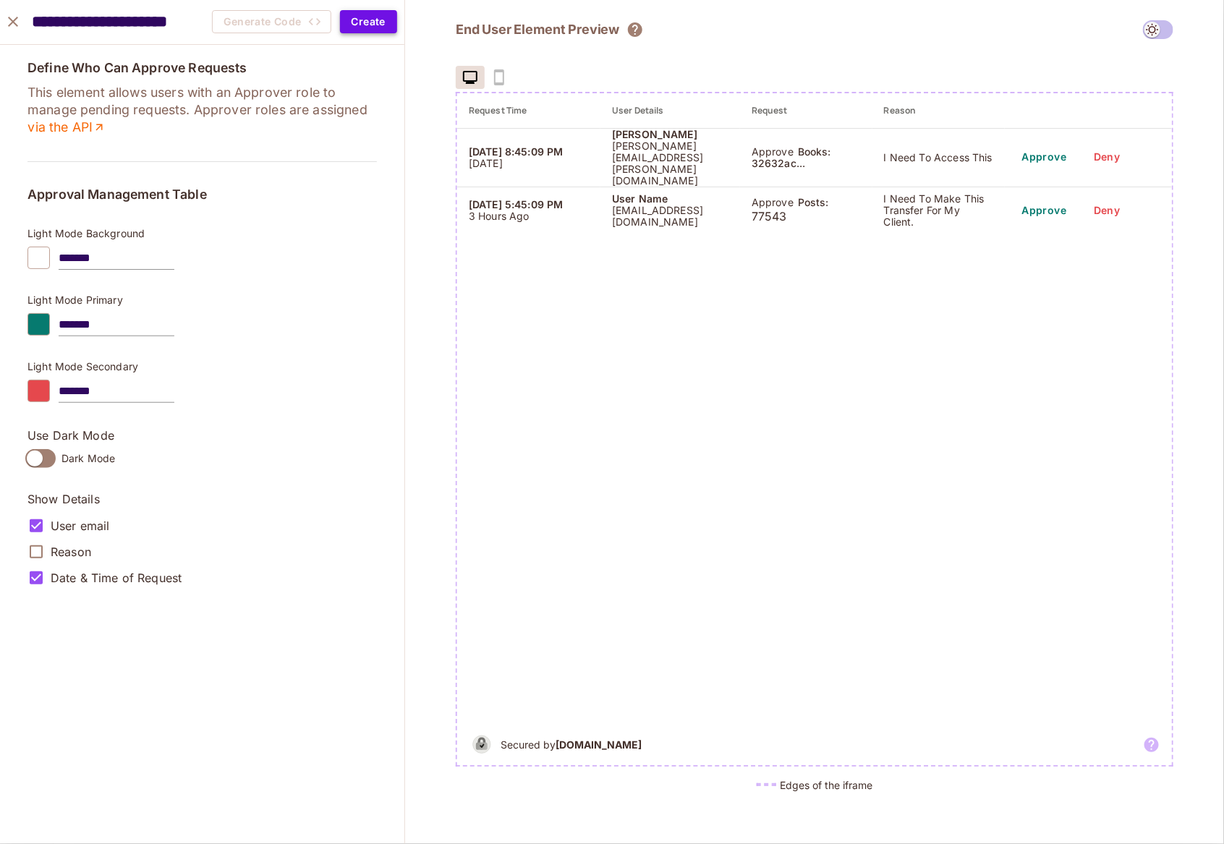
click at [368, 23] on button "Create" at bounding box center [368, 21] width 57 height 23
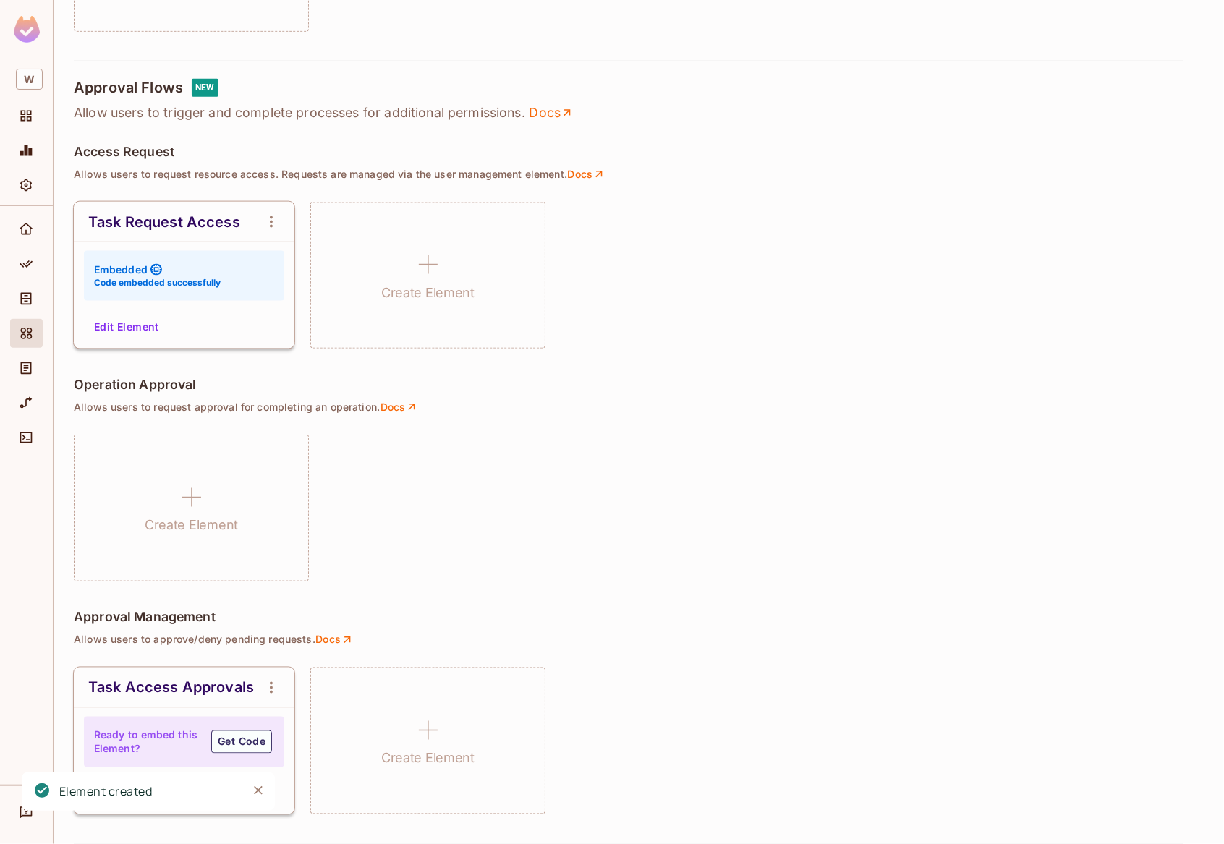
click at [268, 688] on icon "open Menu" at bounding box center [271, 687] width 17 height 17
click at [169, 783] on div at bounding box center [612, 422] width 1224 height 844
click at [135, 795] on button "Edit Element" at bounding box center [126, 793] width 77 height 23
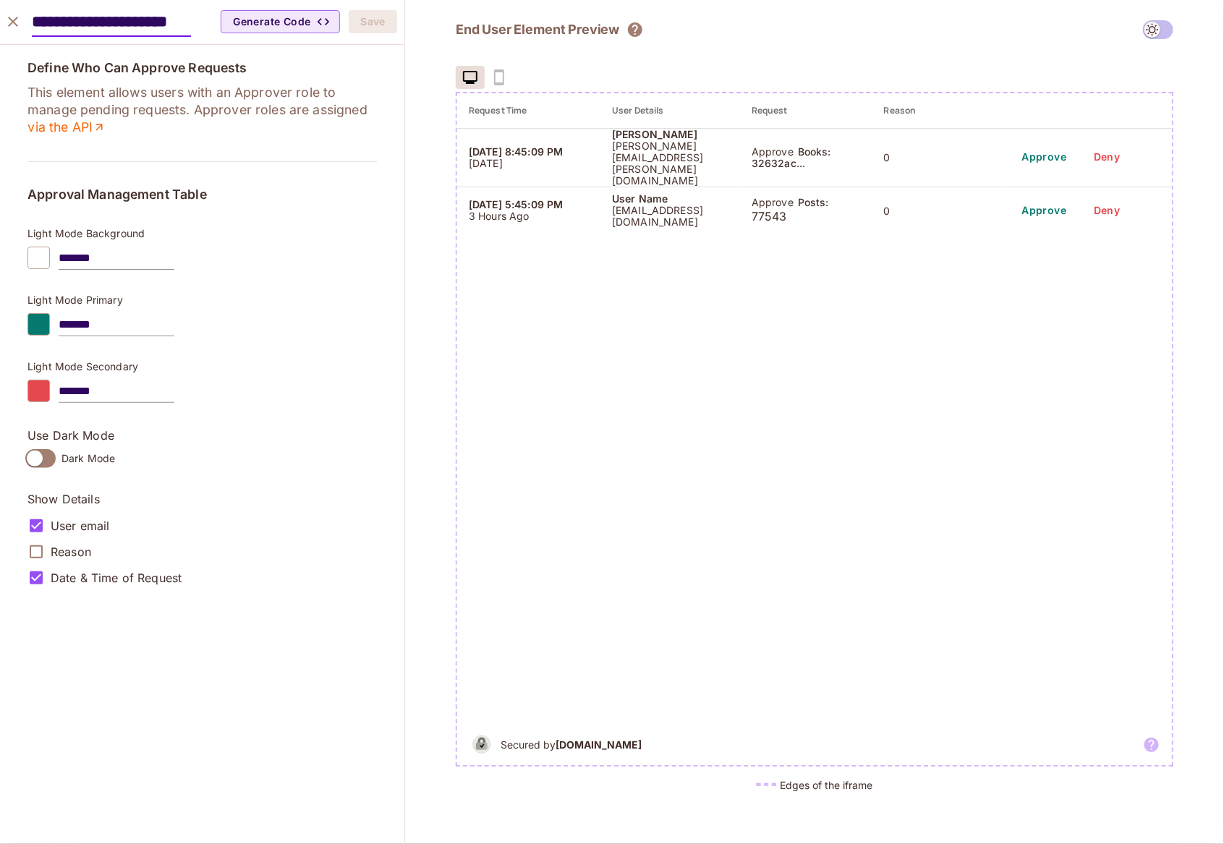
click at [897, 152] on td "0" at bounding box center [938, 157] width 132 height 59
click at [899, 191] on td "0" at bounding box center [938, 211] width 132 height 48
click at [857, 44] on div "End User Element Preview Request Time User Details Request Reason 08/16/2025 8:…" at bounding box center [815, 411] width 718 height 783
click at [631, 30] on icon "The element will only show tenant specific content. No user information will be…" at bounding box center [635, 29] width 14 height 14
click at [9, 20] on icon "close" at bounding box center [12, 21] width 17 height 17
